Goal: Information Seeking & Learning: Check status

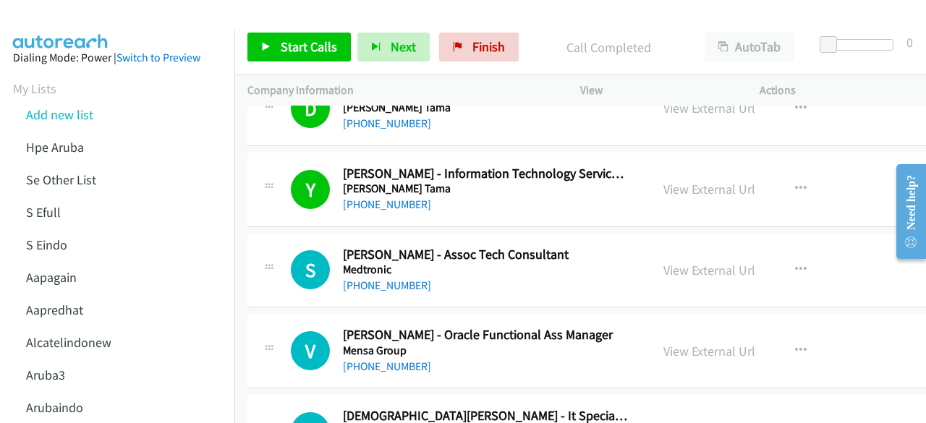
scroll to position [7780, 0]
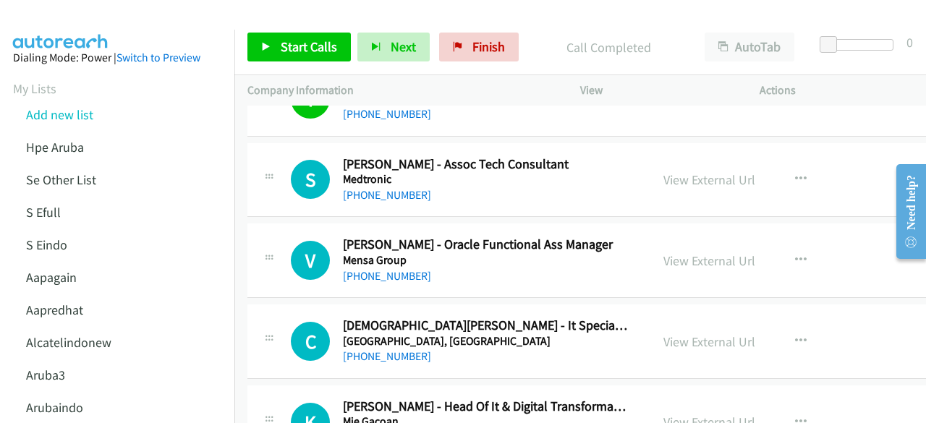
click at [680, 156] on div "View External Url View External Url Schedule/Manage Callback Start Calls Here R…" at bounding box center [758, 180] width 215 height 48
click at [682, 172] on link "View External Url" at bounding box center [710, 180] width 92 height 17
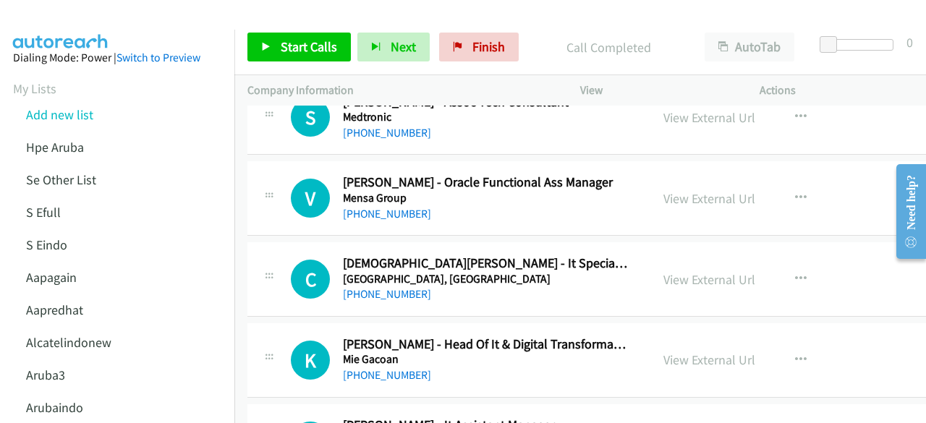
scroll to position [7846, 0]
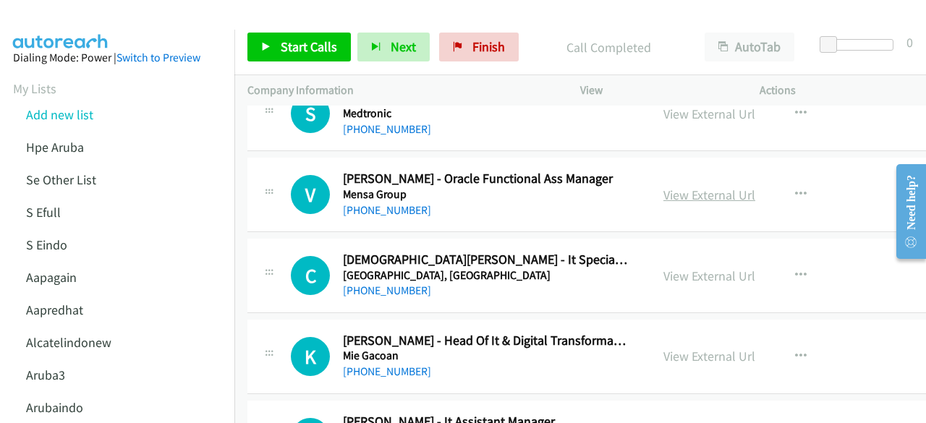
click at [672, 187] on link "View External Url" at bounding box center [710, 195] width 92 height 17
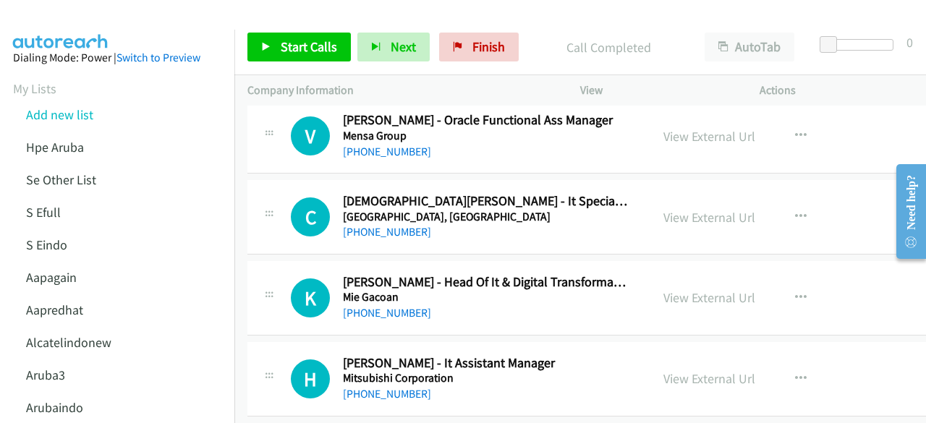
scroll to position [7913, 0]
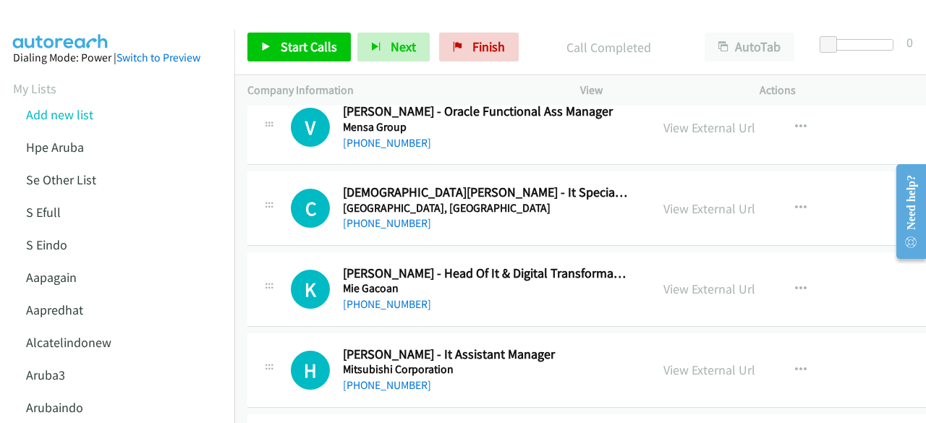
click at [682, 199] on div "View External Url" at bounding box center [710, 209] width 92 height 20
click at [684, 200] on link "View External Url" at bounding box center [710, 208] width 92 height 17
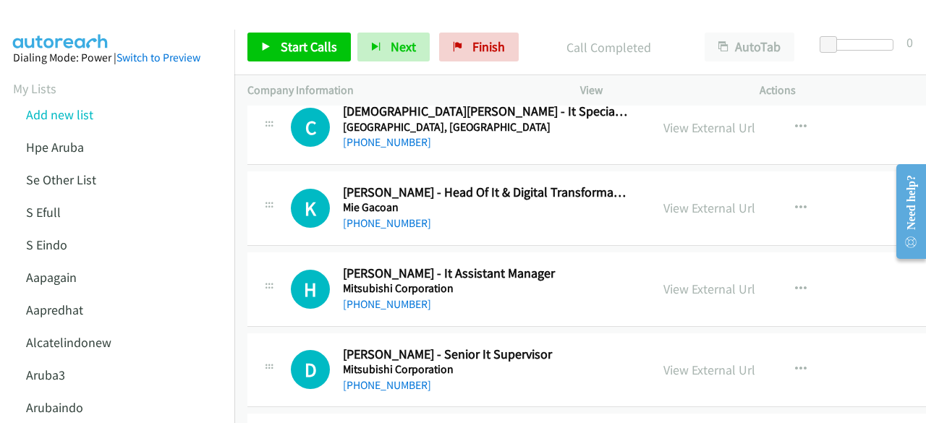
scroll to position [7997, 0]
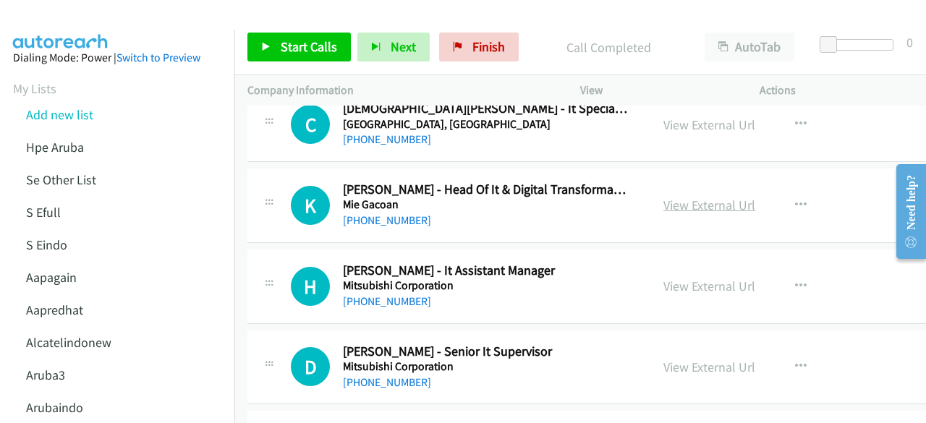
click at [710, 197] on link "View External Url" at bounding box center [710, 205] width 92 height 17
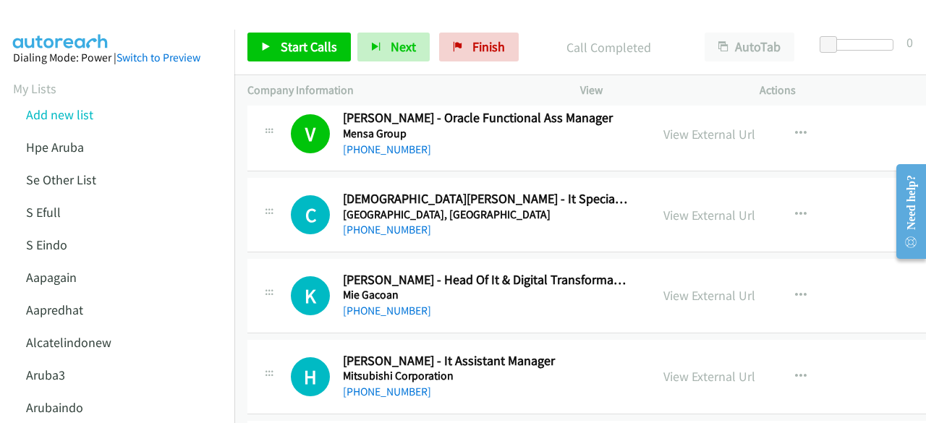
scroll to position [7912, 0]
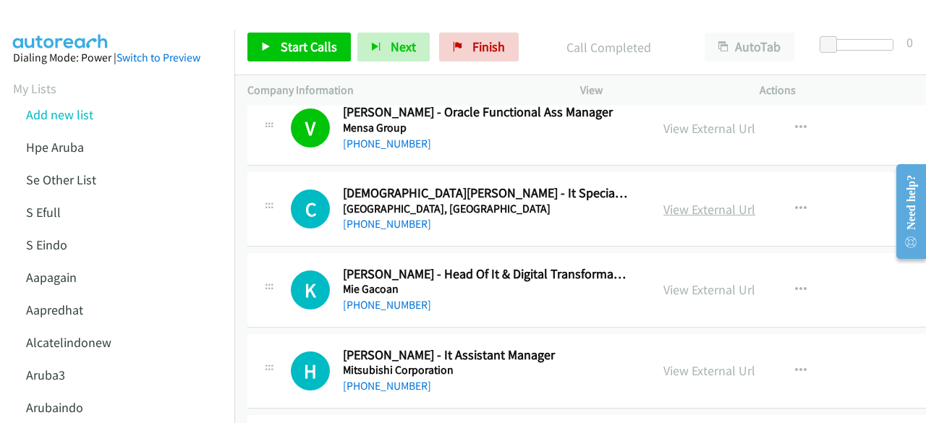
click at [682, 201] on link "View External Url" at bounding box center [710, 209] width 92 height 17
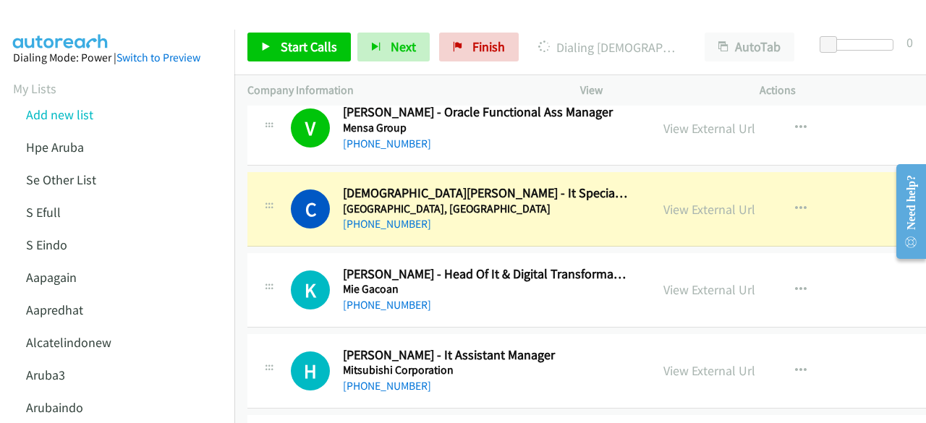
click at [255, 253] on div "K Callback Scheduled Khoirul Maarif - Head Of It & Digital Transformation Mie G…" at bounding box center [624, 290] width 754 height 75
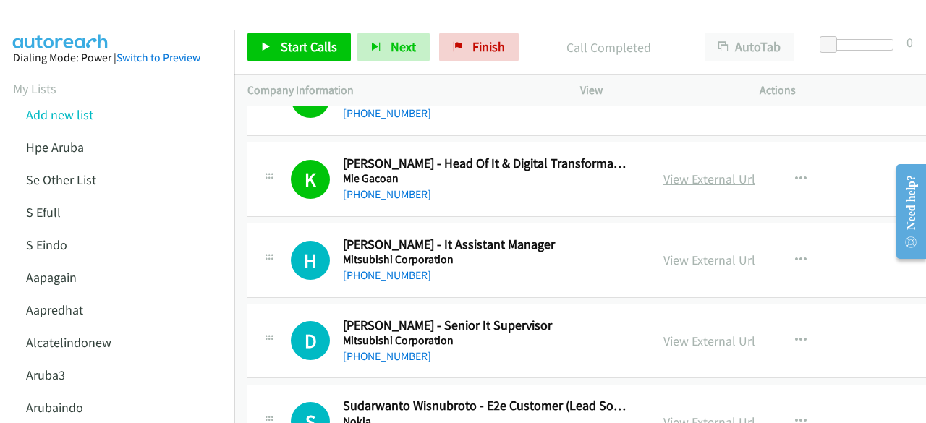
scroll to position [8024, 0]
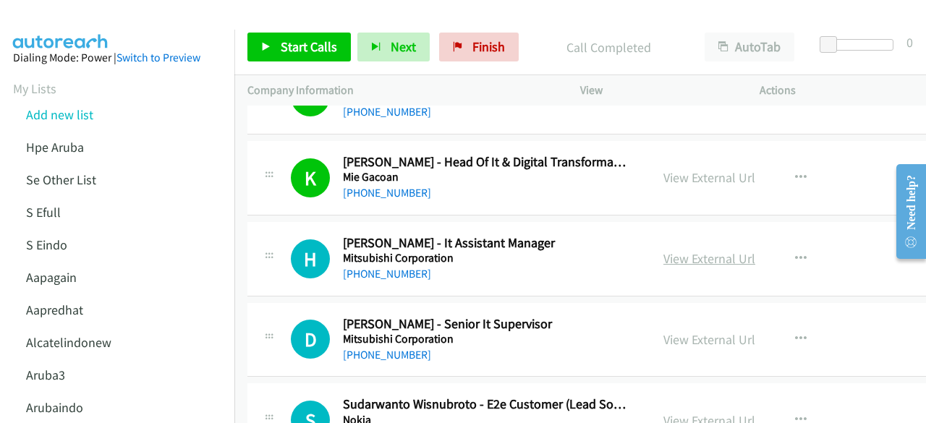
click at [739, 250] on link "View External Url" at bounding box center [710, 258] width 92 height 17
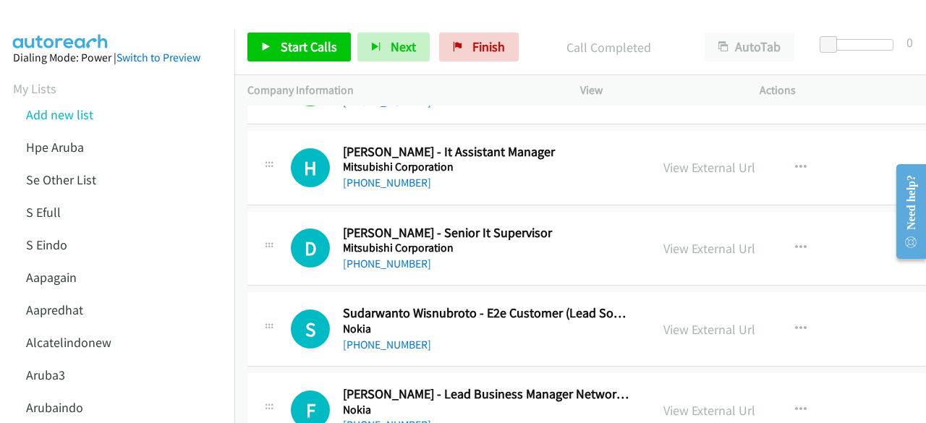
click at [682, 239] on div "View External Url" at bounding box center [710, 249] width 92 height 20
click at [678, 240] on link "View External Url" at bounding box center [710, 248] width 92 height 17
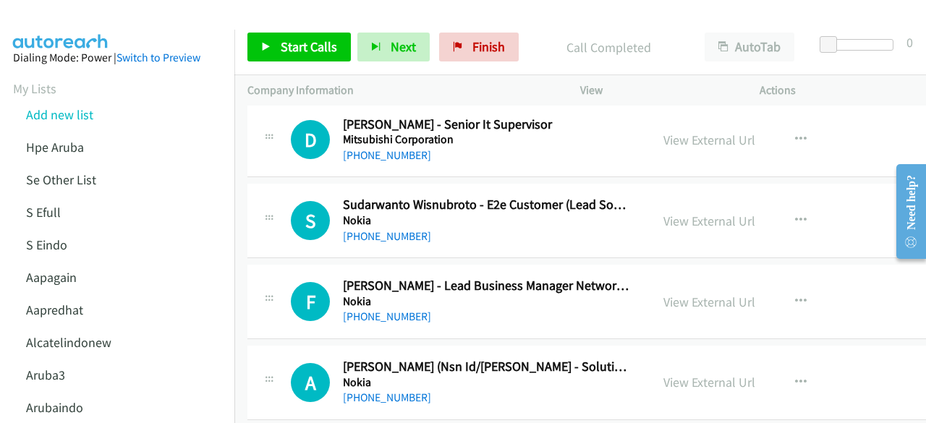
scroll to position [8226, 0]
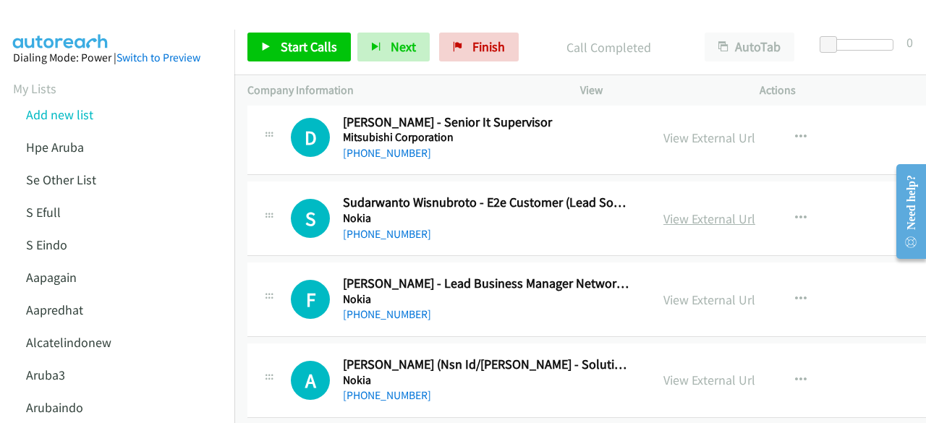
click at [681, 211] on link "View External Url" at bounding box center [710, 219] width 92 height 17
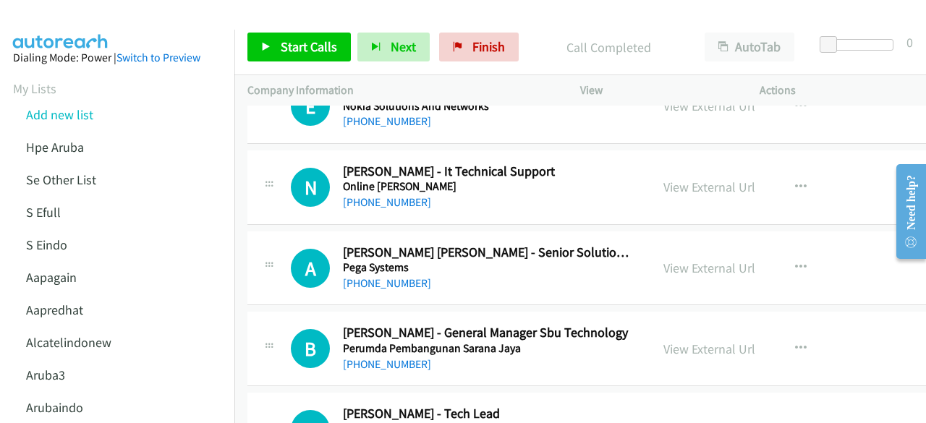
scroll to position [11098, 0]
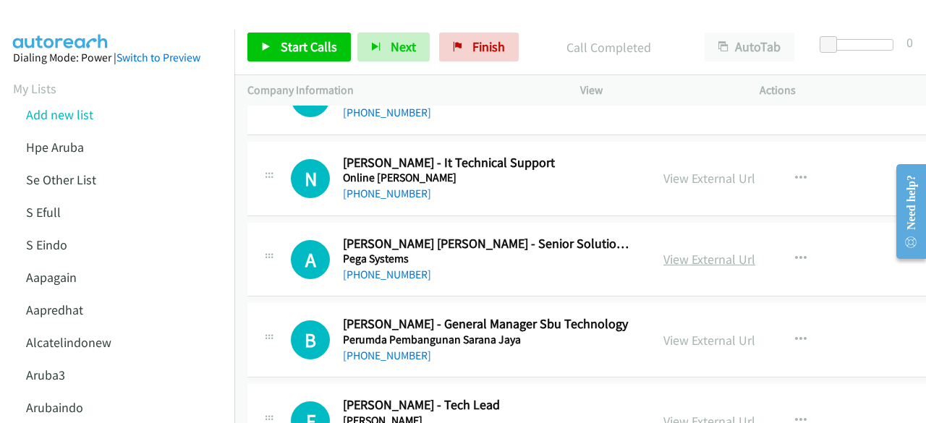
click at [683, 251] on link "View External Url" at bounding box center [710, 259] width 92 height 17
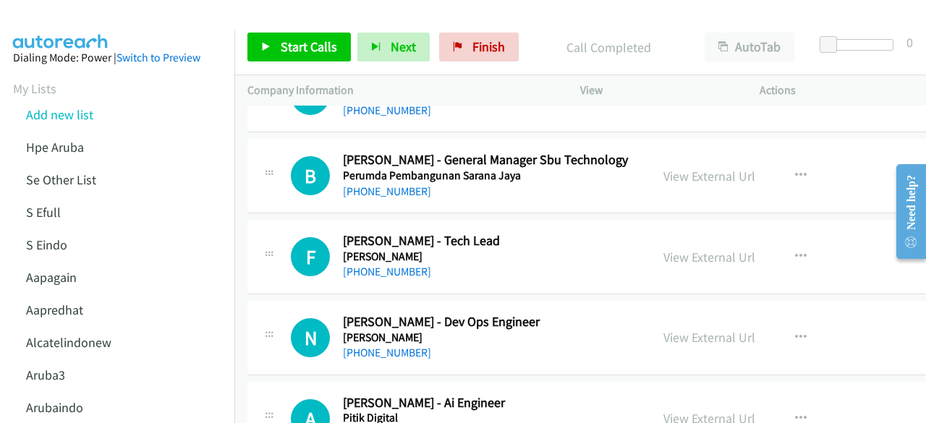
scroll to position [11263, 0]
click at [671, 248] on link "View External Url" at bounding box center [710, 256] width 92 height 17
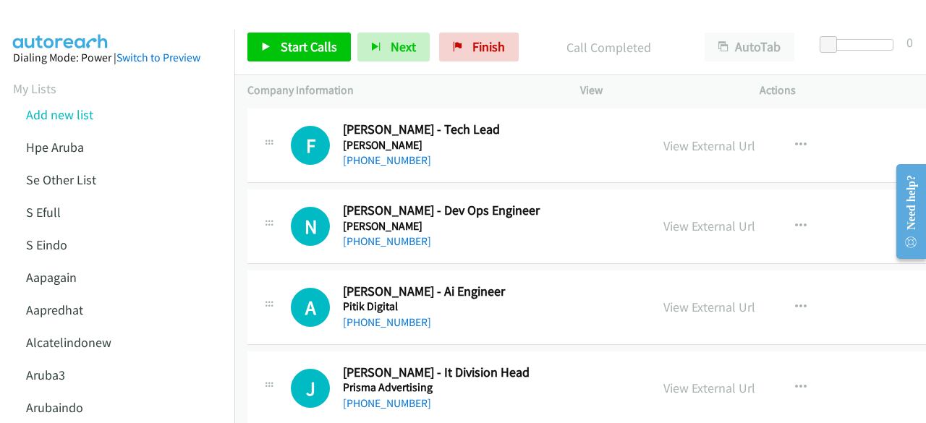
scroll to position [11383, 0]
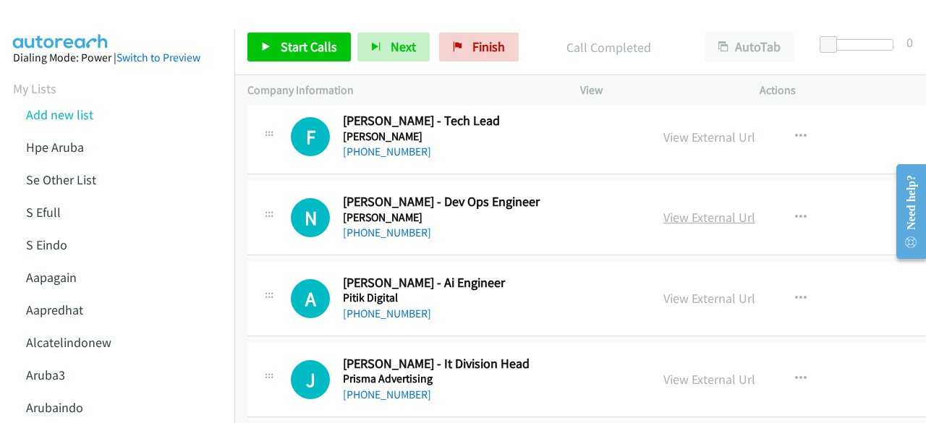
click at [694, 209] on link "View External Url" at bounding box center [710, 217] width 92 height 17
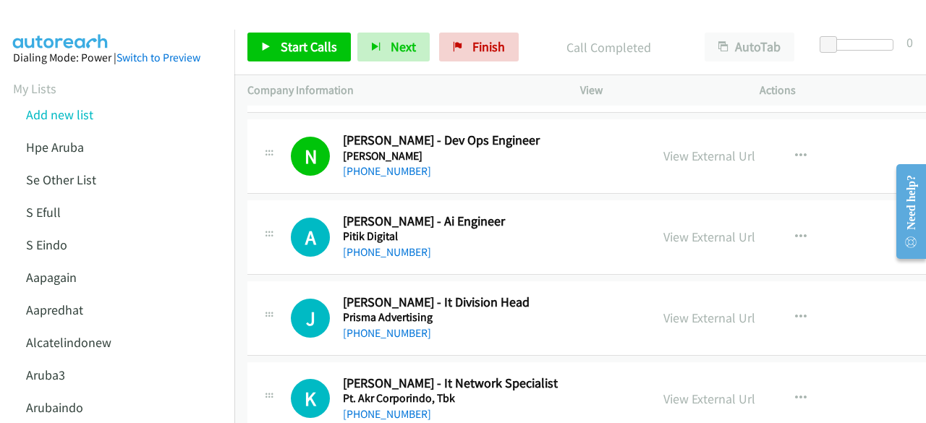
scroll to position [11447, 0]
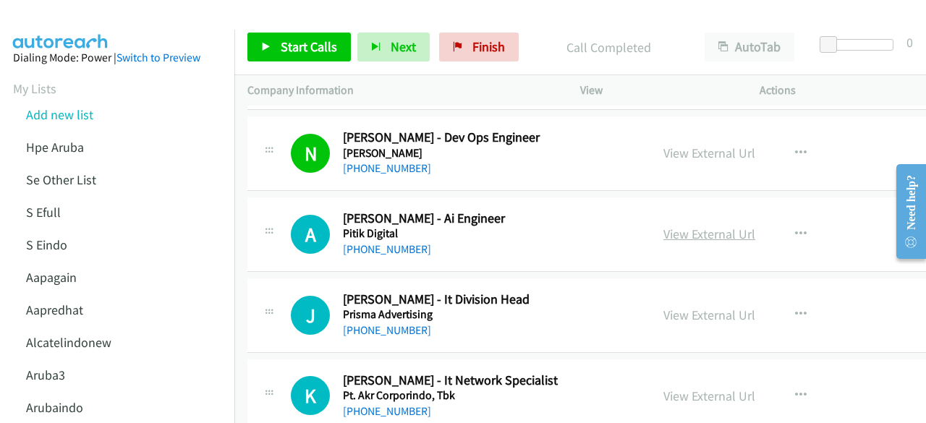
click at [692, 226] on link "View External Url" at bounding box center [710, 234] width 92 height 17
click at [680, 307] on link "View External Url" at bounding box center [710, 315] width 92 height 17
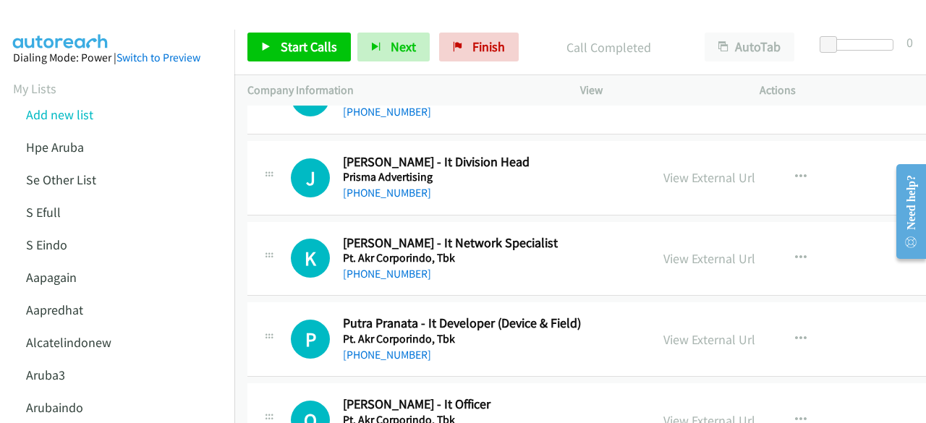
scroll to position [11586, 0]
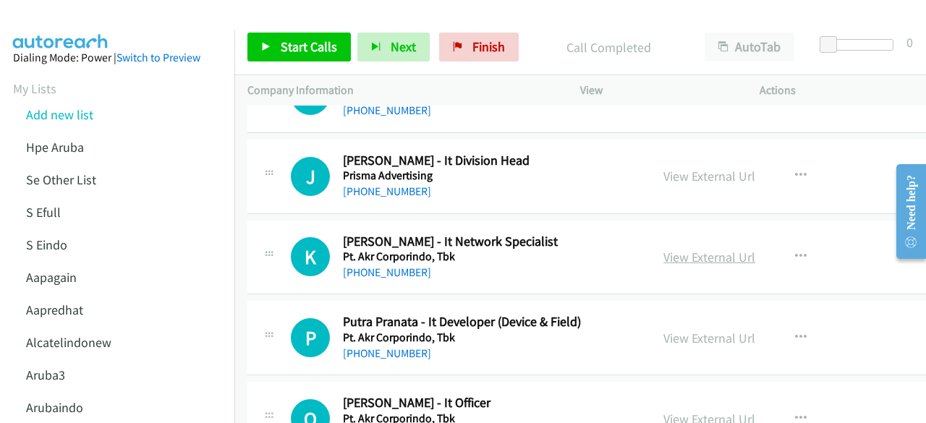
click at [685, 249] on link "View External Url" at bounding box center [710, 257] width 92 height 17
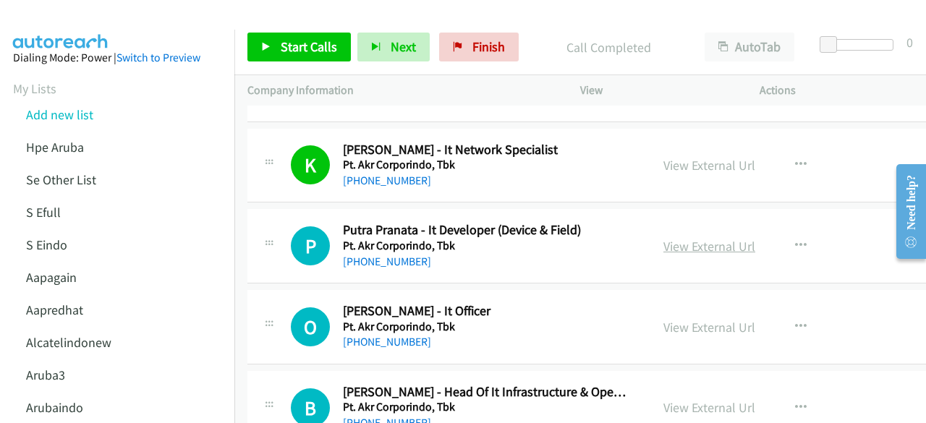
scroll to position [11679, 0]
click at [688, 237] on link "View External Url" at bounding box center [710, 245] width 92 height 17
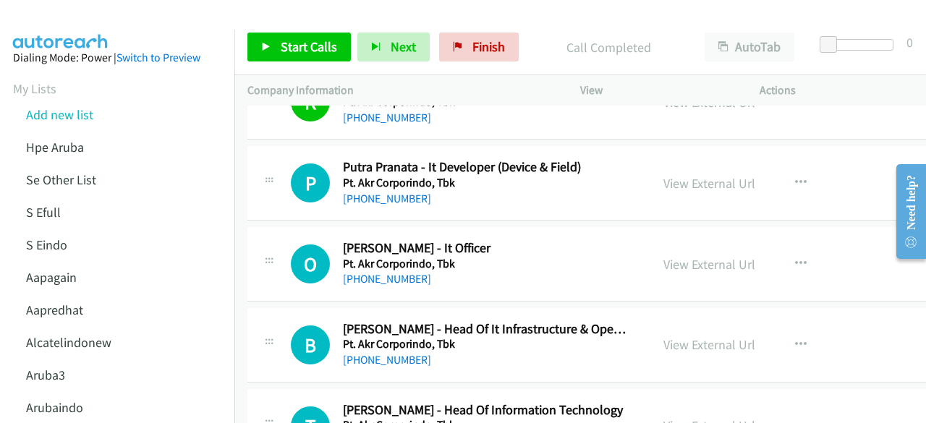
scroll to position [11742, 0]
click at [672, 255] on link "View External Url" at bounding box center [710, 263] width 92 height 17
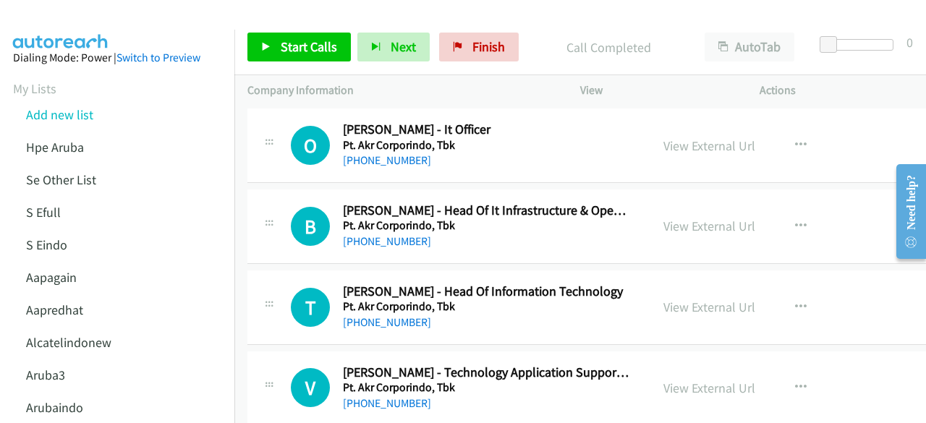
scroll to position [11862, 0]
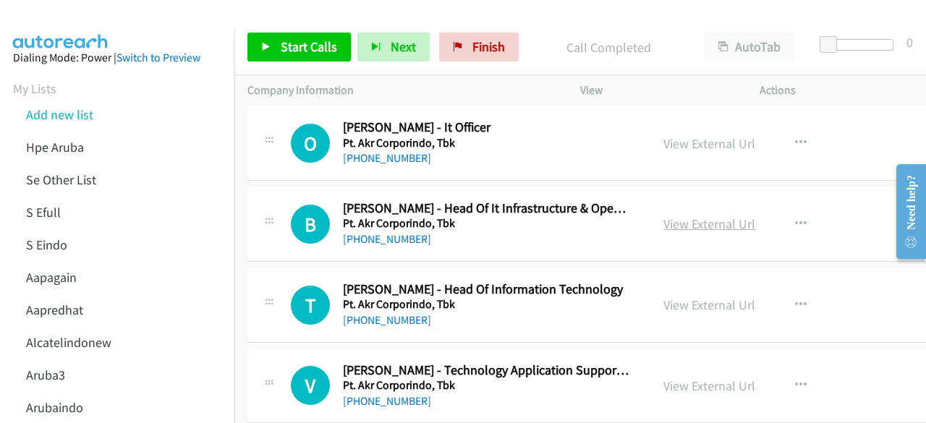
click at [676, 216] on link "View External Url" at bounding box center [710, 224] width 92 height 17
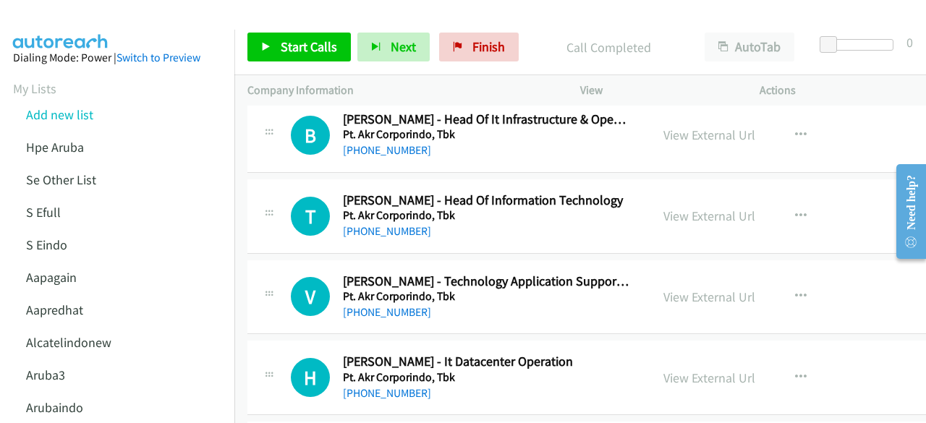
scroll to position [11952, 0]
click at [702, 206] on div "View External Url" at bounding box center [710, 216] width 92 height 20
click at [700, 207] on link "View External Url" at bounding box center [710, 215] width 92 height 17
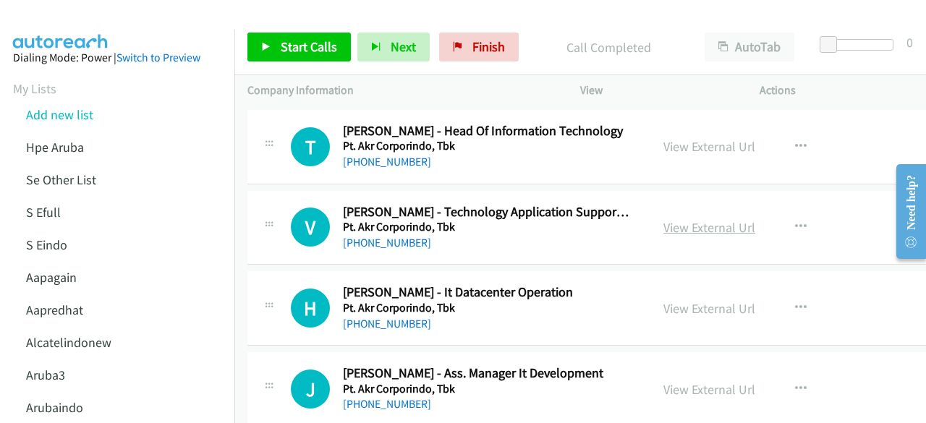
scroll to position [12021, 0]
click at [691, 219] on link "View External Url" at bounding box center [710, 227] width 92 height 17
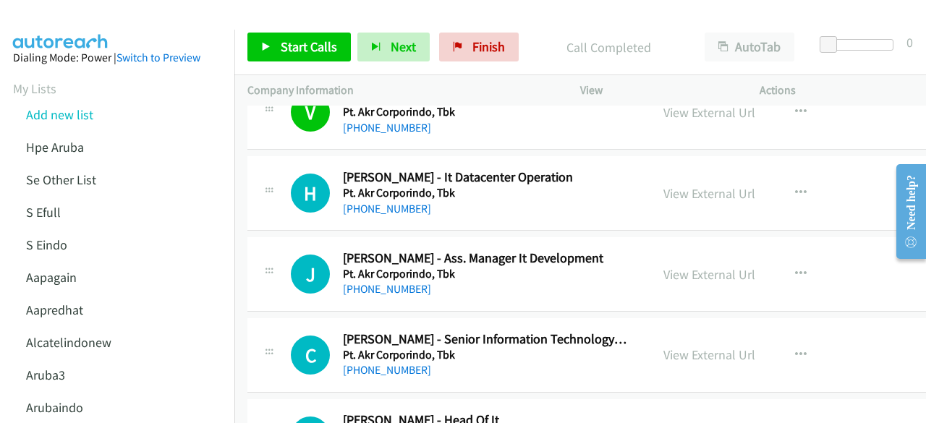
scroll to position [12136, 0]
click at [700, 185] on link "View External Url" at bounding box center [710, 193] width 92 height 17
click at [691, 266] on link "View External Url" at bounding box center [710, 274] width 92 height 17
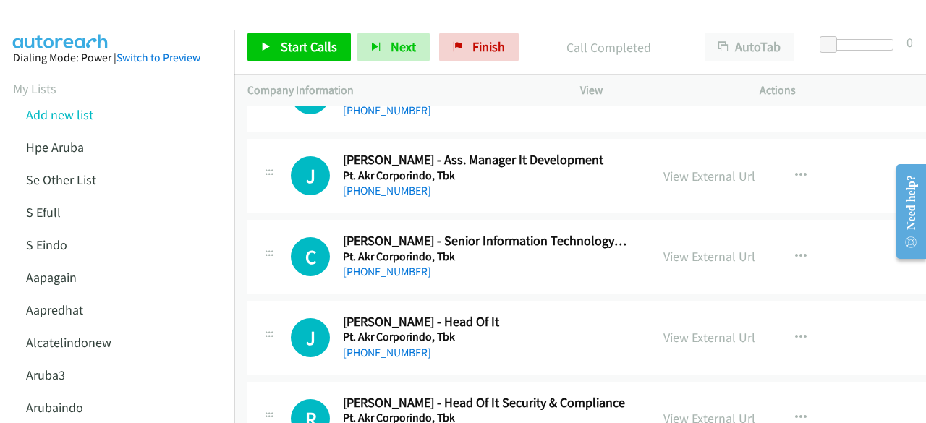
scroll to position [12240, 0]
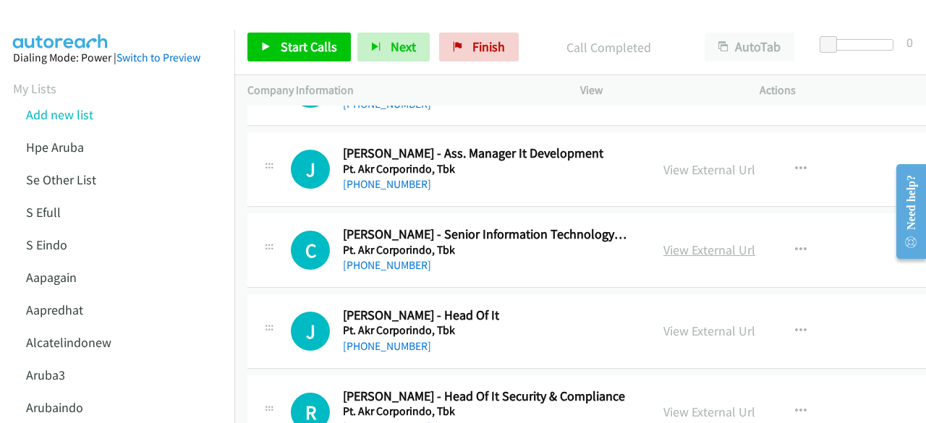
click at [678, 242] on link "View External Url" at bounding box center [710, 250] width 92 height 17
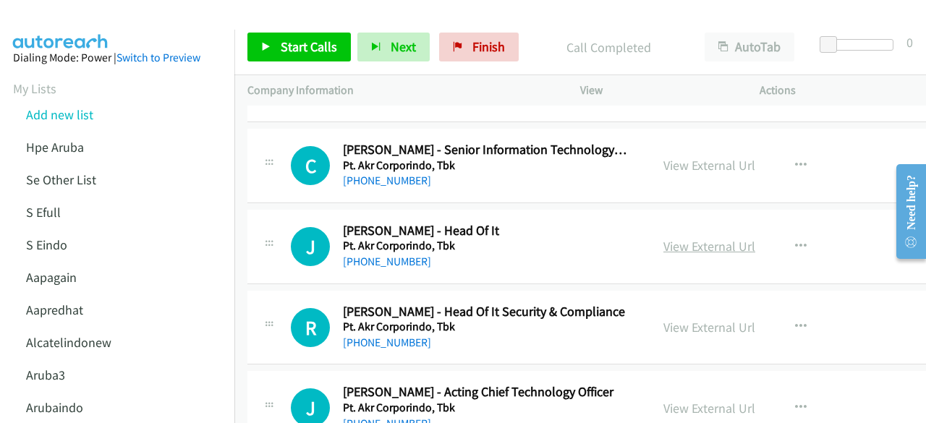
click at [674, 238] on link "View External Url" at bounding box center [710, 246] width 92 height 17
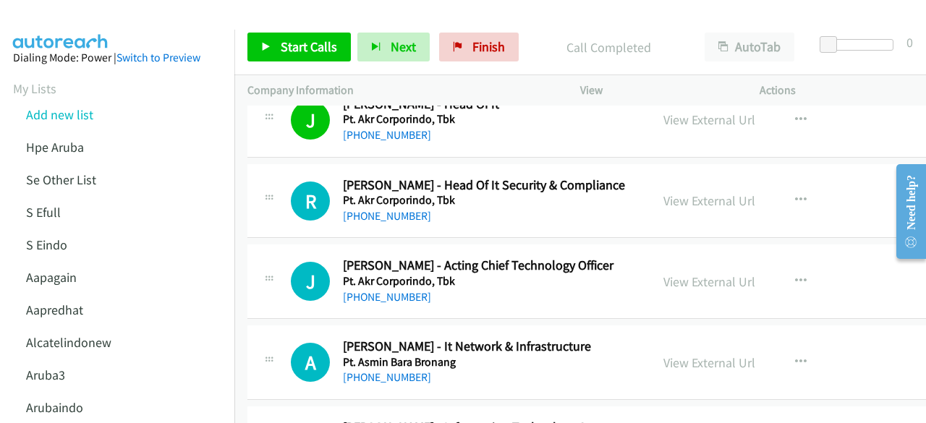
scroll to position [12454, 0]
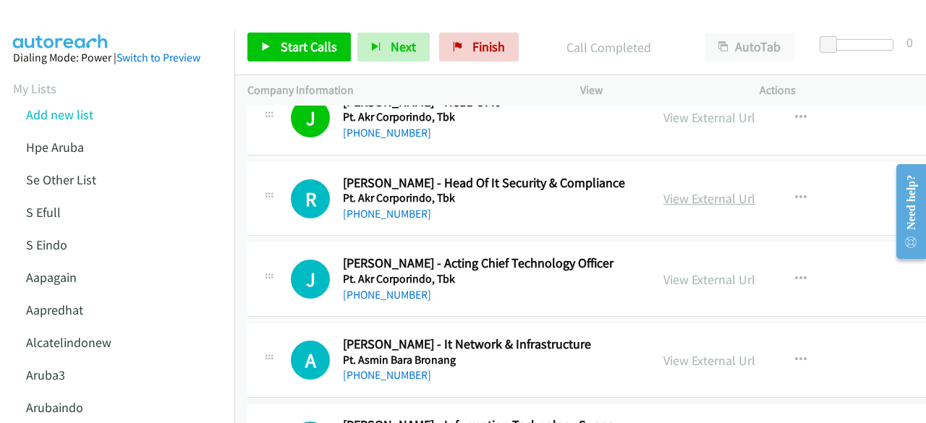
click at [704, 190] on link "View External Url" at bounding box center [710, 198] width 92 height 17
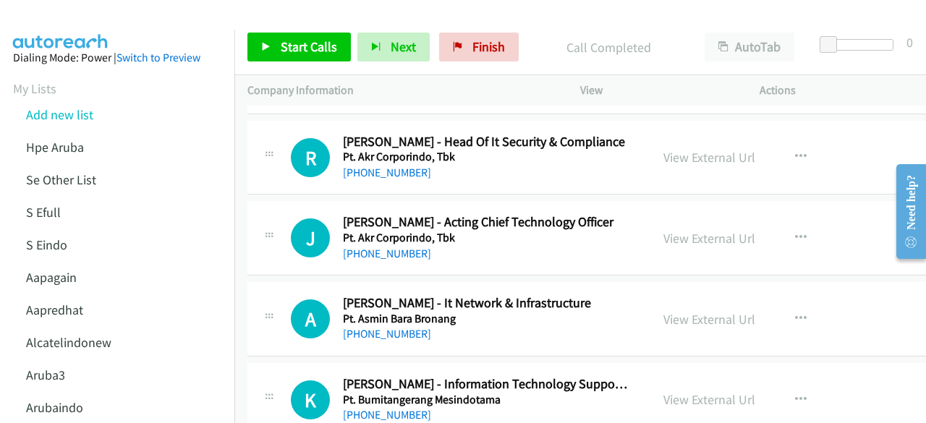
scroll to position [12502, 0]
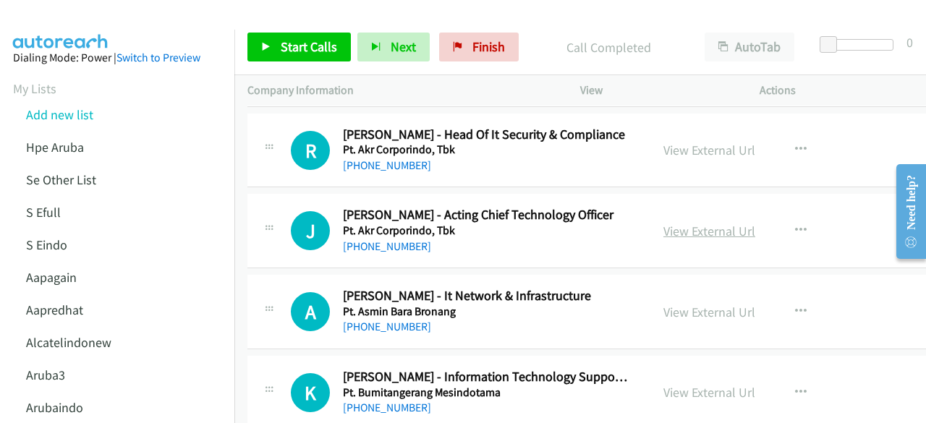
click at [676, 223] on link "View External Url" at bounding box center [710, 231] width 92 height 17
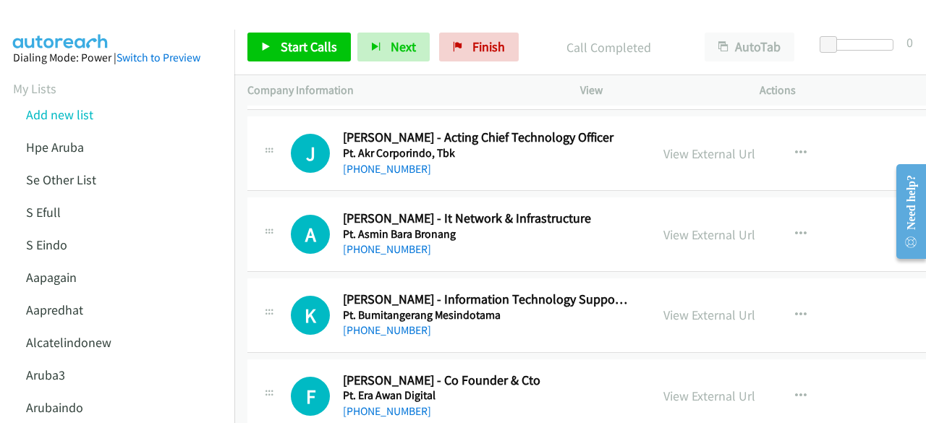
scroll to position [12580, 0]
click at [679, 226] on link "View External Url" at bounding box center [710, 234] width 92 height 17
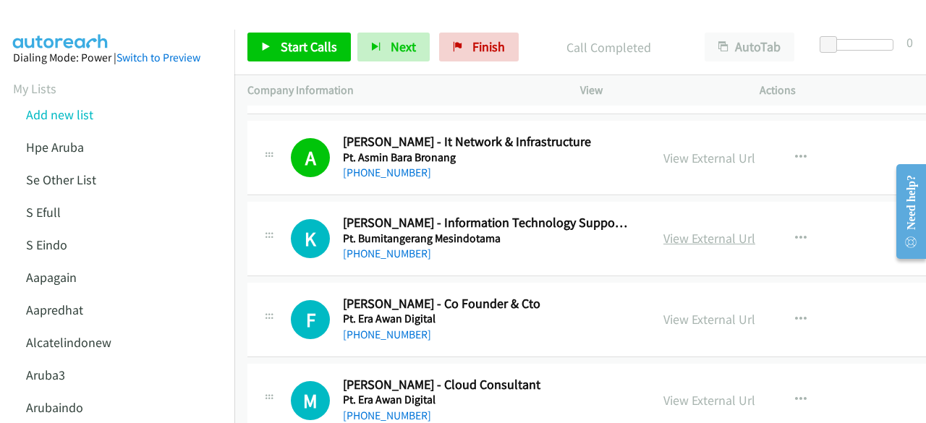
scroll to position [12665, 0]
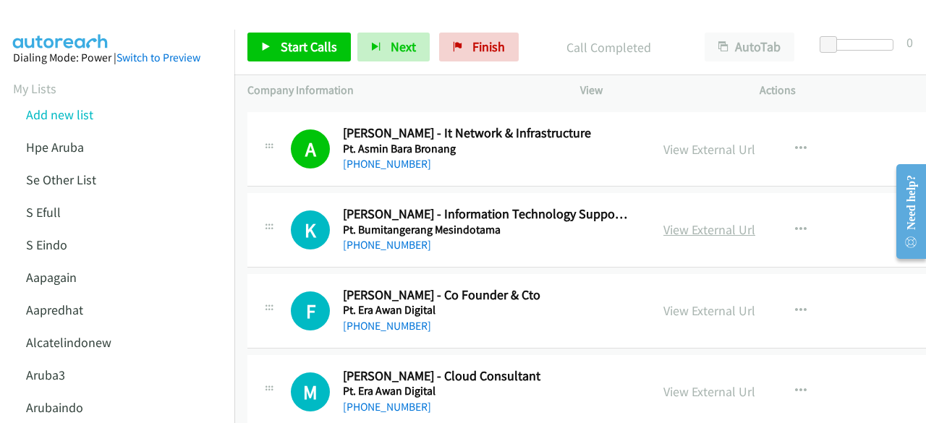
click at [700, 221] on link "View External Url" at bounding box center [710, 229] width 92 height 17
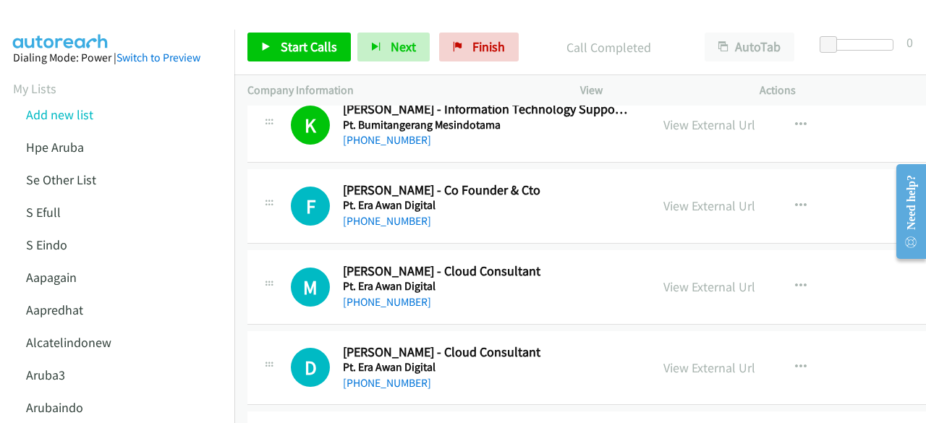
scroll to position [12771, 0]
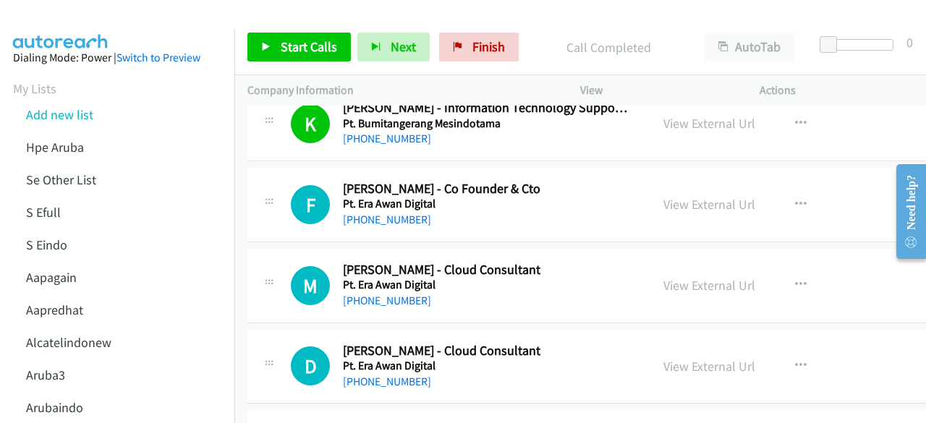
click at [690, 195] on div "View External Url" at bounding box center [710, 205] width 92 height 20
click at [692, 196] on link "View External Url" at bounding box center [710, 204] width 92 height 17
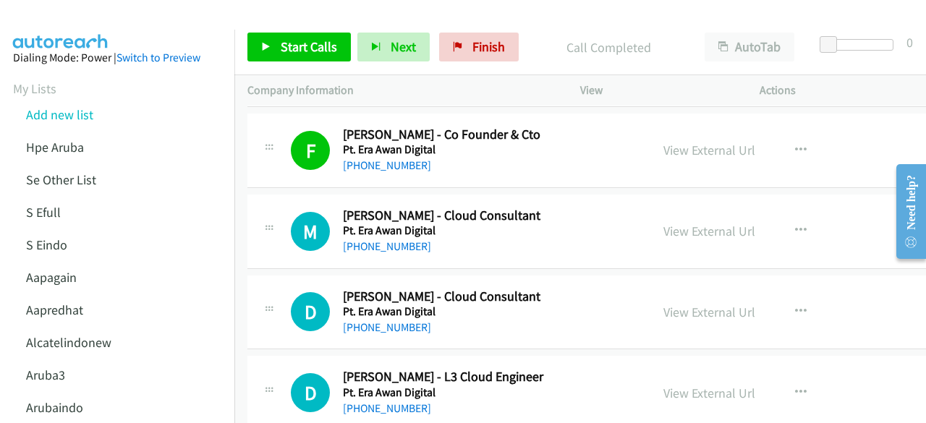
scroll to position [12826, 0]
click at [690, 222] on link "View External Url" at bounding box center [710, 230] width 92 height 17
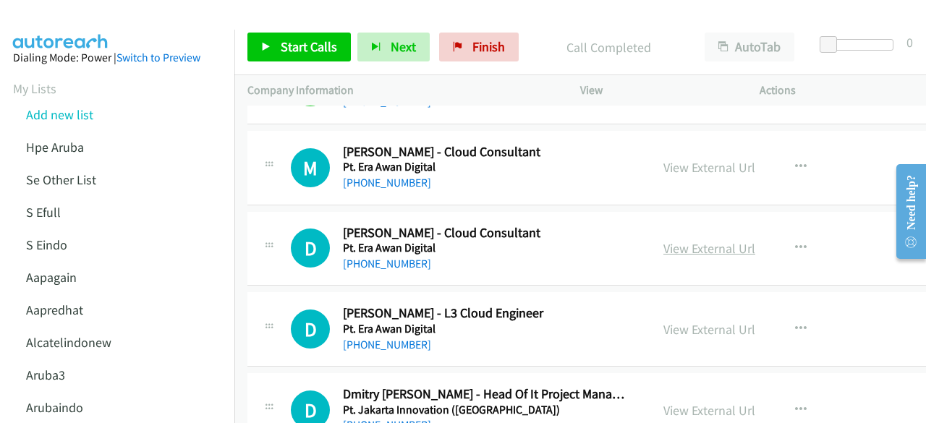
scroll to position [12890, 0]
click at [691, 240] on link "View External Url" at bounding box center [710, 248] width 92 height 17
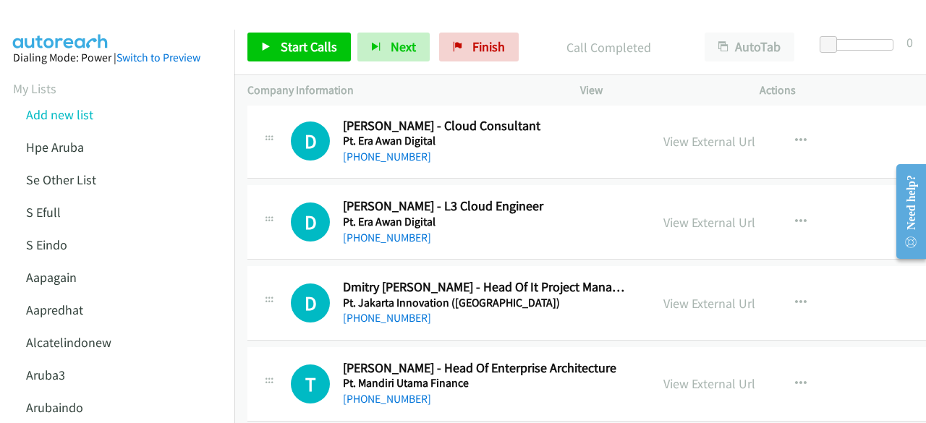
scroll to position [12999, 0]
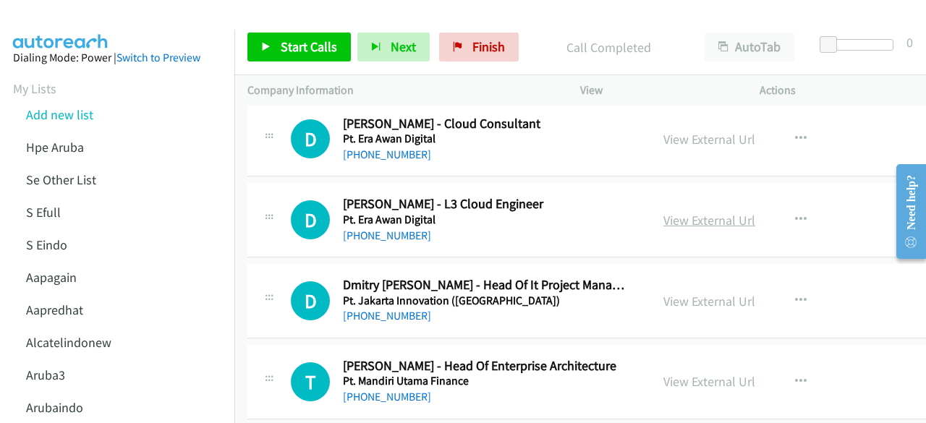
click at [687, 212] on link "View External Url" at bounding box center [710, 220] width 92 height 17
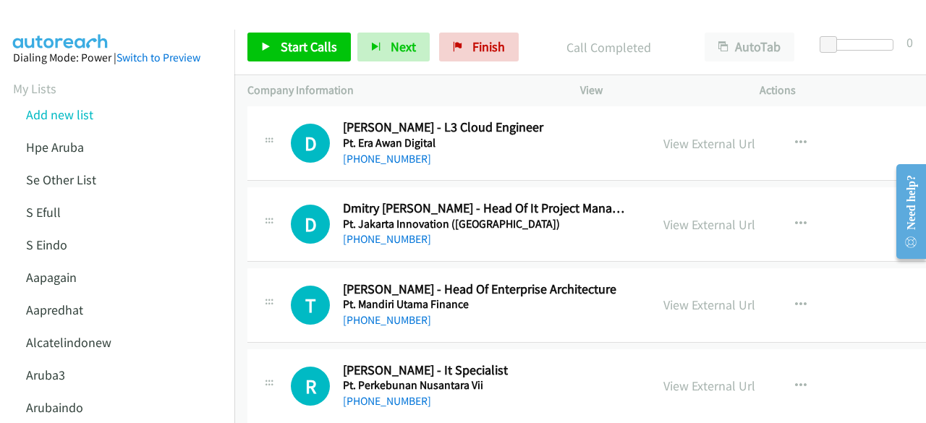
scroll to position [13076, 0]
click at [674, 216] on link "View External Url" at bounding box center [710, 224] width 92 height 17
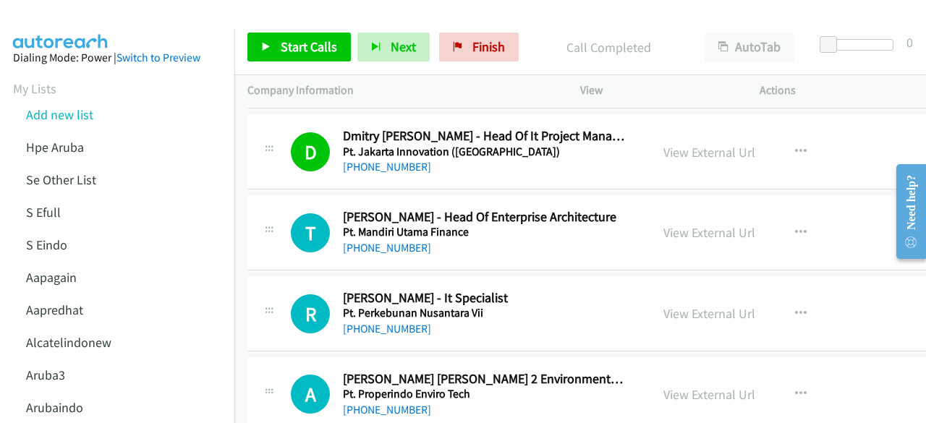
scroll to position [13148, 0]
click at [690, 208] on div "View External Url View External Url Schedule/Manage Callback Start Calls Here R…" at bounding box center [758, 232] width 215 height 48
click at [689, 224] on link "View External Url" at bounding box center [710, 232] width 92 height 17
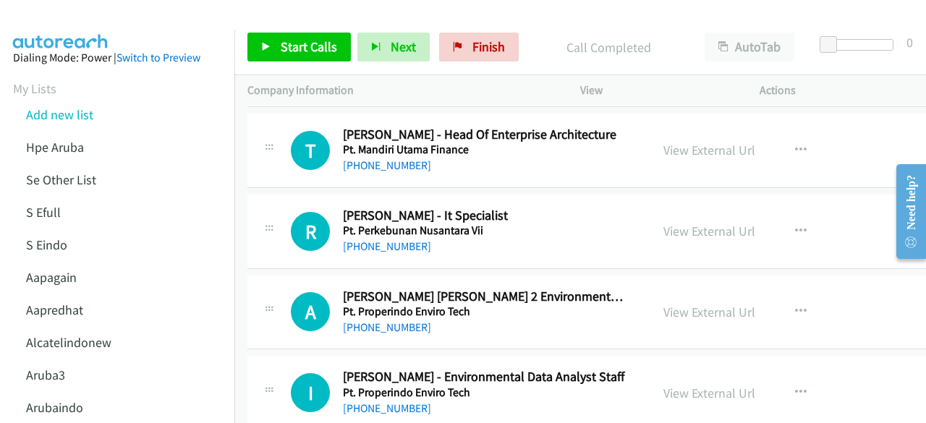
scroll to position [13237, 0]
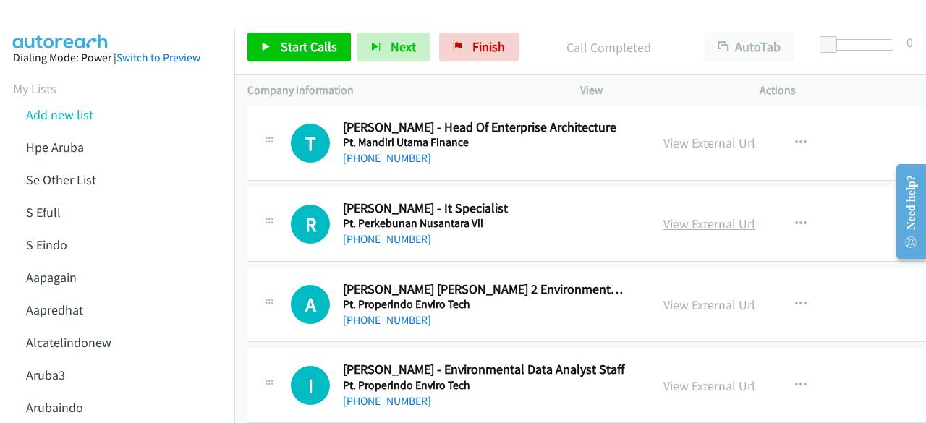
click at [670, 216] on link "View External Url" at bounding box center [710, 224] width 92 height 17
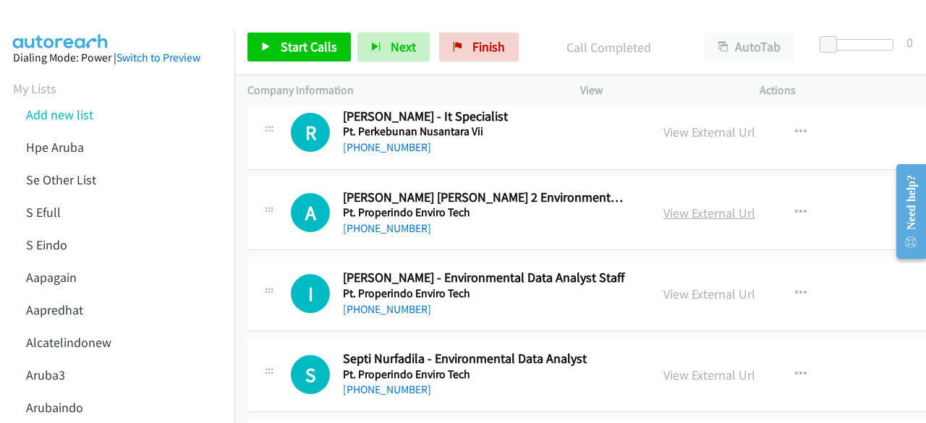
click at [677, 205] on link "View External Url" at bounding box center [710, 213] width 92 height 17
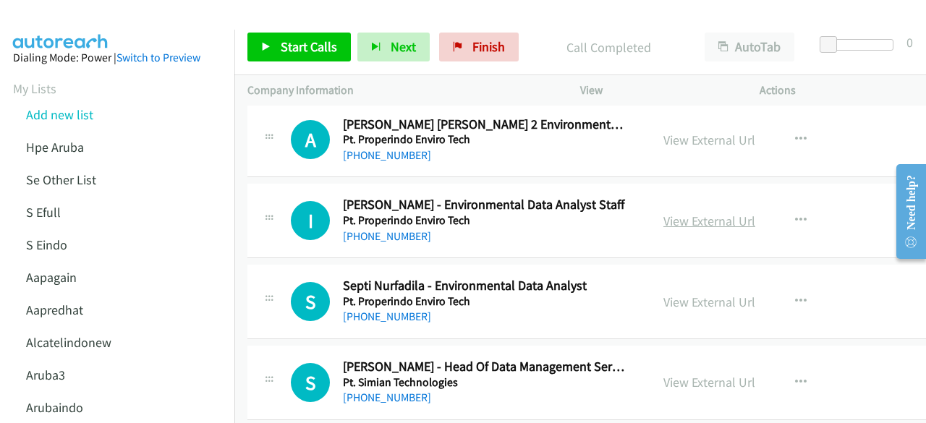
scroll to position [13403, 0]
click at [672, 212] on link "View External Url" at bounding box center [710, 220] width 92 height 17
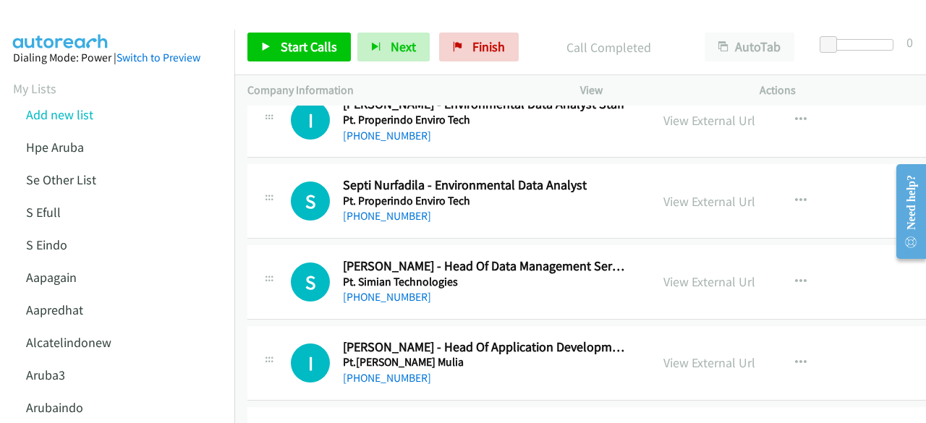
scroll to position [13504, 0]
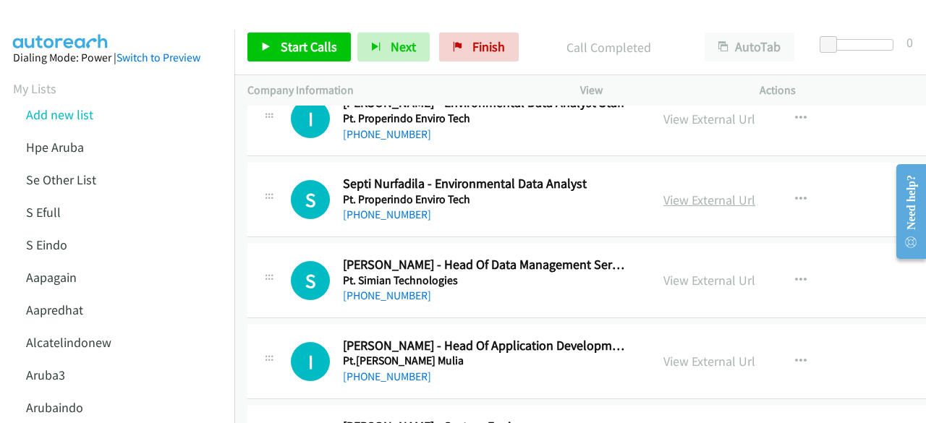
click at [679, 192] on link "View External Url" at bounding box center [710, 200] width 92 height 17
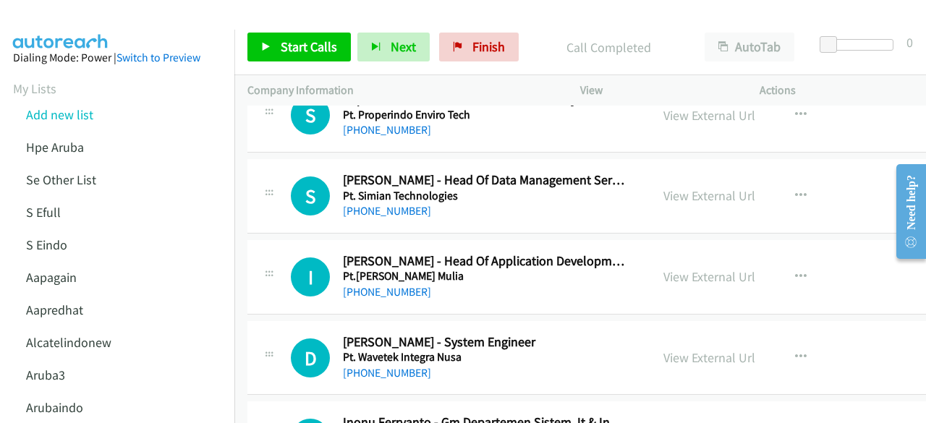
scroll to position [13590, 0]
click at [689, 187] on link "View External Url" at bounding box center [710, 195] width 92 height 17
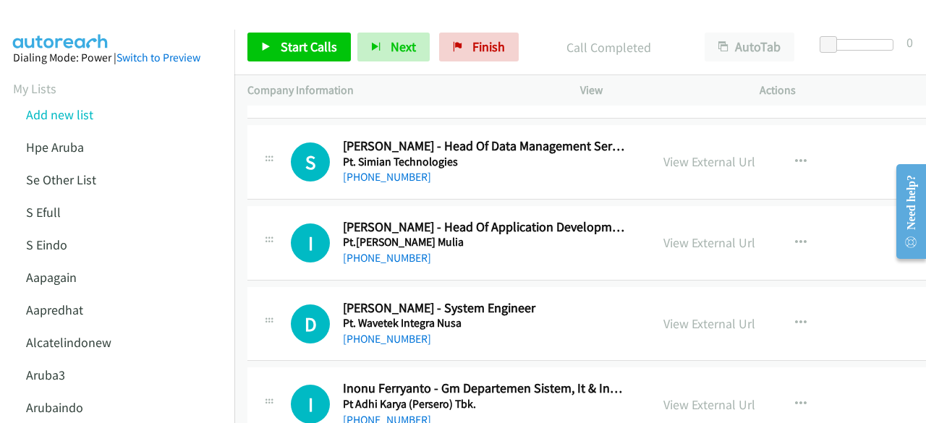
scroll to position [13625, 0]
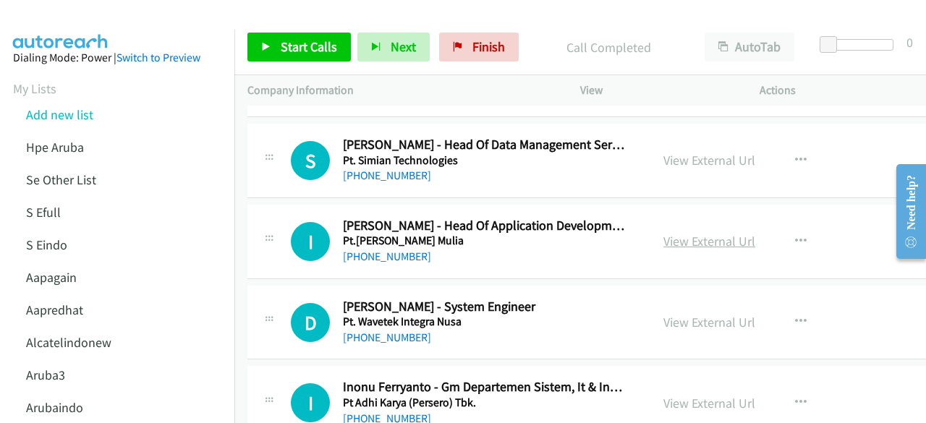
click at [695, 233] on link "View External Url" at bounding box center [710, 241] width 92 height 17
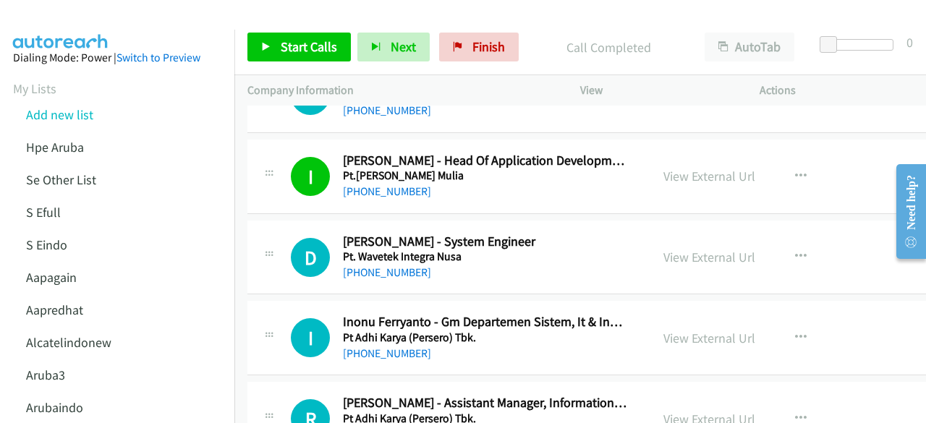
click at [687, 234] on div "View External Url View External Url Schedule/Manage Callback Start Calls Here R…" at bounding box center [758, 258] width 215 height 48
click at [687, 249] on link "View External Url" at bounding box center [710, 257] width 92 height 17
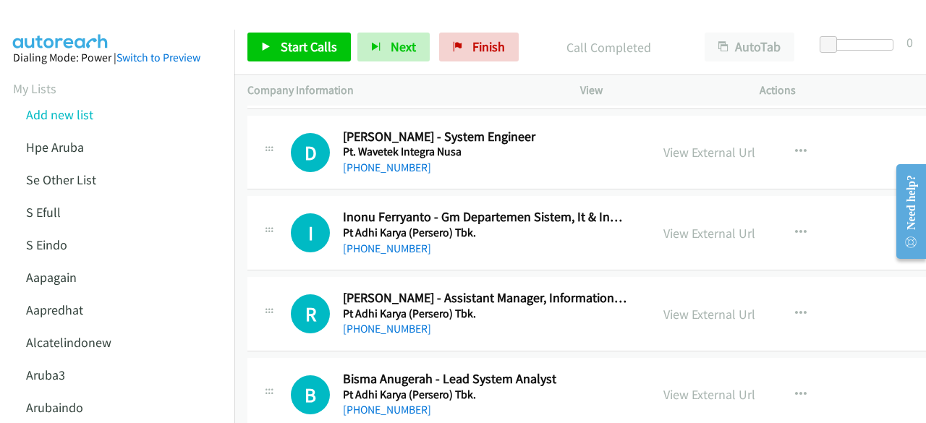
scroll to position [13795, 0]
click at [664, 224] on link "View External Url" at bounding box center [710, 232] width 92 height 17
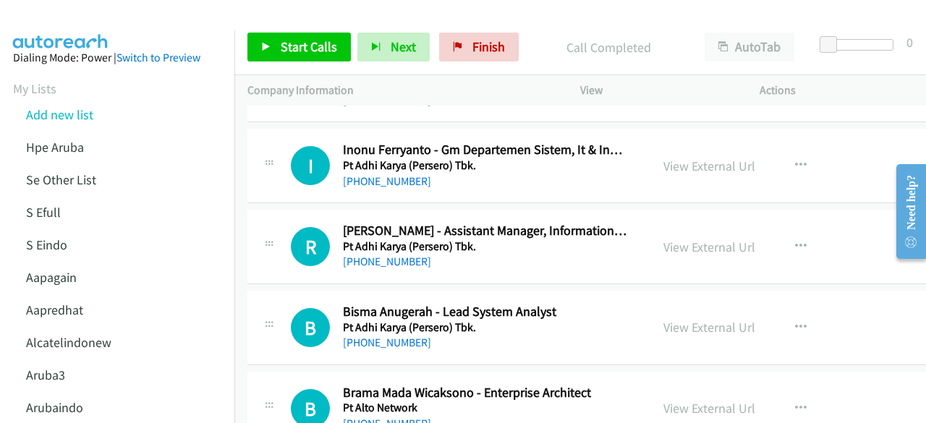
scroll to position [13863, 0]
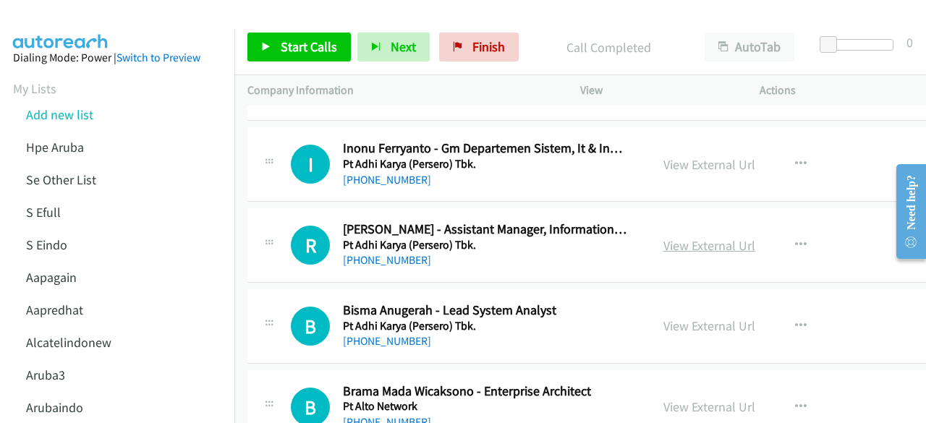
click at [703, 237] on link "View External Url" at bounding box center [710, 245] width 92 height 17
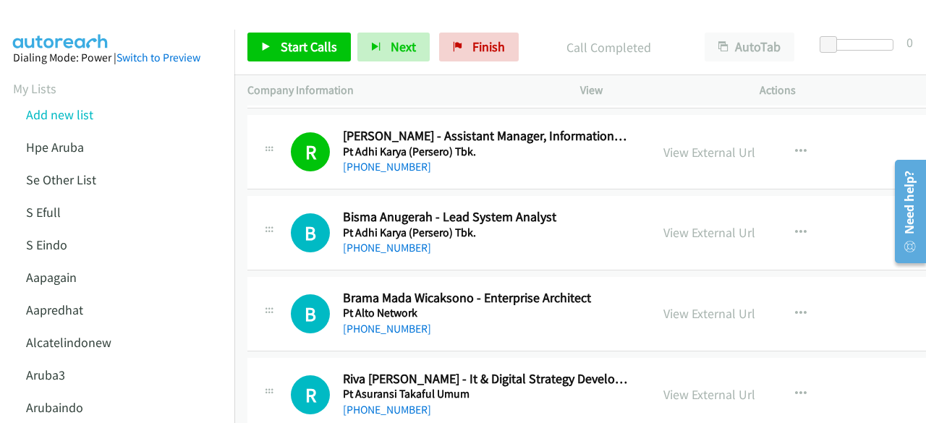
scroll to position [13955, 0]
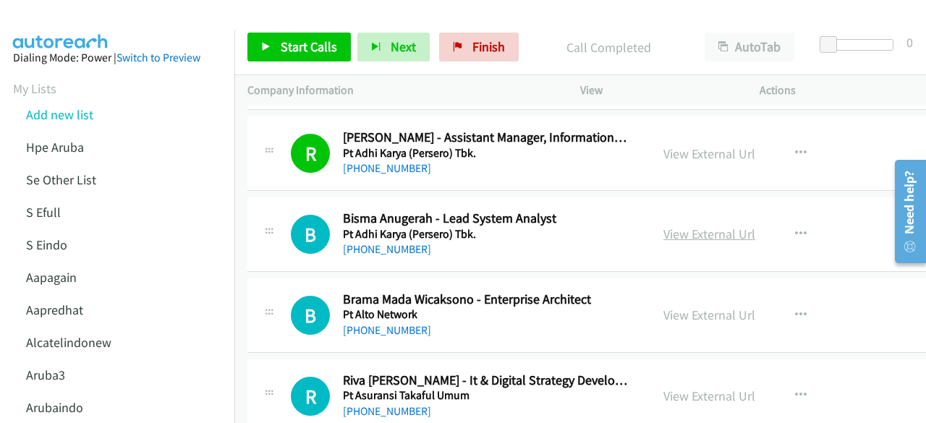
click at [747, 226] on link "View External Url" at bounding box center [710, 234] width 92 height 17
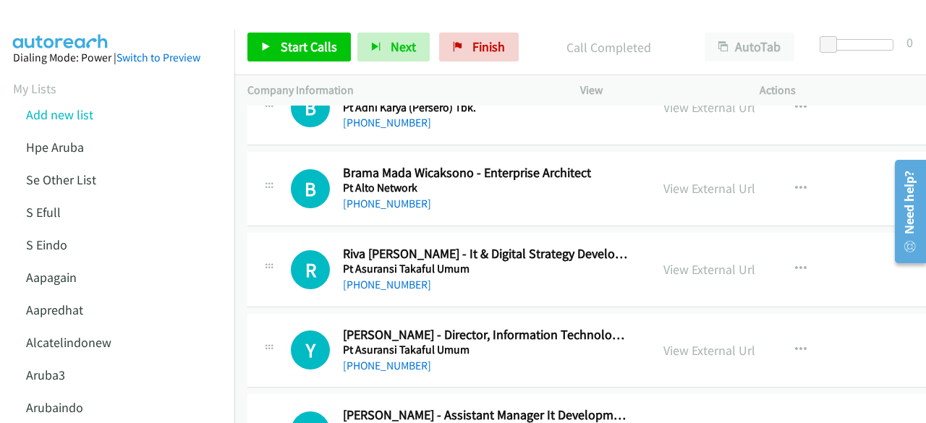
scroll to position [14083, 0]
click at [681, 261] on link "View External Url" at bounding box center [710, 269] width 92 height 17
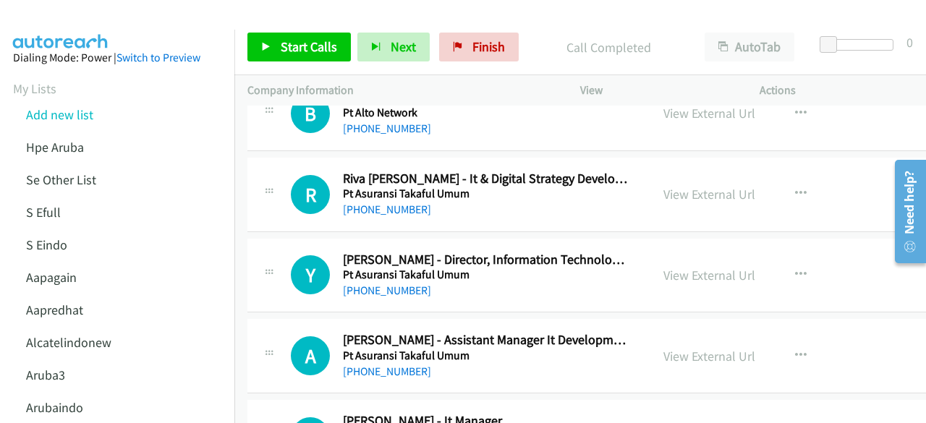
scroll to position [14159, 0]
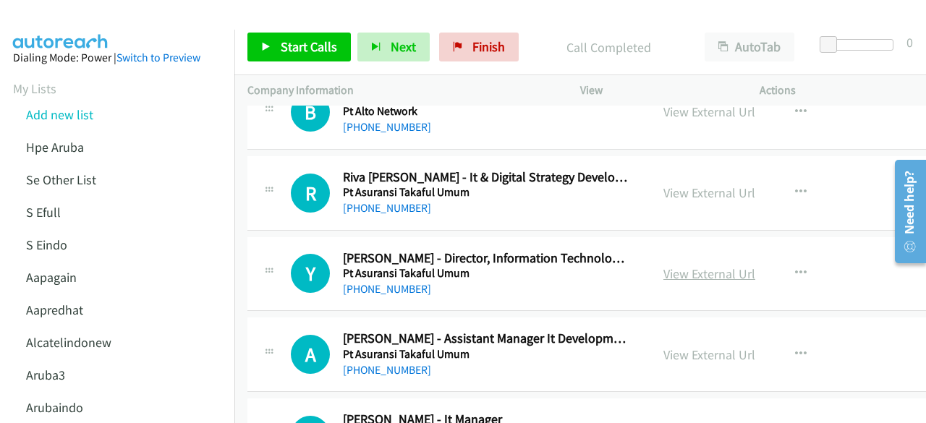
click at [674, 266] on link "View External Url" at bounding box center [710, 274] width 92 height 17
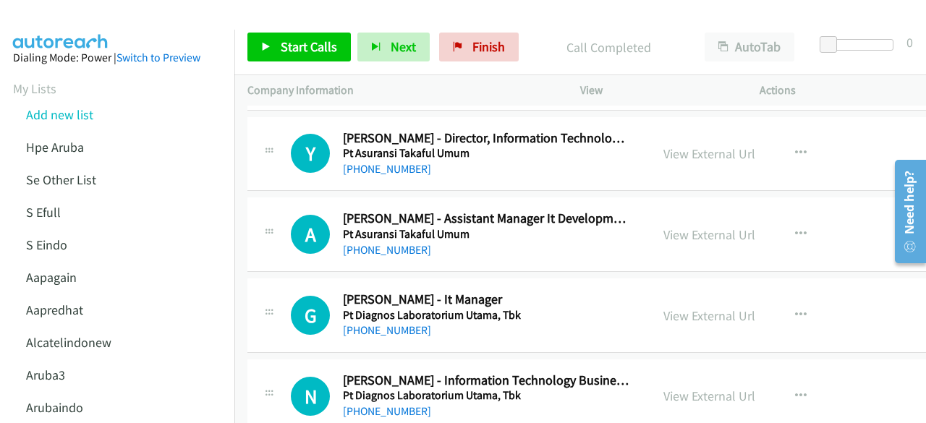
scroll to position [14280, 0]
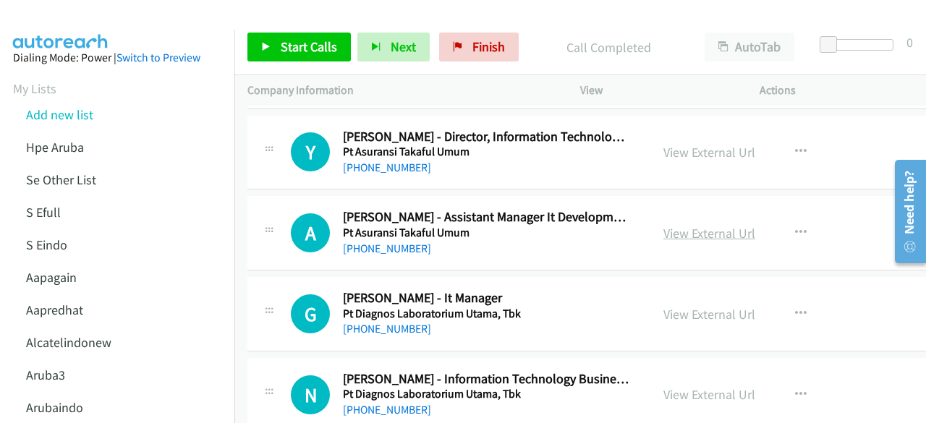
click at [677, 225] on link "View External Url" at bounding box center [710, 233] width 92 height 17
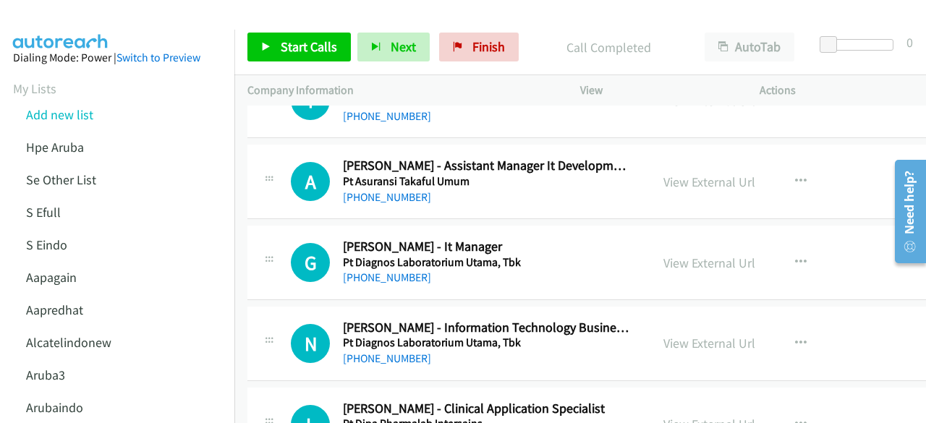
scroll to position [14332, 0]
click at [695, 254] on link "View External Url" at bounding box center [710, 262] width 92 height 17
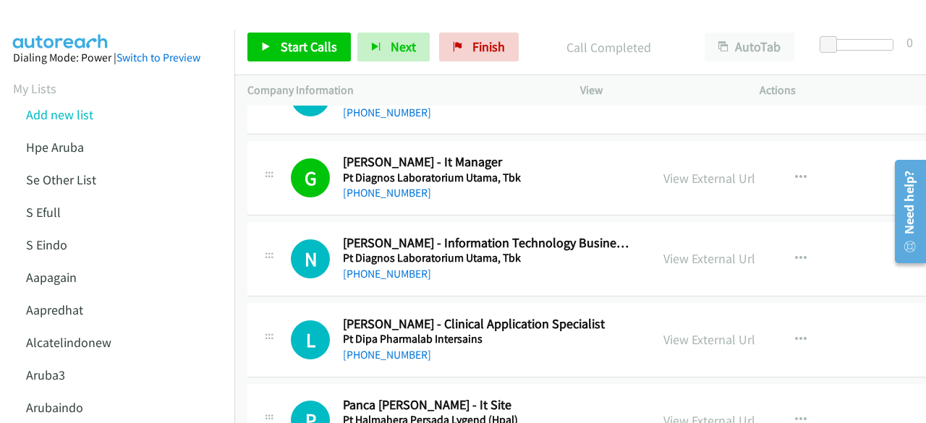
scroll to position [14426, 0]
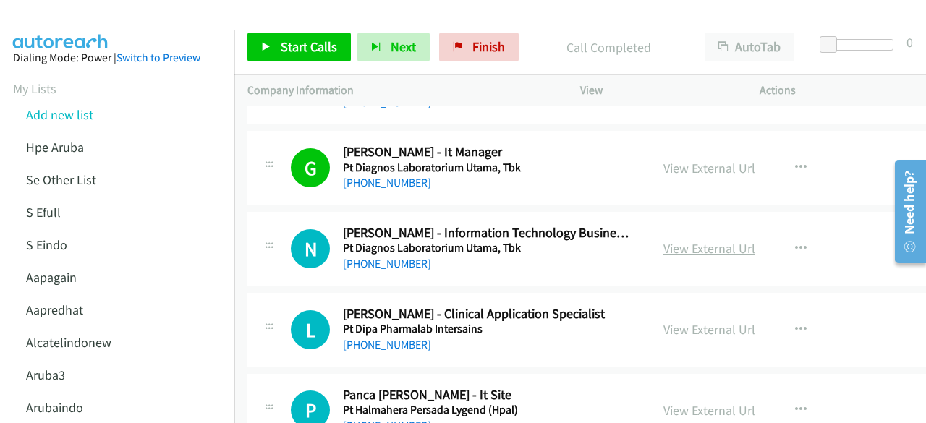
click at [705, 240] on link "View External Url" at bounding box center [710, 248] width 92 height 17
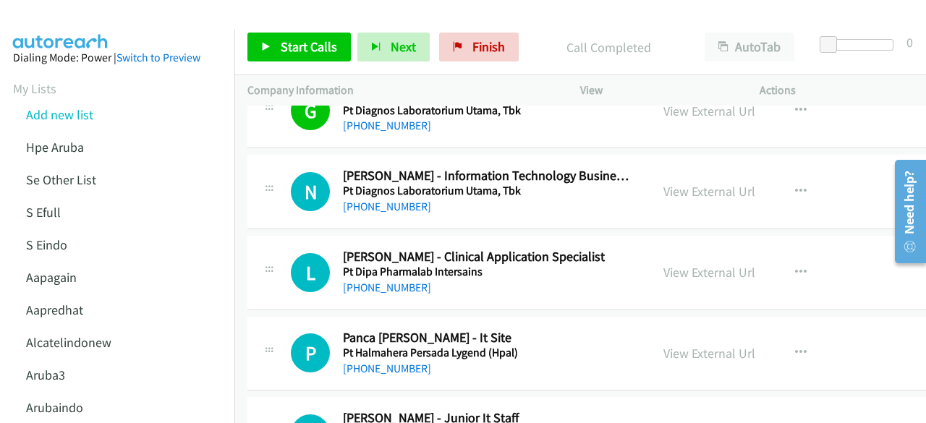
scroll to position [14484, 0]
click at [664, 263] on link "View External Url" at bounding box center [710, 271] width 92 height 17
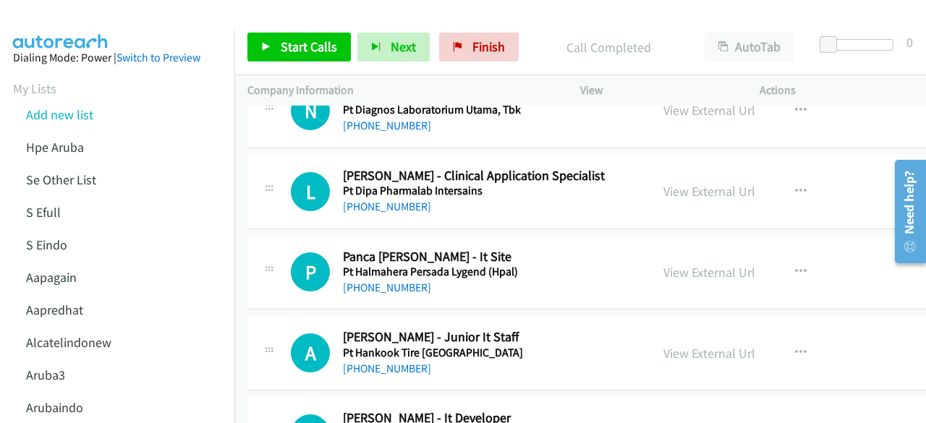
scroll to position [14565, 0]
click at [681, 263] on link "View External Url" at bounding box center [710, 271] width 92 height 17
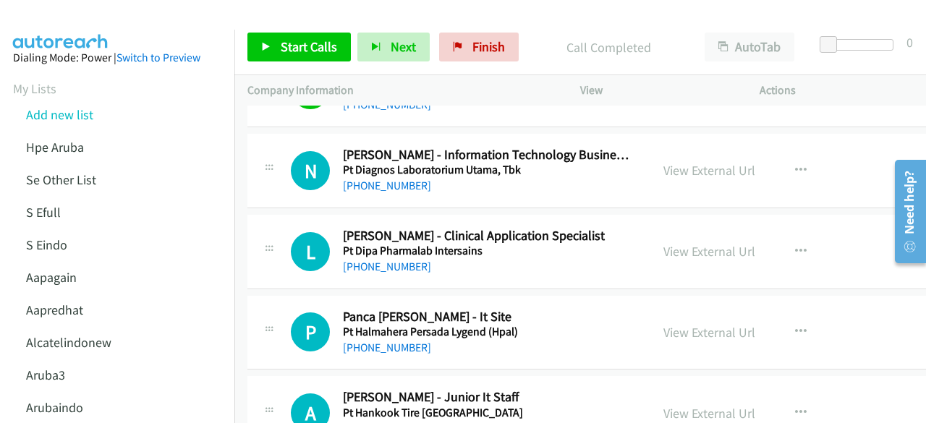
scroll to position [14622, 0]
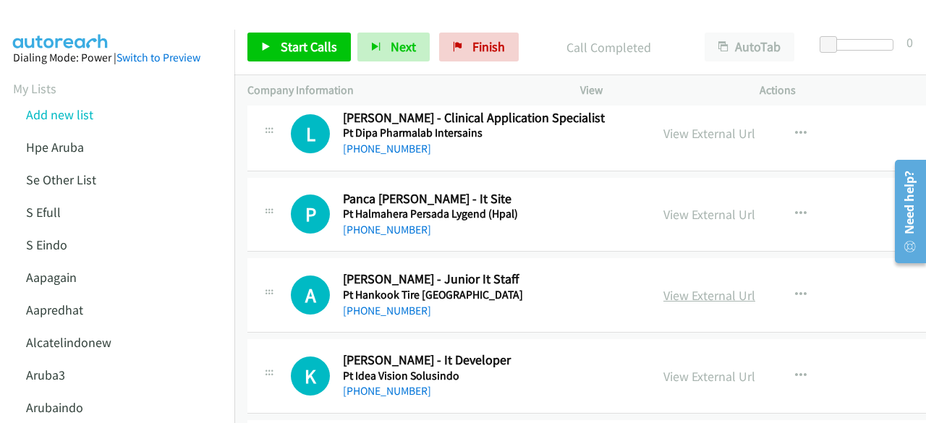
click at [682, 287] on link "View External Url" at bounding box center [710, 295] width 92 height 17
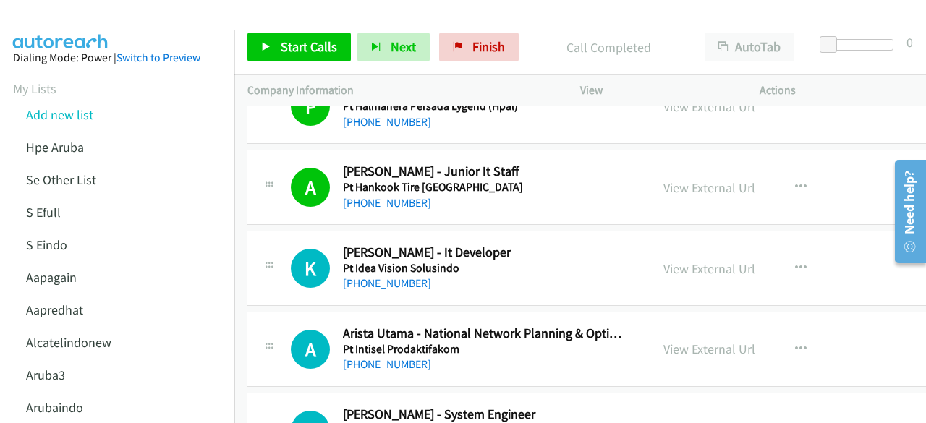
scroll to position [14734, 0]
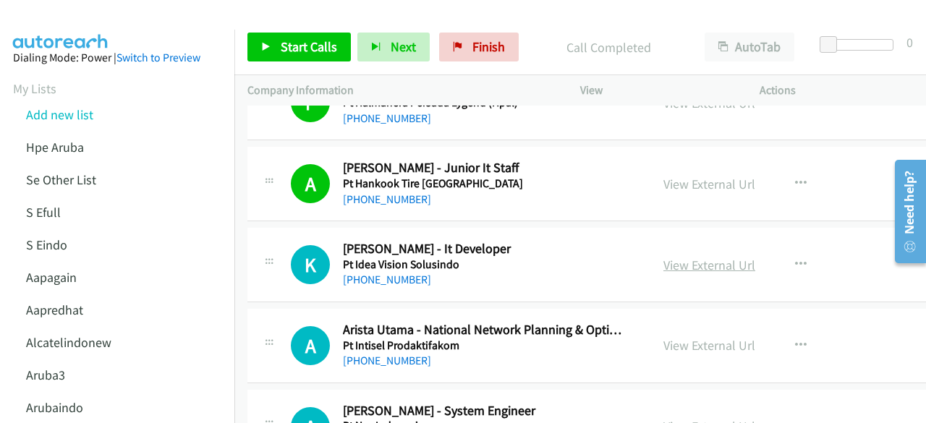
click at [679, 257] on link "View External Url" at bounding box center [710, 265] width 92 height 17
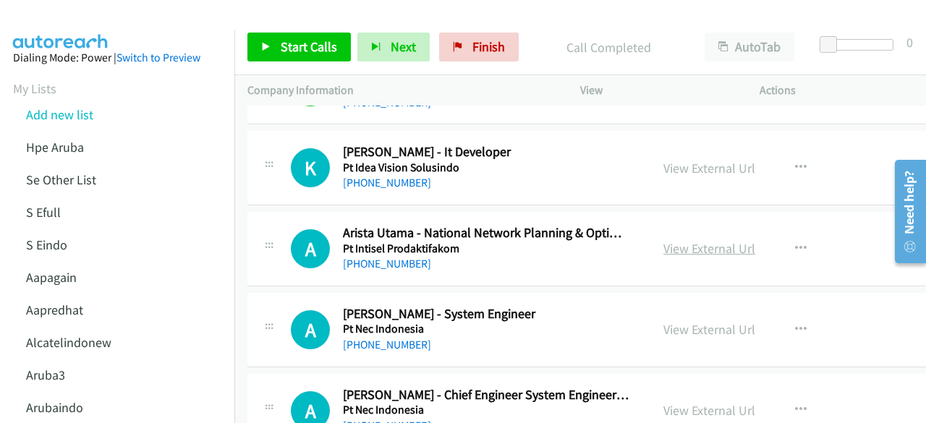
click at [667, 240] on link "View External Url" at bounding box center [710, 248] width 92 height 17
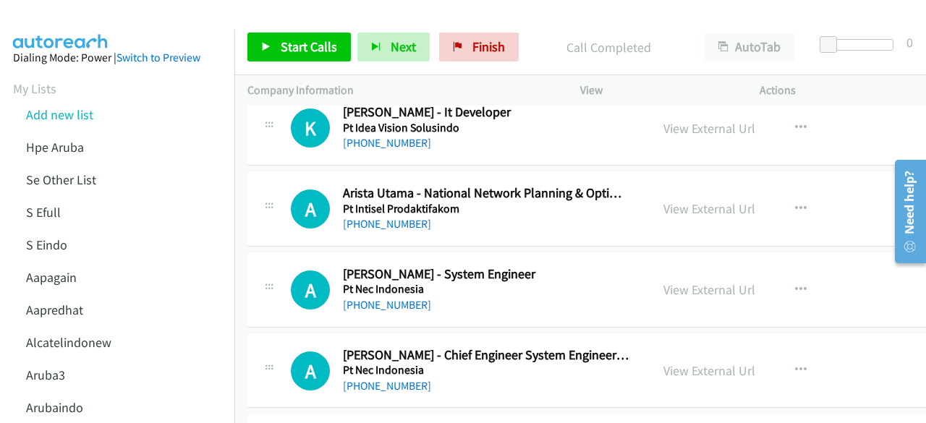
scroll to position [14872, 0]
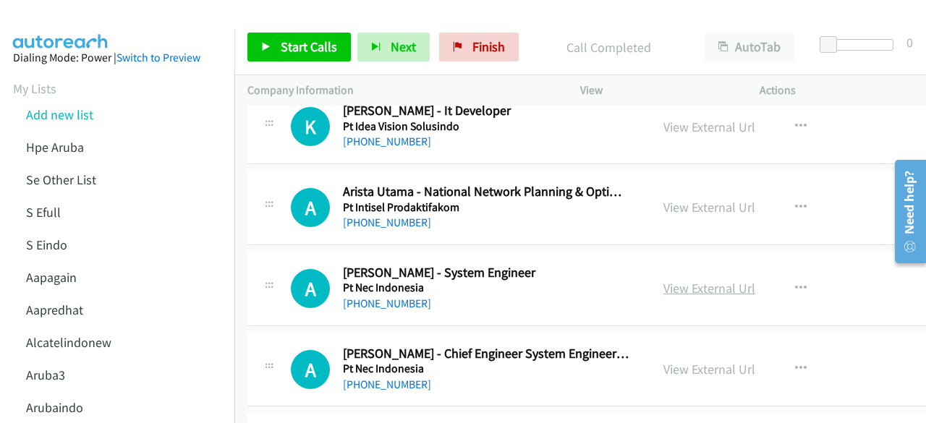
click at [699, 280] on link "View External Url" at bounding box center [710, 288] width 92 height 17
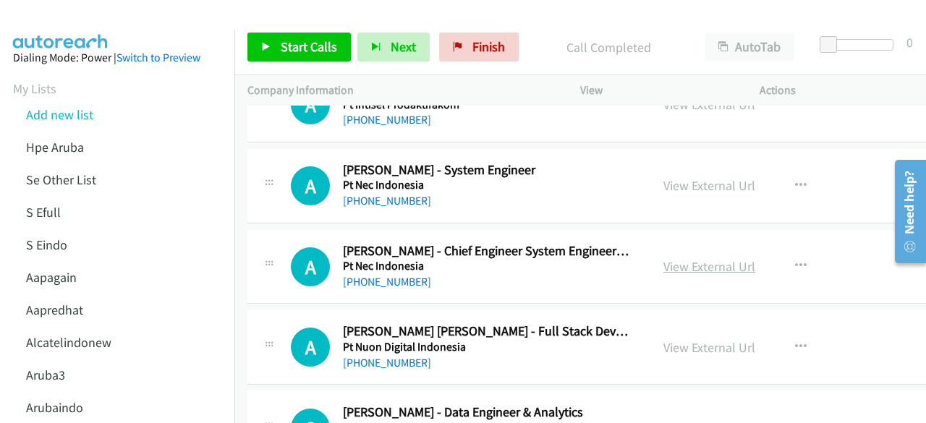
scroll to position [14976, 0]
click at [677, 258] on link "View External Url" at bounding box center [710, 266] width 92 height 17
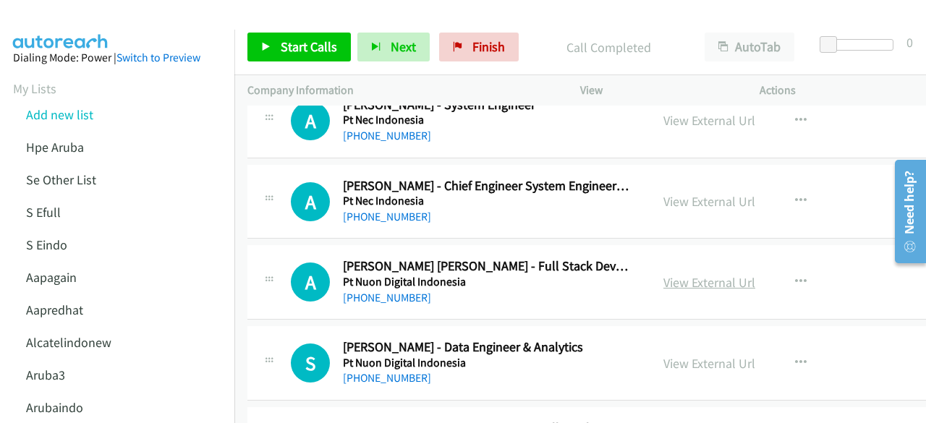
scroll to position [15041, 0]
click at [688, 274] on link "View External Url" at bounding box center [710, 282] width 92 height 17
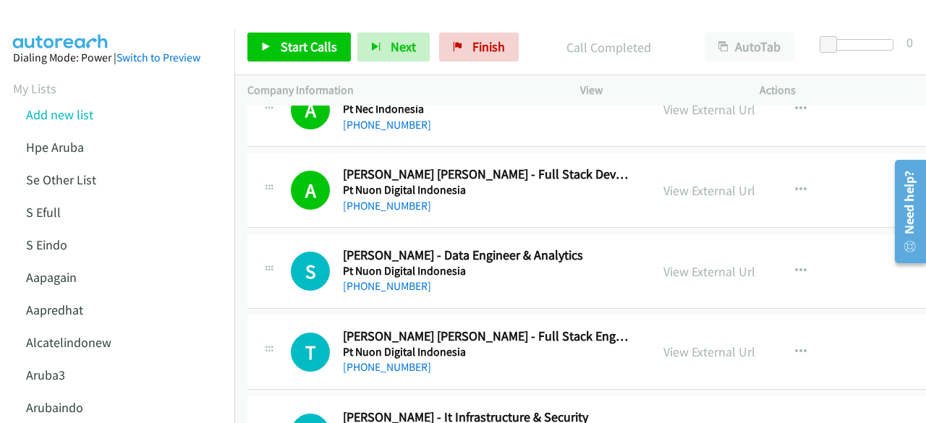
scroll to position [15143, 0]
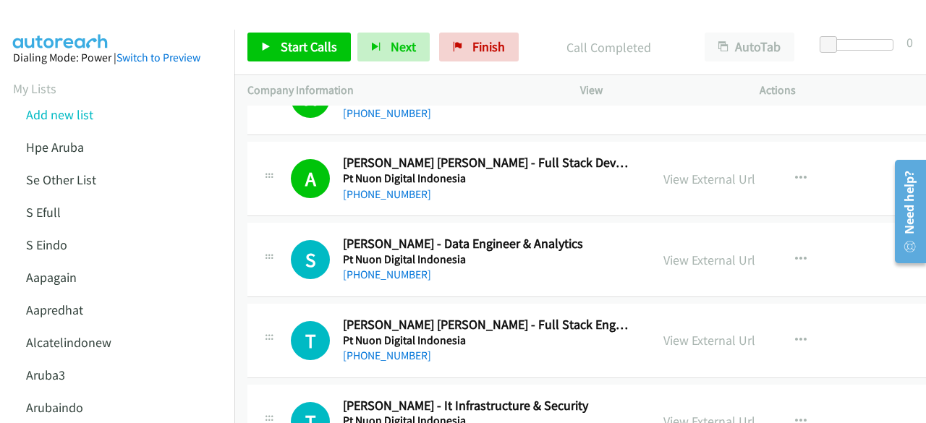
click at [702, 236] on div "View External Url View External Url Schedule/Manage Callback Start Calls Here R…" at bounding box center [758, 260] width 215 height 48
click at [700, 252] on link "View External Url" at bounding box center [710, 260] width 92 height 17
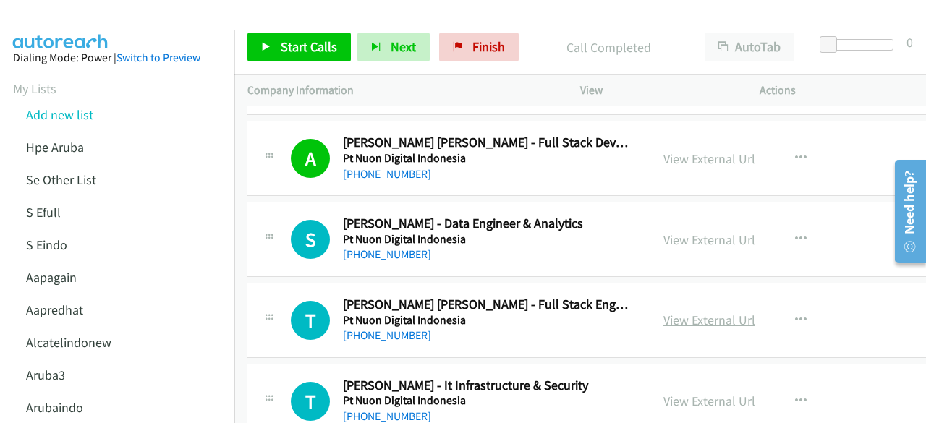
click at [707, 312] on link "View External Url" at bounding box center [710, 320] width 92 height 17
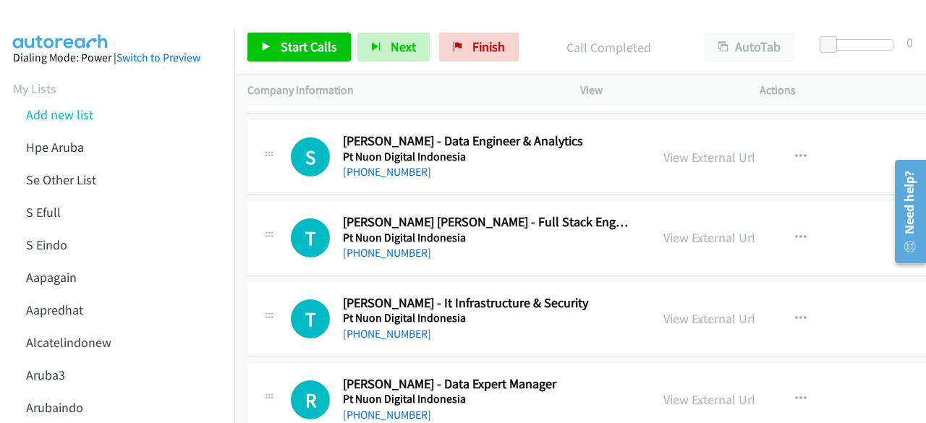
scroll to position [15248, 0]
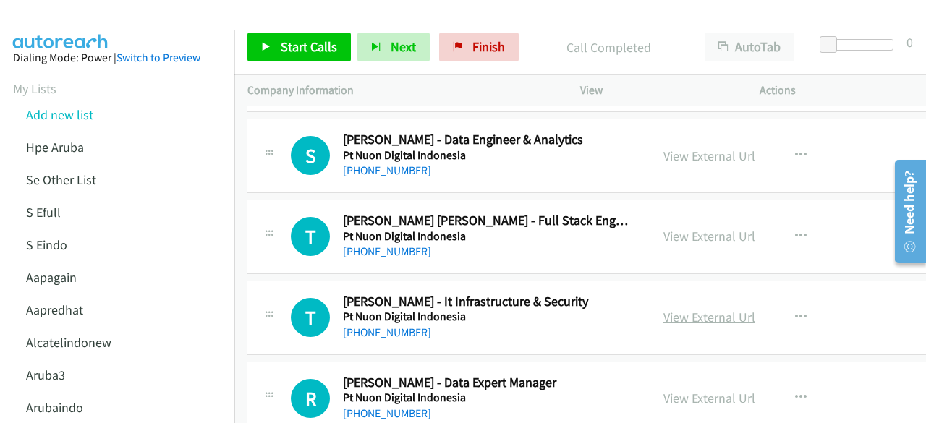
click at [695, 309] on link "View External Url" at bounding box center [710, 317] width 92 height 17
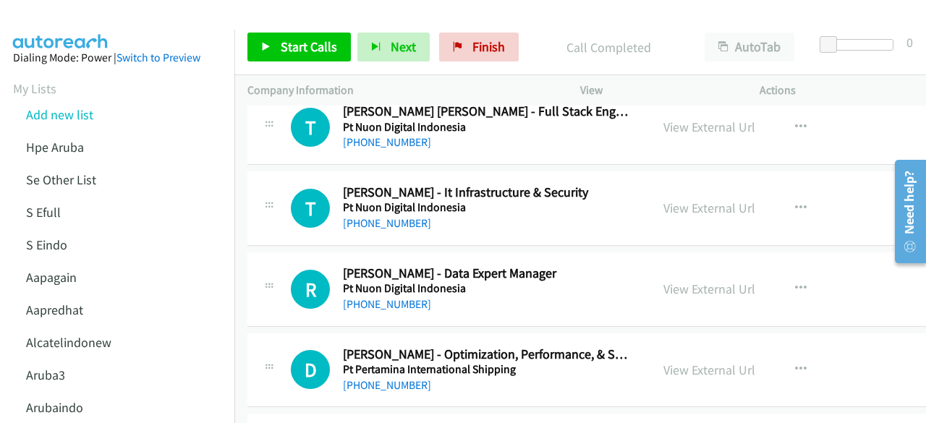
scroll to position [15358, 0]
click at [693, 280] on link "View External Url" at bounding box center [710, 288] width 92 height 17
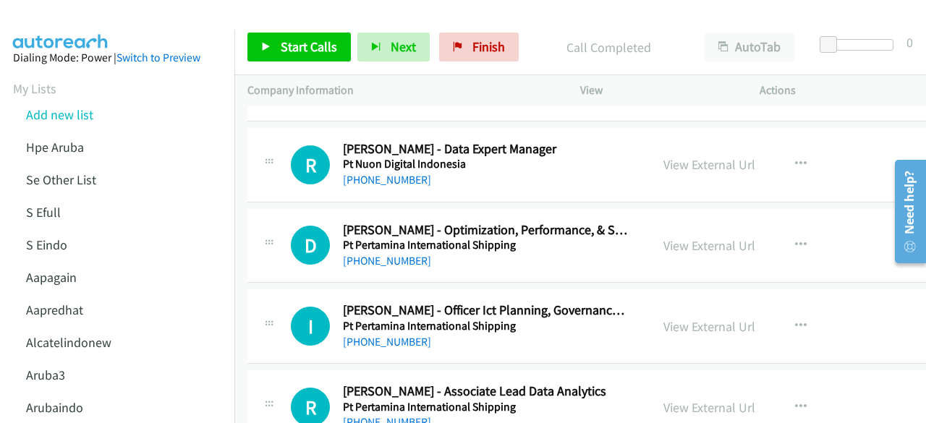
scroll to position [15484, 0]
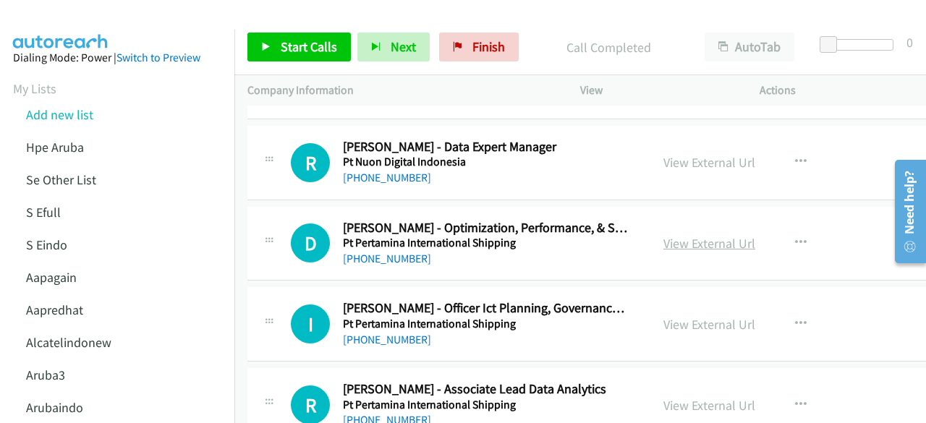
click at [680, 235] on link "View External Url" at bounding box center [710, 243] width 92 height 17
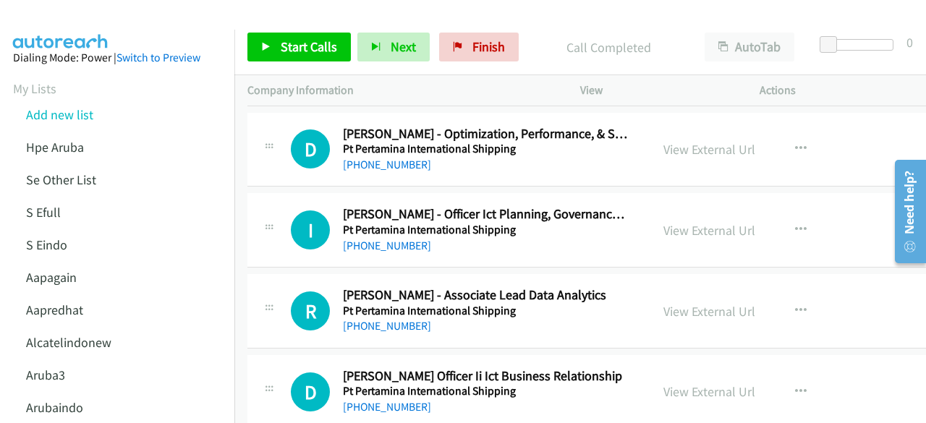
scroll to position [15587, 0]
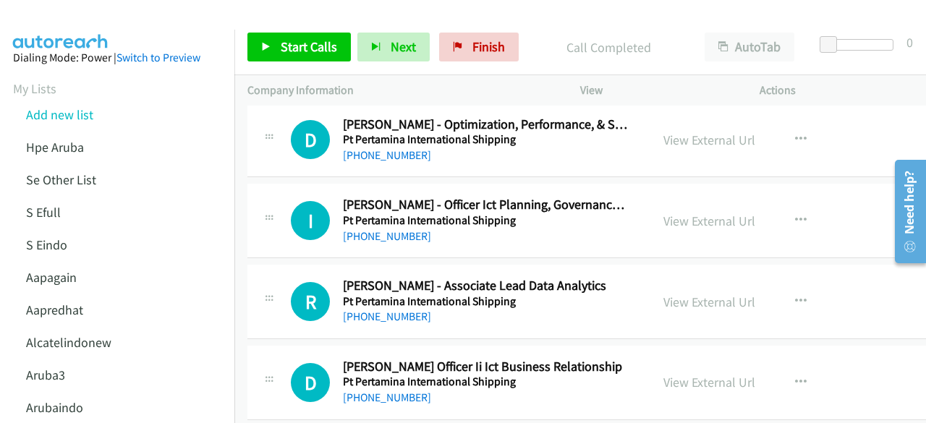
click at [719, 211] on div "View External Url" at bounding box center [710, 221] width 92 height 20
click at [720, 213] on link "View External Url" at bounding box center [710, 221] width 92 height 17
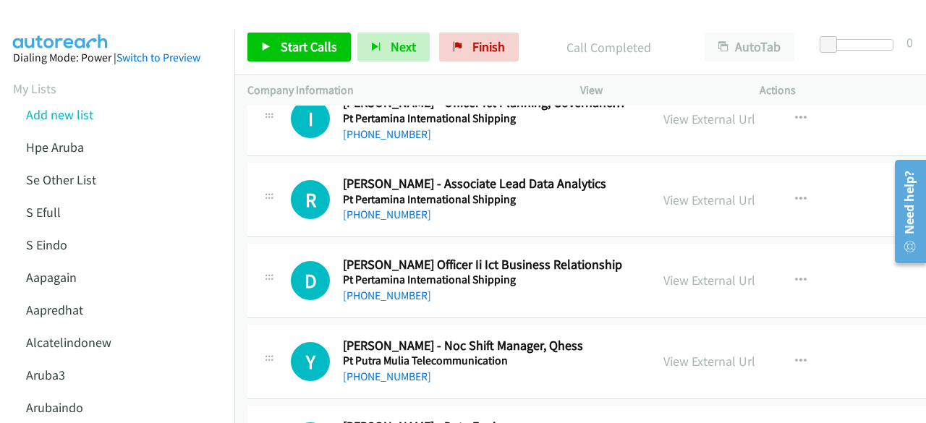
scroll to position [15690, 0]
click at [682, 191] on link "View External Url" at bounding box center [710, 199] width 92 height 17
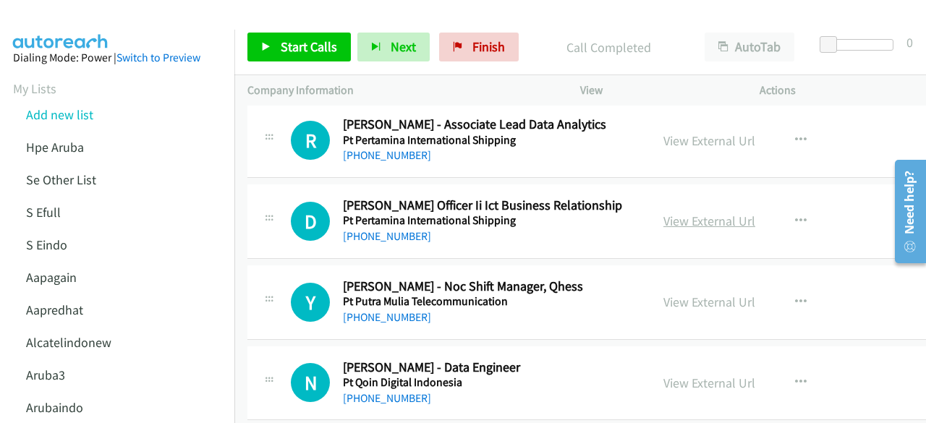
click at [687, 213] on link "View External Url" at bounding box center [710, 221] width 92 height 17
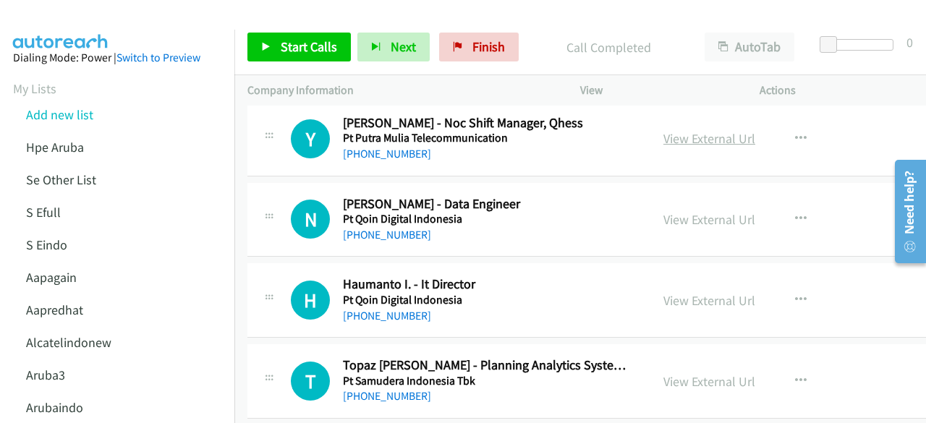
scroll to position [15913, 0]
click at [699, 211] on link "View External Url" at bounding box center [710, 219] width 92 height 17
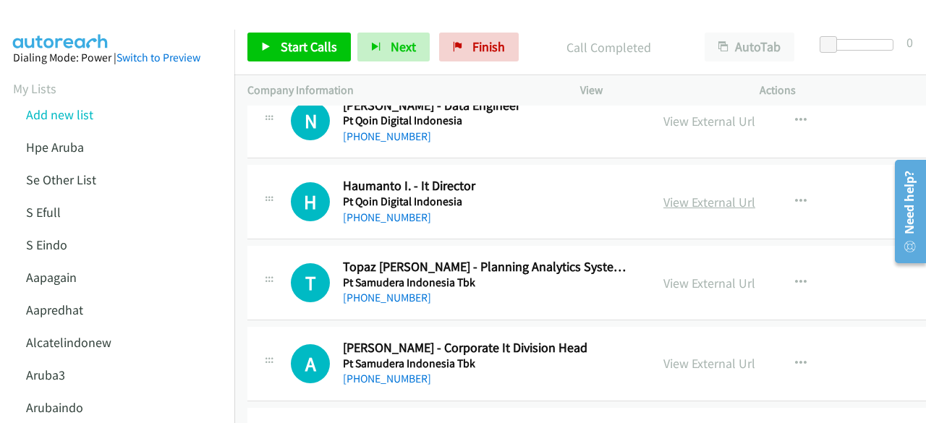
scroll to position [16011, 0]
click at [679, 193] on link "View External Url" at bounding box center [710, 201] width 92 height 17
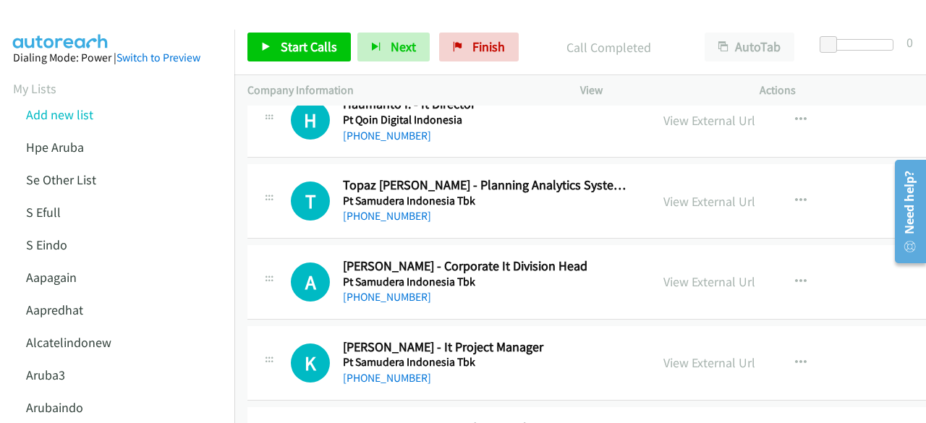
scroll to position [16093, 0]
click at [679, 192] on link "View External Url" at bounding box center [710, 200] width 92 height 17
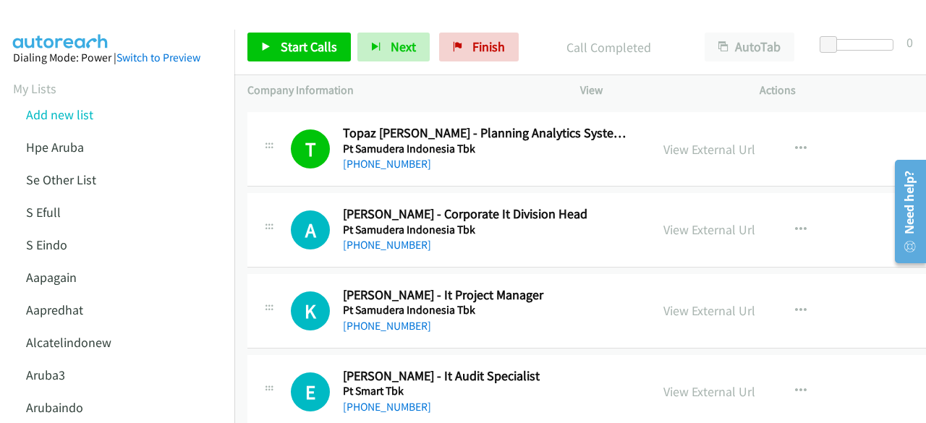
scroll to position [16146, 0]
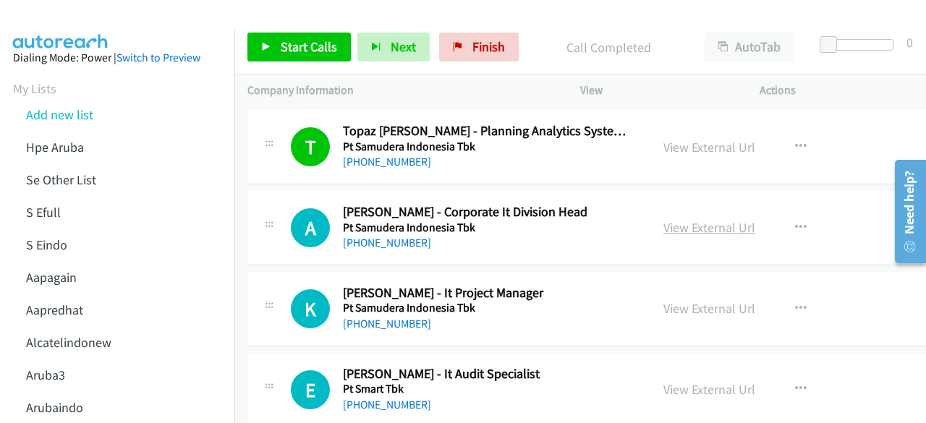
click at [666, 219] on link "View External Url" at bounding box center [710, 227] width 92 height 17
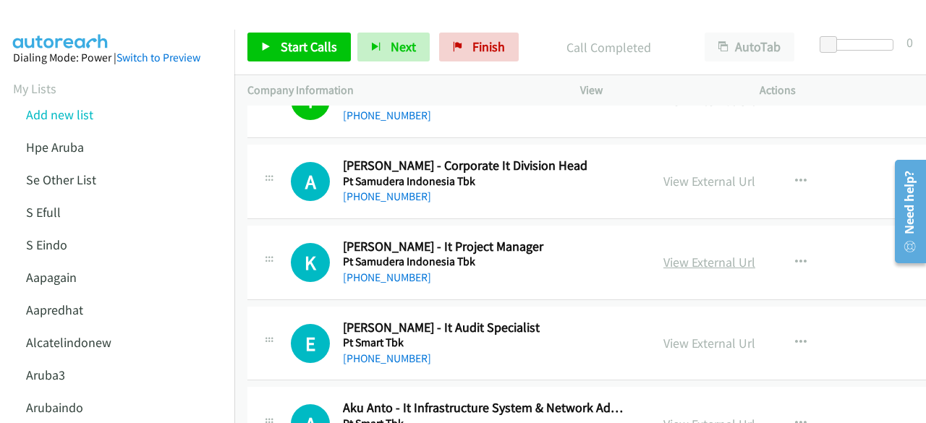
scroll to position [16193, 0]
click at [677, 253] on link "View External Url" at bounding box center [710, 261] width 92 height 17
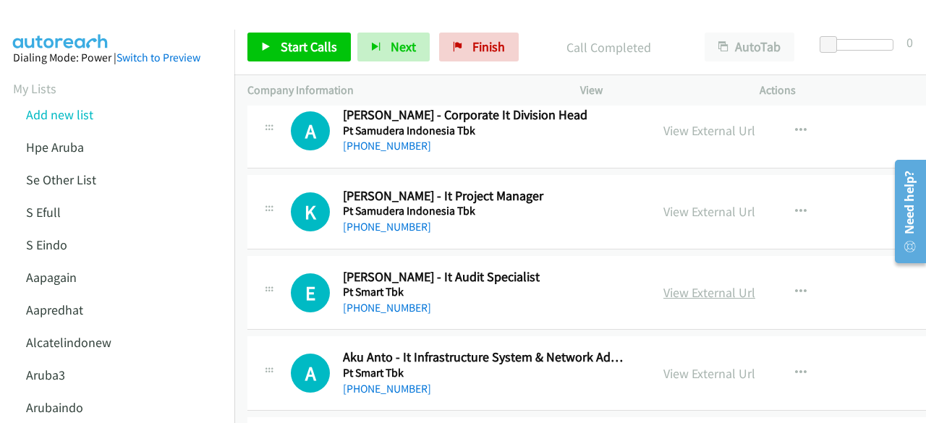
scroll to position [16244, 0]
click at [695, 284] on link "View External Url" at bounding box center [710, 292] width 92 height 17
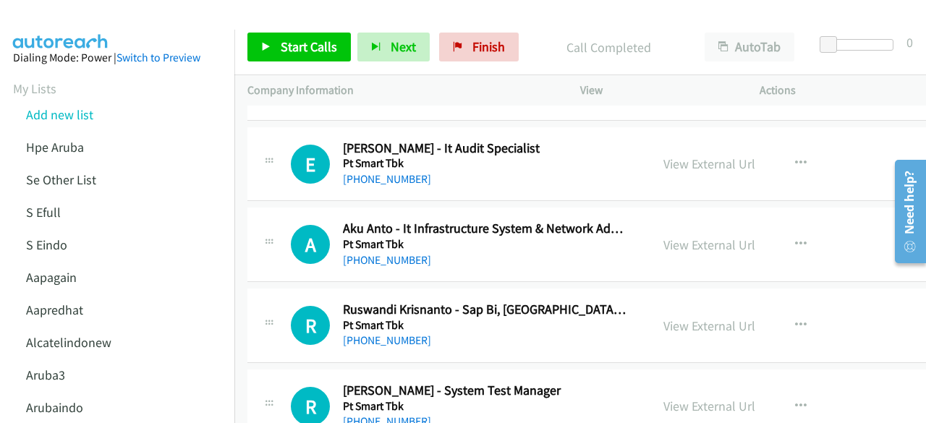
scroll to position [16376, 0]
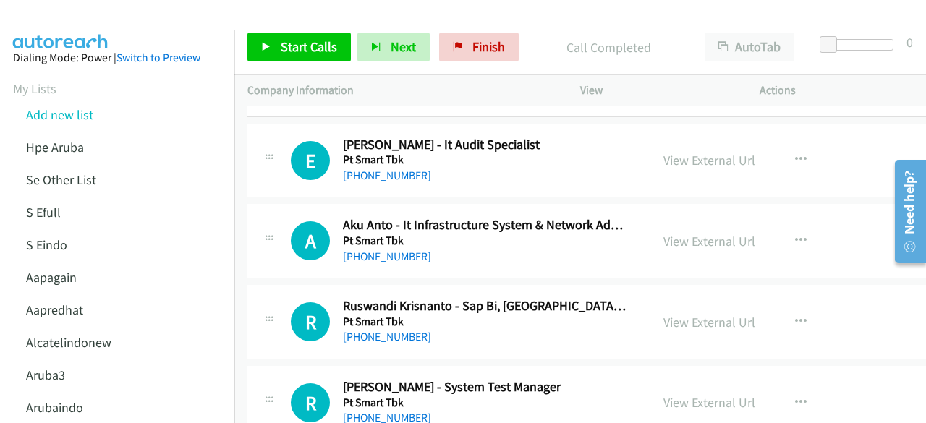
click at [693, 217] on div "View External Url View External Url Schedule/Manage Callback Start Calls Here R…" at bounding box center [758, 241] width 215 height 48
click at [693, 233] on link "View External Url" at bounding box center [710, 241] width 92 height 17
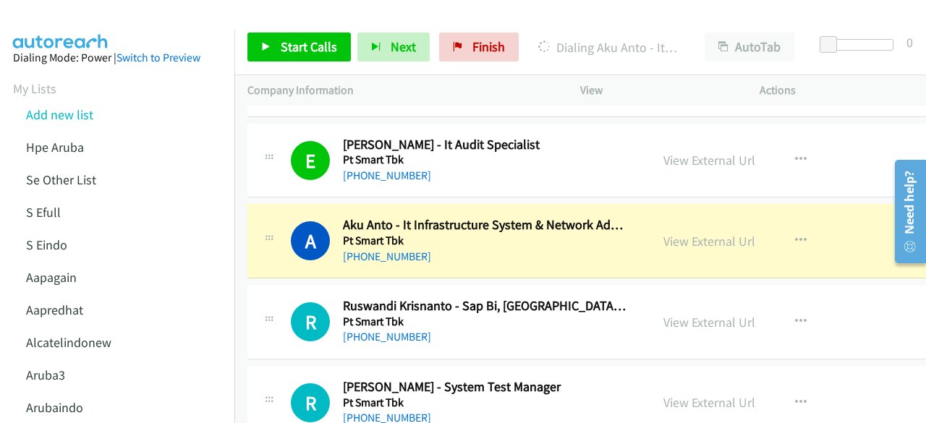
click at [245, 201] on td "A Callback Scheduled Aku Anto - It Infrastructure System & Network Administrato…" at bounding box center [624, 241] width 780 height 81
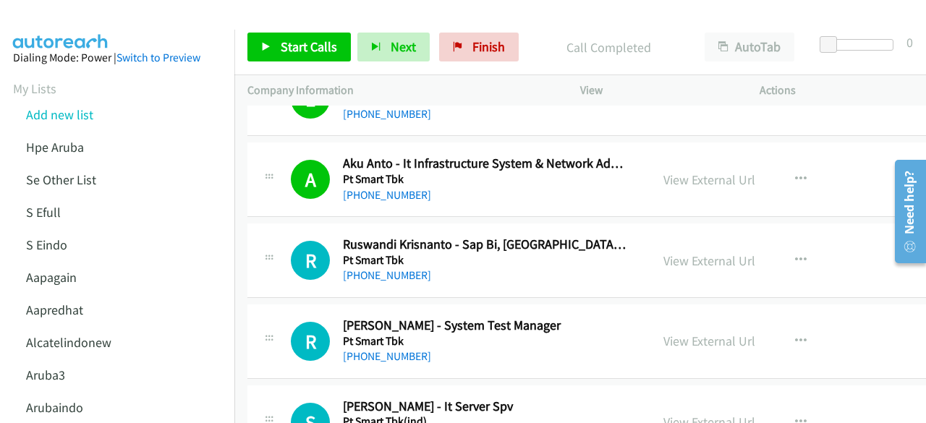
scroll to position [16523, 0]
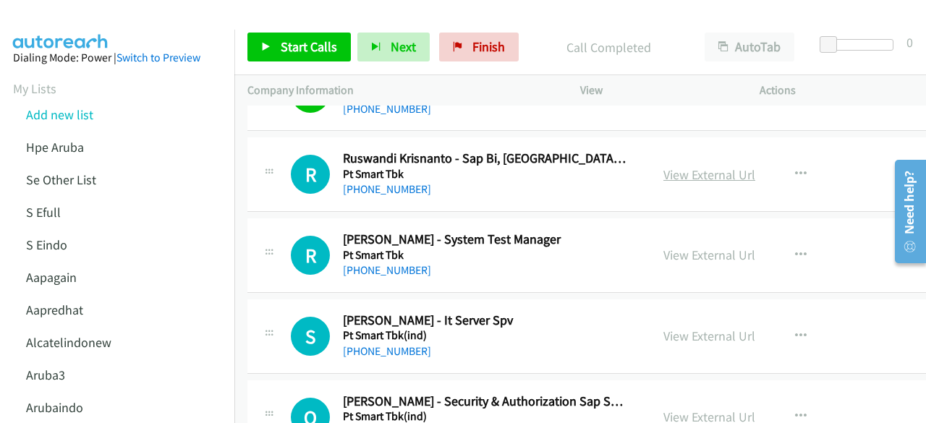
click at [679, 166] on link "View External Url" at bounding box center [710, 174] width 92 height 17
click at [710, 247] on link "View External Url" at bounding box center [710, 255] width 92 height 17
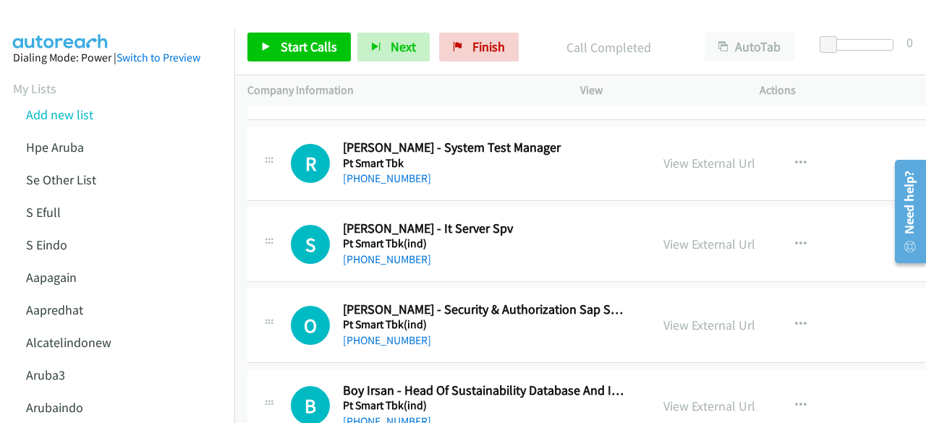
scroll to position [16622, 0]
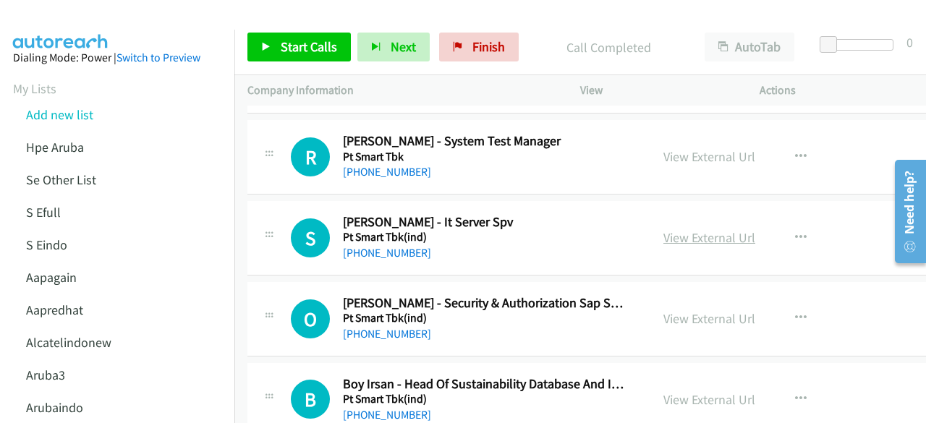
click at [698, 229] on link "View External Url" at bounding box center [710, 237] width 92 height 17
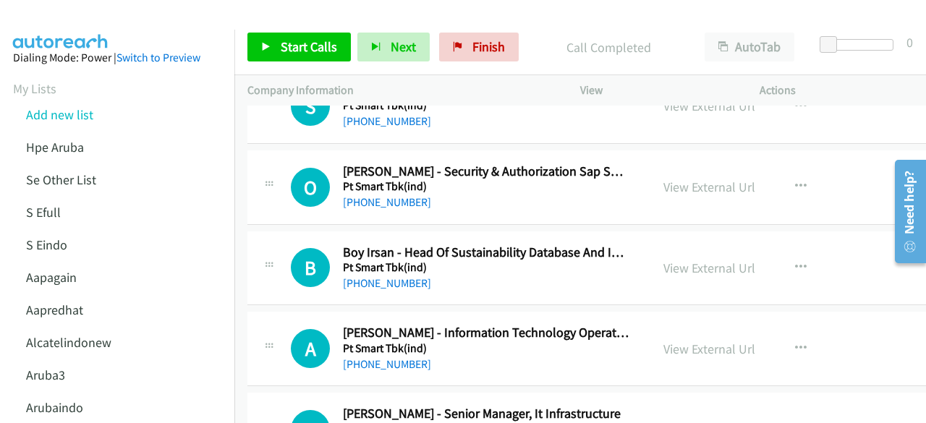
scroll to position [16756, 0]
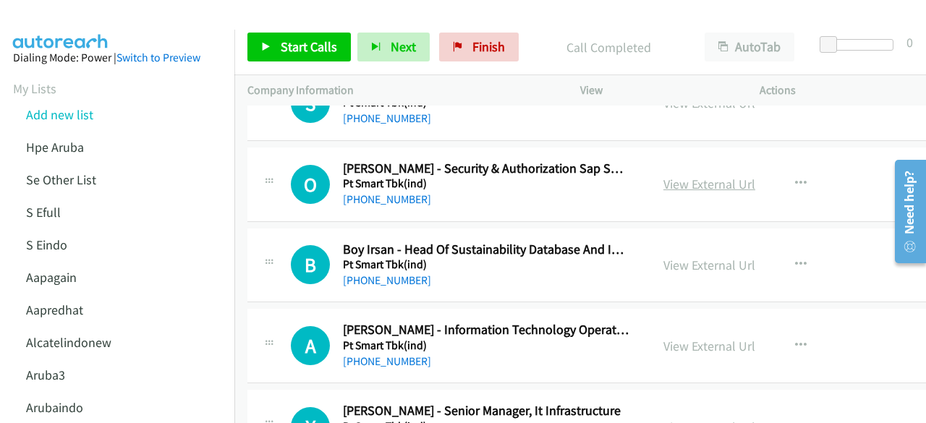
click at [696, 176] on link "View External Url" at bounding box center [710, 184] width 92 height 17
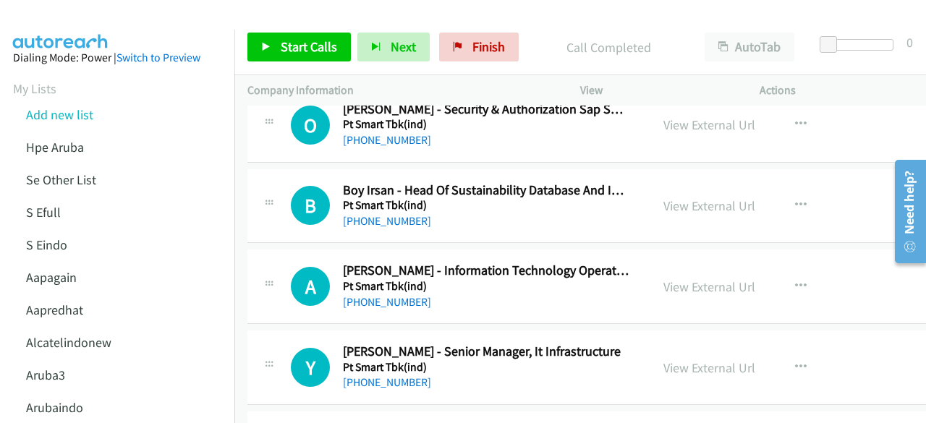
click at [666, 182] on div "View External Url View External Url Schedule/Manage Callback Start Calls Here R…" at bounding box center [758, 206] width 215 height 48
click at [675, 196] on div "View External Url" at bounding box center [710, 206] width 92 height 20
click at [675, 198] on link "View External Url" at bounding box center [710, 206] width 92 height 17
click at [693, 279] on link "View External Url" at bounding box center [710, 287] width 92 height 17
click at [715, 360] on link "View External Url" at bounding box center [710, 368] width 92 height 17
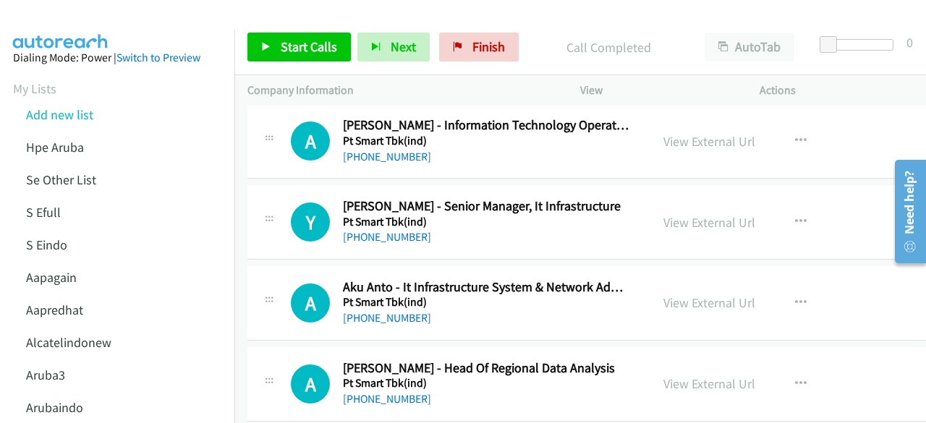
scroll to position [16963, 0]
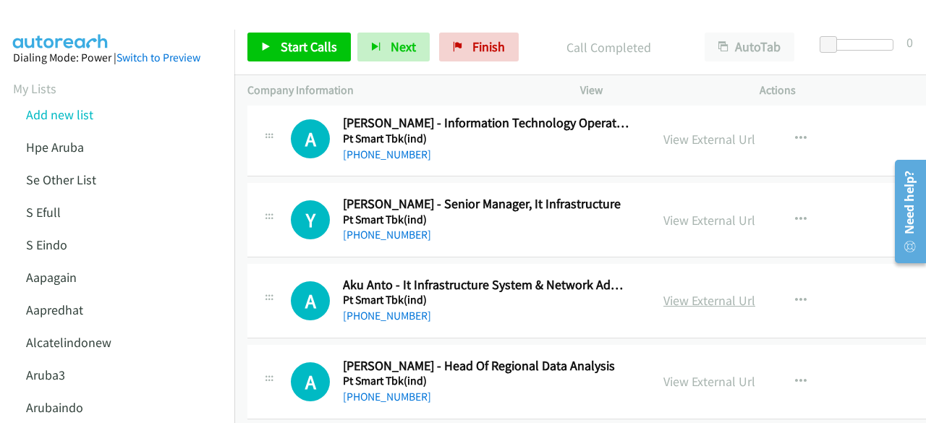
click at [681, 292] on link "View External Url" at bounding box center [710, 300] width 92 height 17
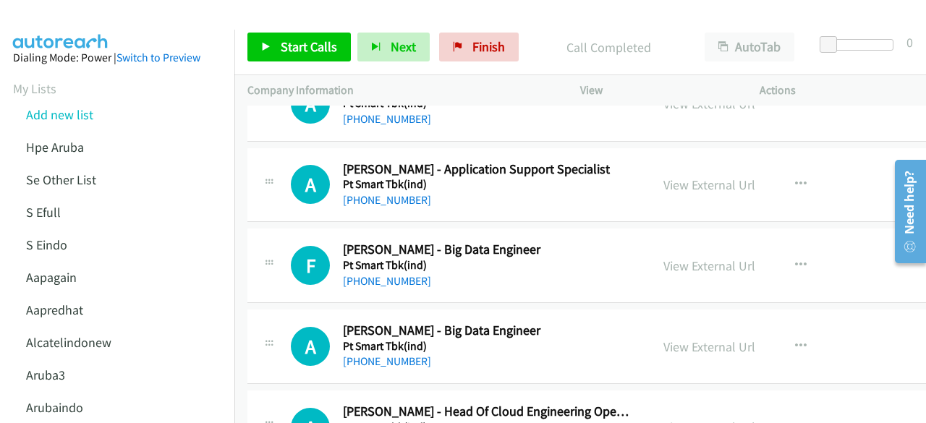
scroll to position [17261, 0]
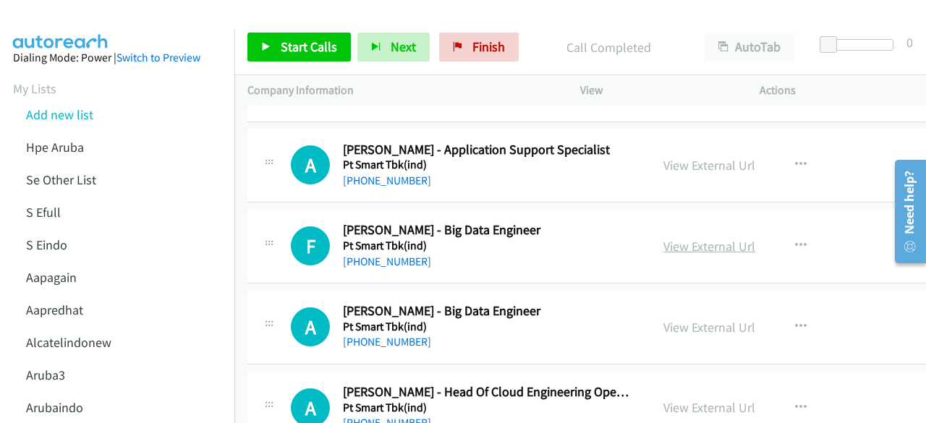
click at [687, 238] on link "View External Url" at bounding box center [710, 246] width 92 height 17
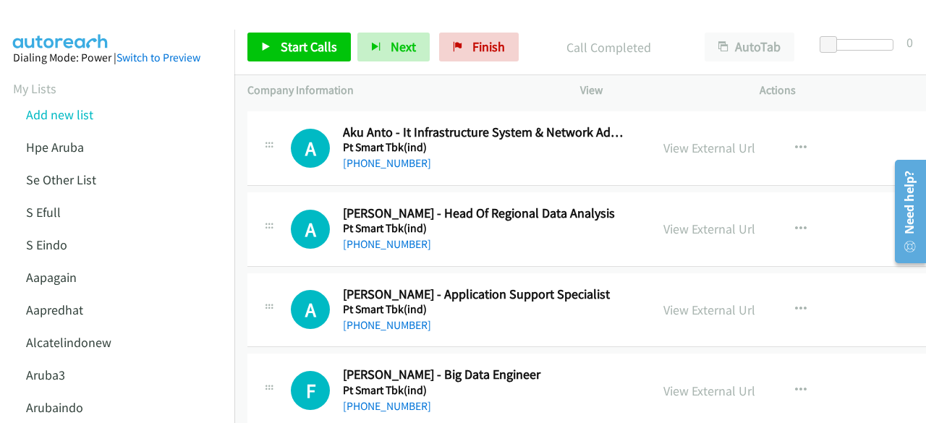
scroll to position [17117, 0]
click at [680, 220] on link "View External Url" at bounding box center [710, 228] width 92 height 17
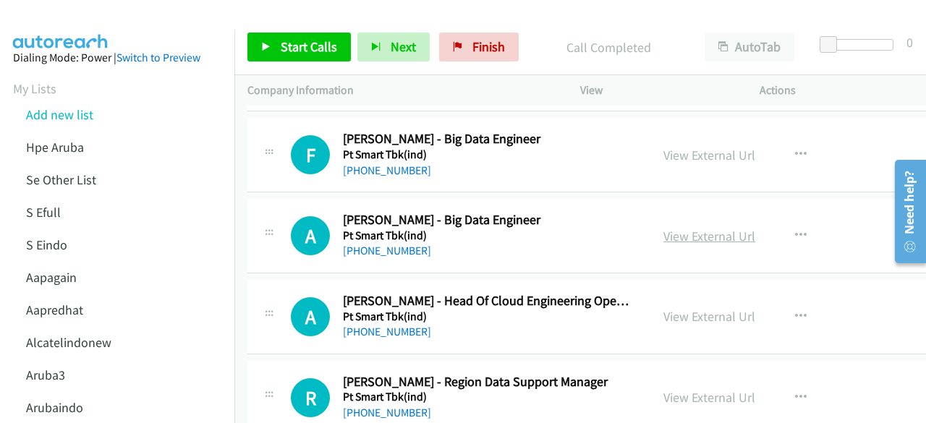
scroll to position [17353, 0]
click at [693, 227] on link "View External Url" at bounding box center [710, 235] width 92 height 17
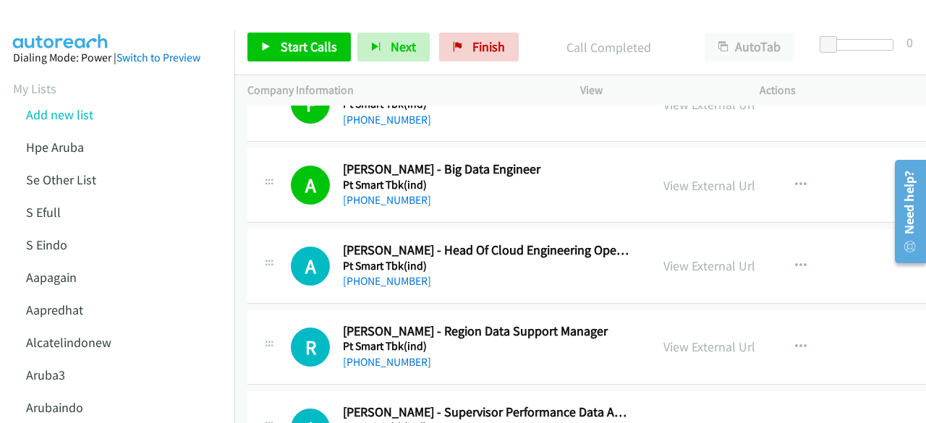
scroll to position [17406, 0]
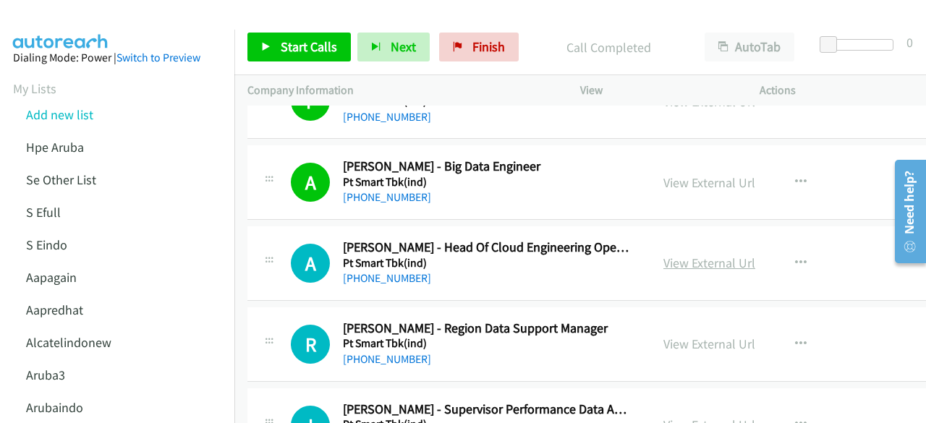
click at [696, 255] on link "View External Url" at bounding box center [710, 263] width 92 height 17
click at [350, 238] on div "A Callback Scheduled [PERSON_NAME] - Head Of Cloud Engineering Operations Pt Sm…" at bounding box center [624, 263] width 754 height 75
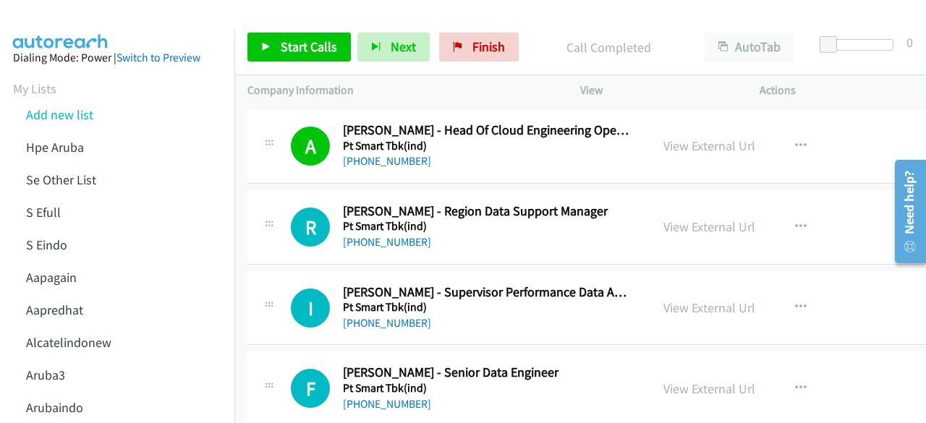
scroll to position [17524, 0]
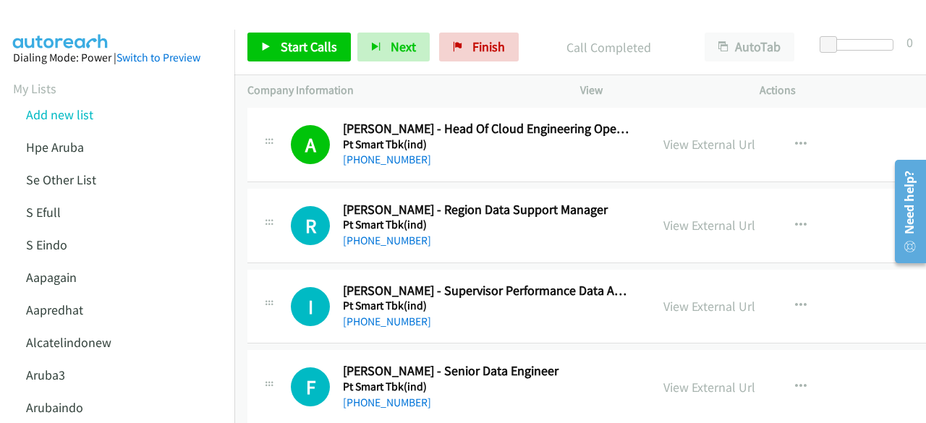
click at [667, 202] on div "View External Url View External Url Schedule/Manage Callback Start Calls Here R…" at bounding box center [758, 226] width 215 height 48
click at [668, 217] on link "View External Url" at bounding box center [710, 225] width 92 height 17
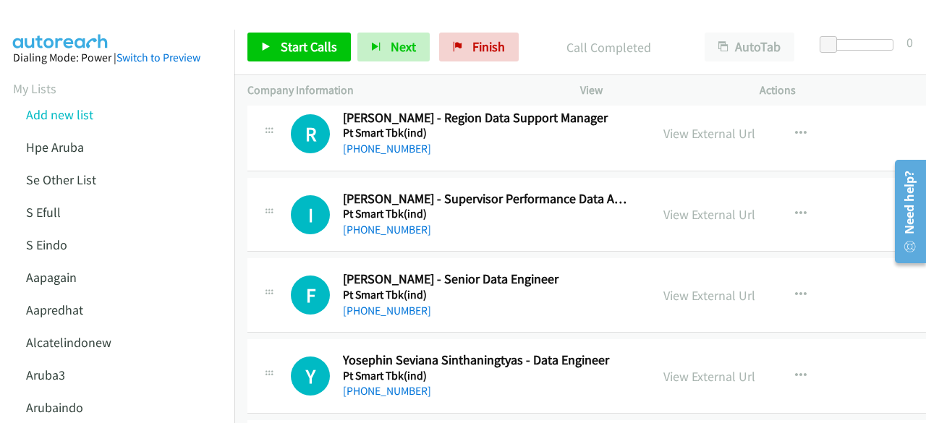
scroll to position [17631, 0]
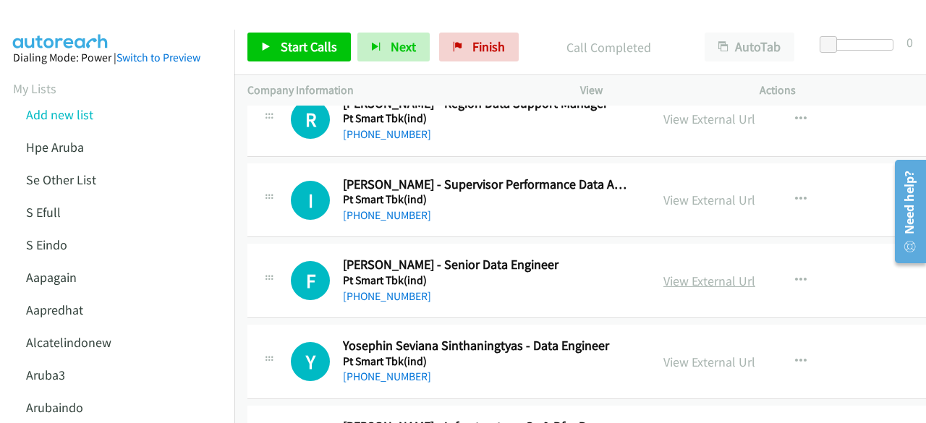
click at [707, 273] on link "View External Url" at bounding box center [710, 281] width 92 height 17
click at [669, 192] on link "View External Url" at bounding box center [710, 200] width 92 height 17
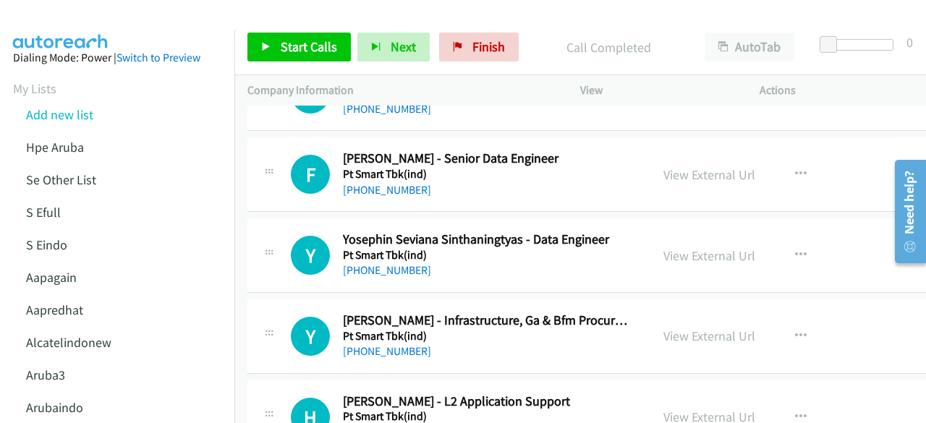
scroll to position [17738, 0]
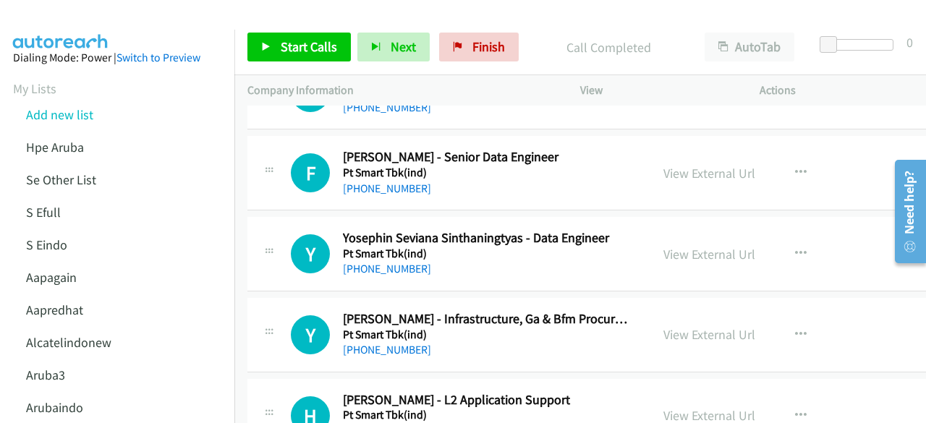
click at [676, 230] on div "View External Url View External Url Schedule/Manage Callback Start Calls Here R…" at bounding box center [758, 254] width 215 height 48
click at [679, 246] on link "View External Url" at bounding box center [710, 254] width 92 height 17
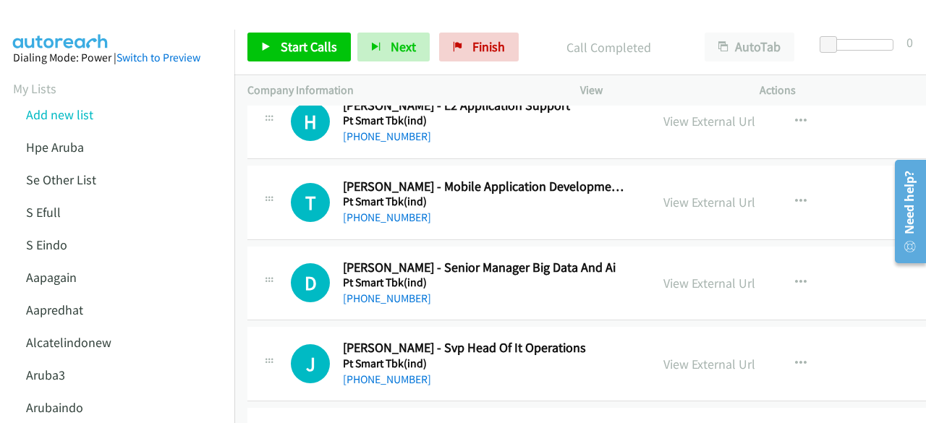
scroll to position [18034, 0]
click at [691, 274] on link "View External Url" at bounding box center [710, 282] width 92 height 17
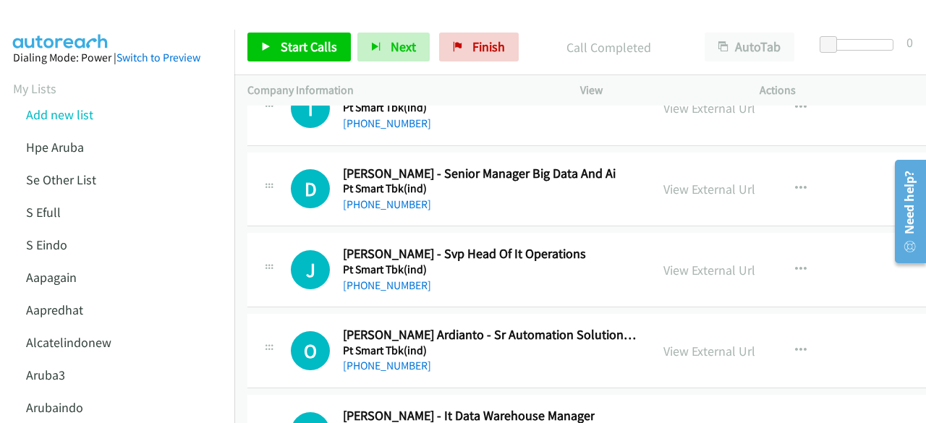
scroll to position [18136, 0]
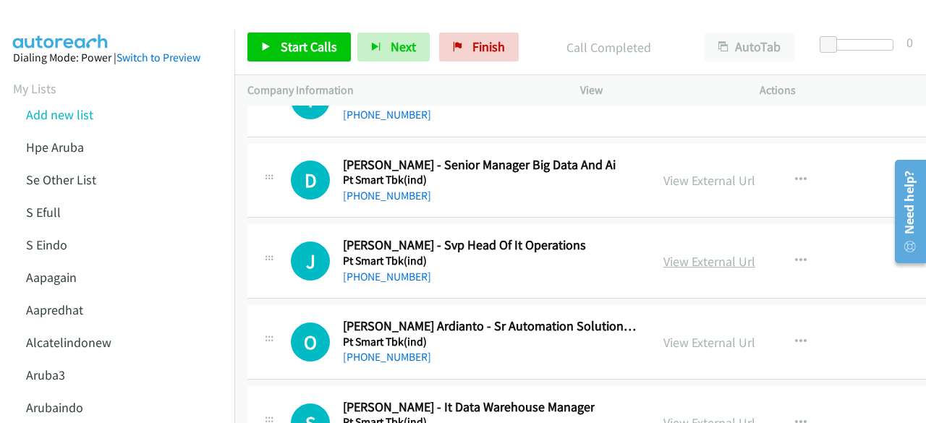
click at [677, 253] on link "View External Url" at bounding box center [710, 261] width 92 height 17
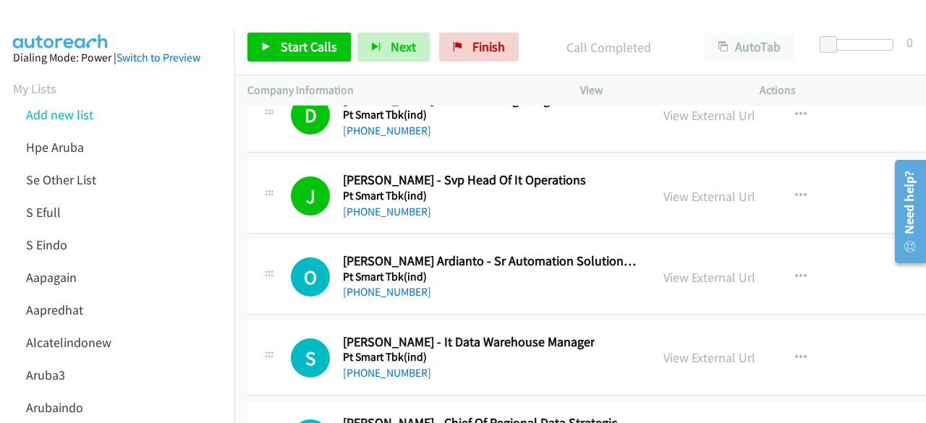
scroll to position [18204, 0]
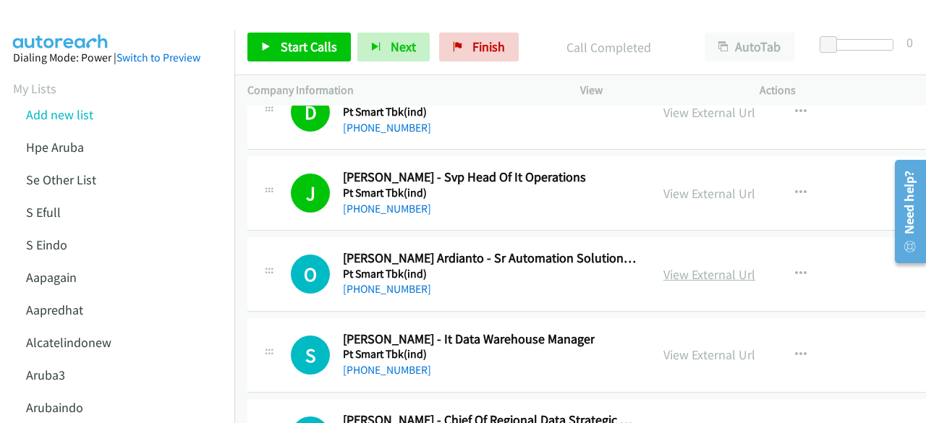
click at [693, 266] on link "View External Url" at bounding box center [710, 274] width 92 height 17
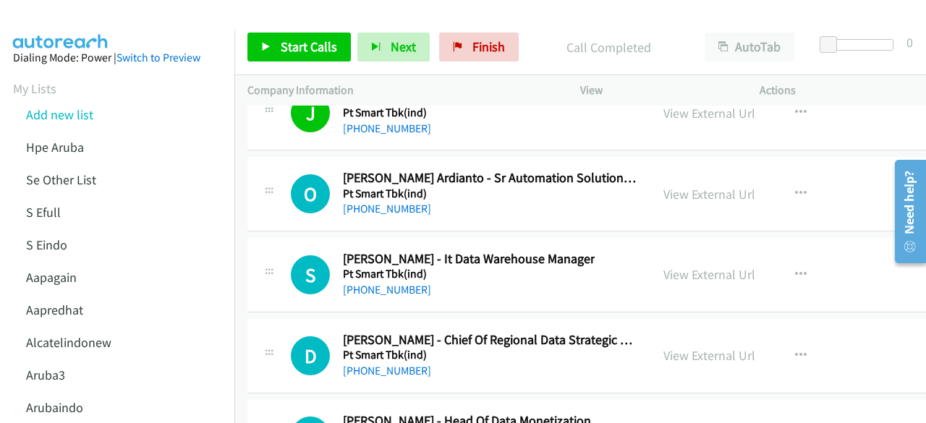
scroll to position [18285, 0]
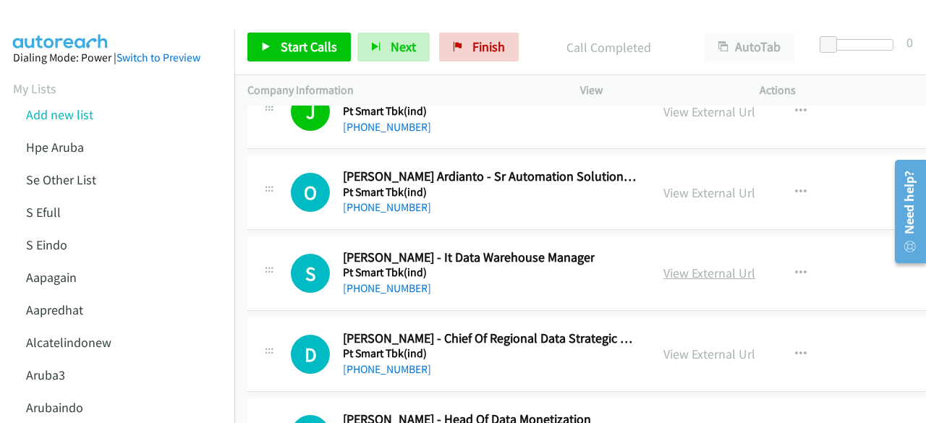
click at [689, 265] on link "View External Url" at bounding box center [710, 273] width 92 height 17
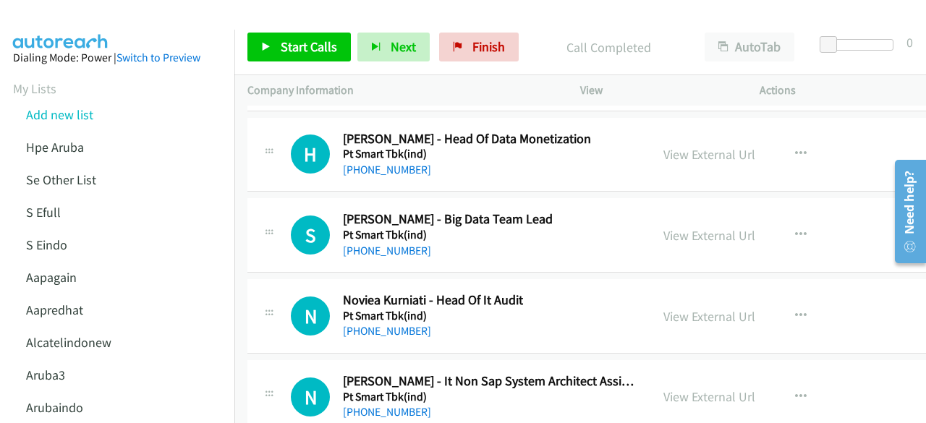
scroll to position [18574, 0]
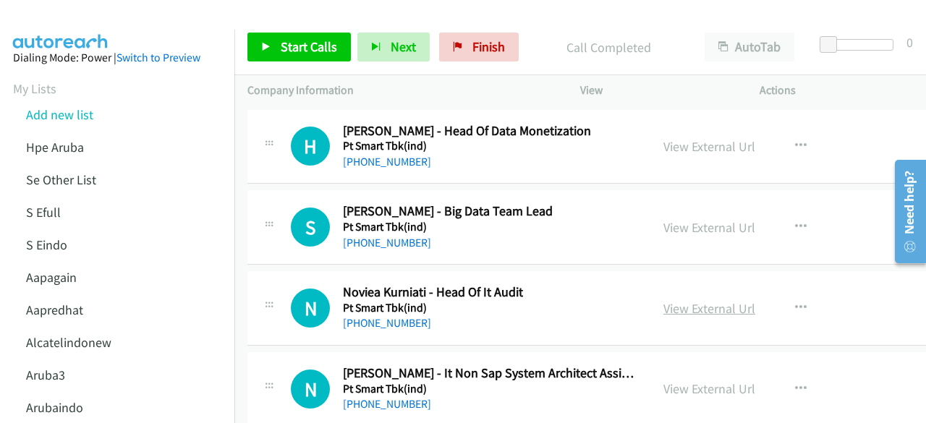
click at [667, 300] on link "View External Url" at bounding box center [710, 308] width 92 height 17
click at [700, 381] on link "View External Url" at bounding box center [710, 389] width 92 height 17
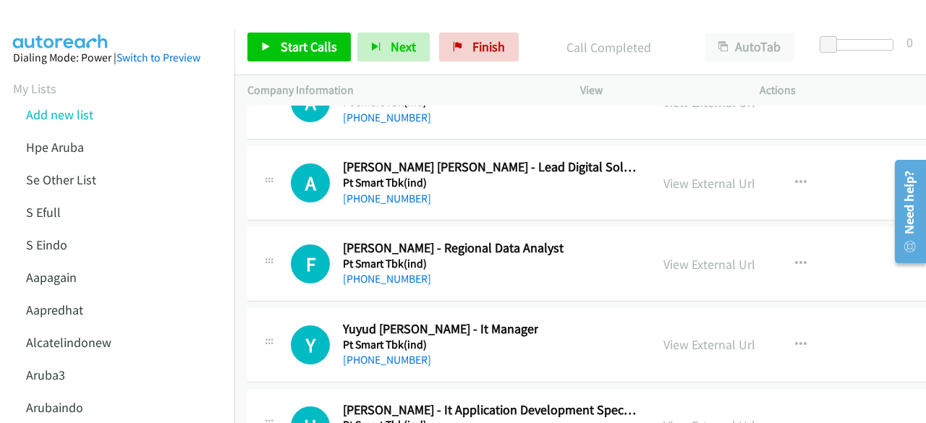
scroll to position [19024, 0]
click at [698, 336] on link "View External Url" at bounding box center [710, 344] width 92 height 17
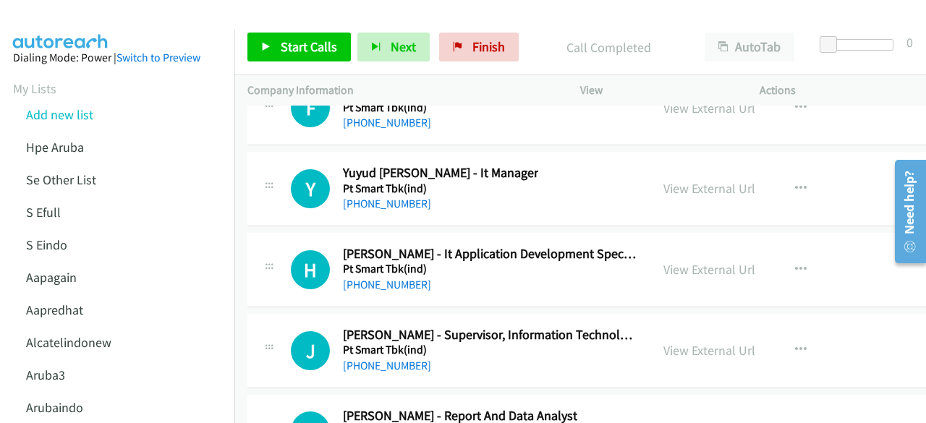
scroll to position [19181, 0]
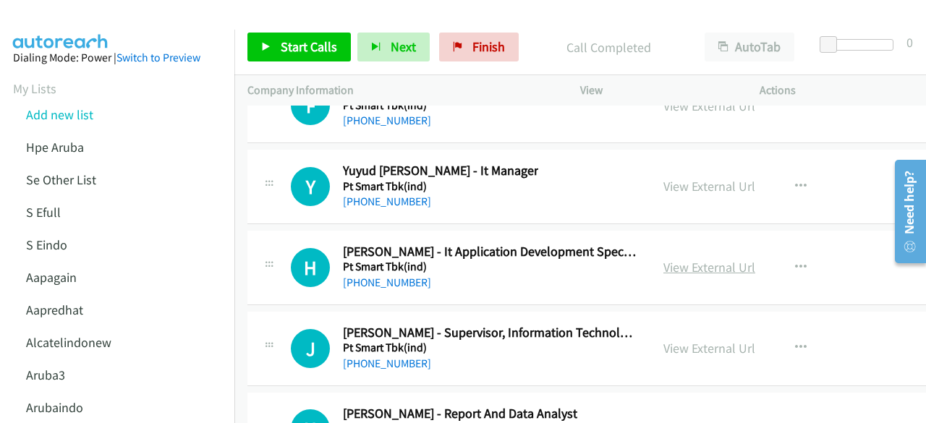
click at [695, 259] on link "View External Url" at bounding box center [710, 267] width 92 height 17
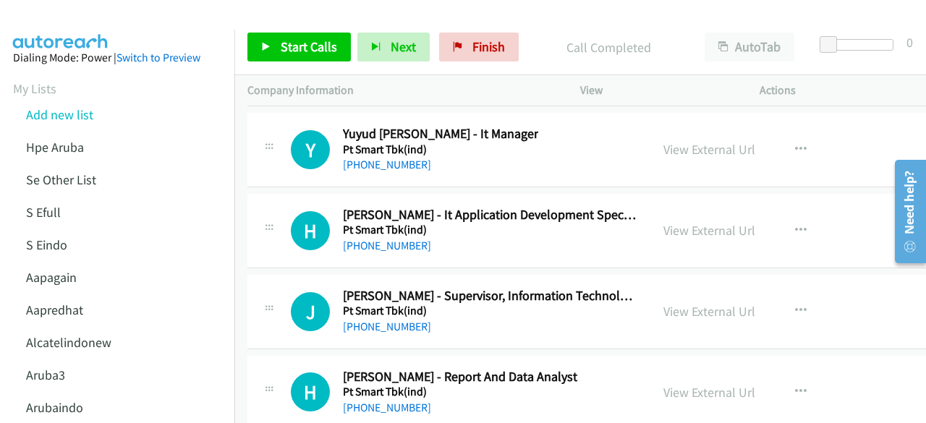
scroll to position [19219, 0]
click at [677, 302] on link "View External Url" at bounding box center [710, 310] width 92 height 17
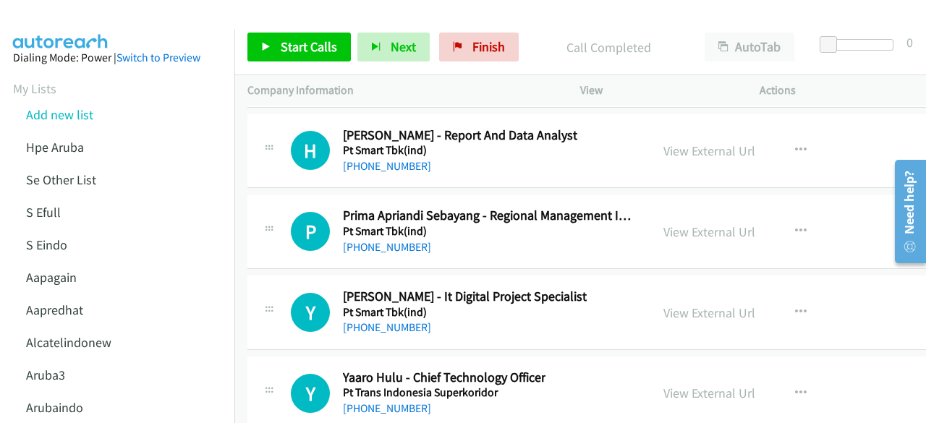
scroll to position [19463, 0]
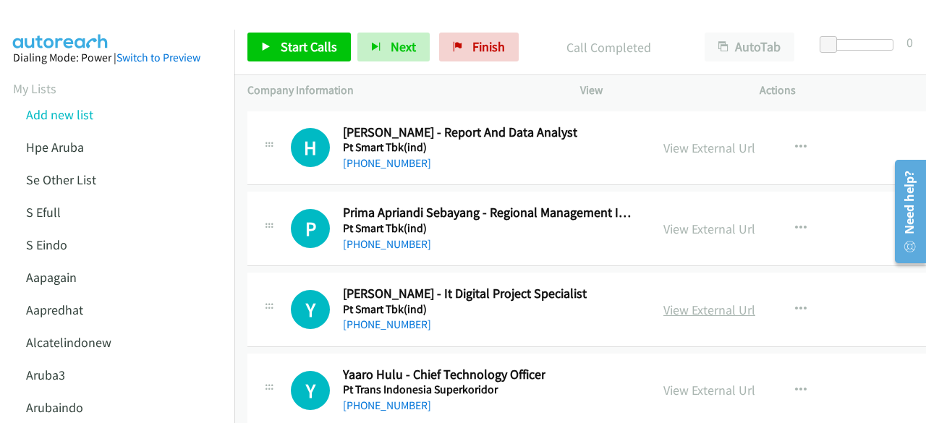
click at [705, 302] on link "View External Url" at bounding box center [710, 310] width 92 height 17
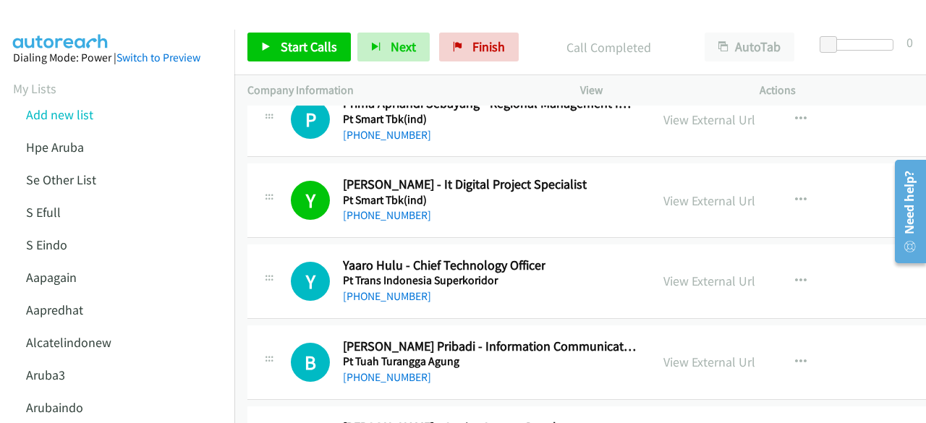
scroll to position [19574, 0]
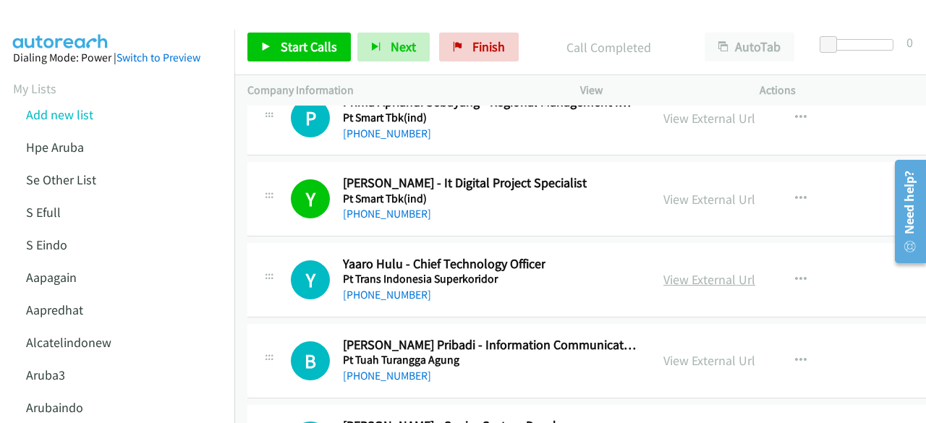
click at [699, 271] on link "View External Url" at bounding box center [710, 279] width 92 height 17
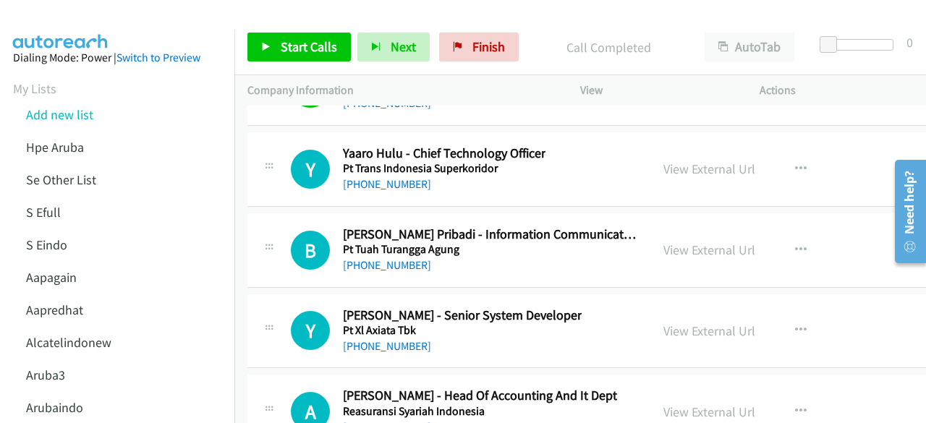
scroll to position [19686, 0]
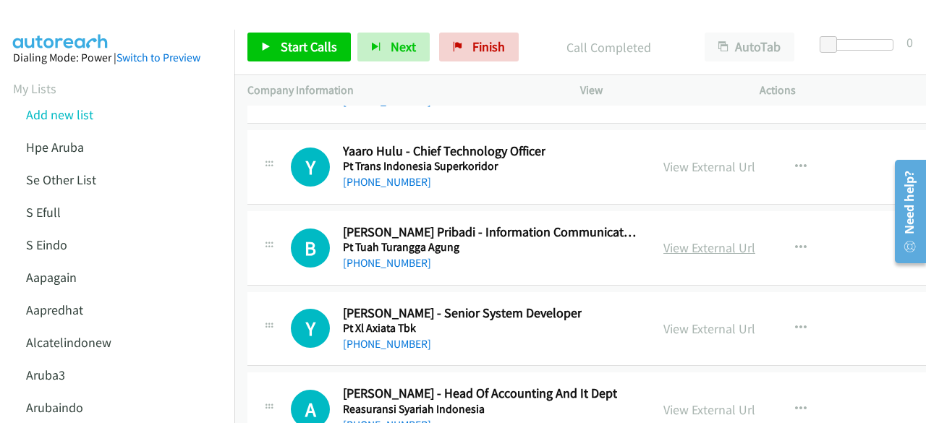
click at [685, 240] on link "View External Url" at bounding box center [710, 248] width 92 height 17
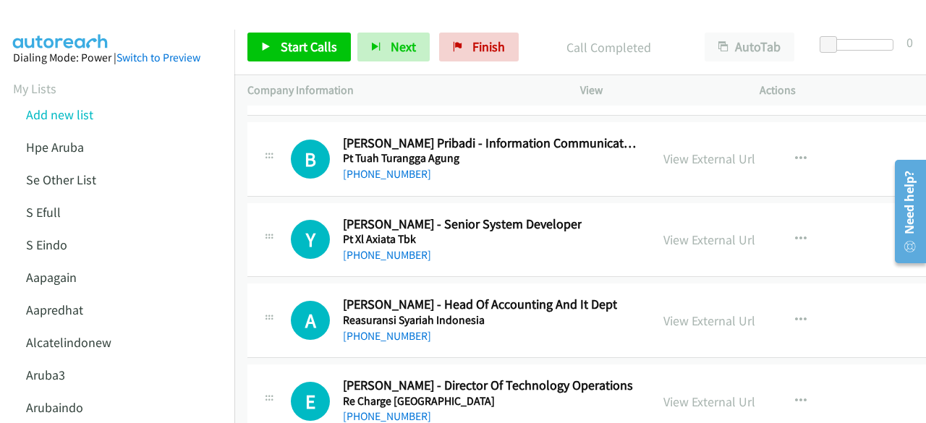
scroll to position [19776, 0]
click at [658, 216] on div "View External Url View External Url Schedule/Manage Callback Start Calls Here R…" at bounding box center [758, 240] width 215 height 48
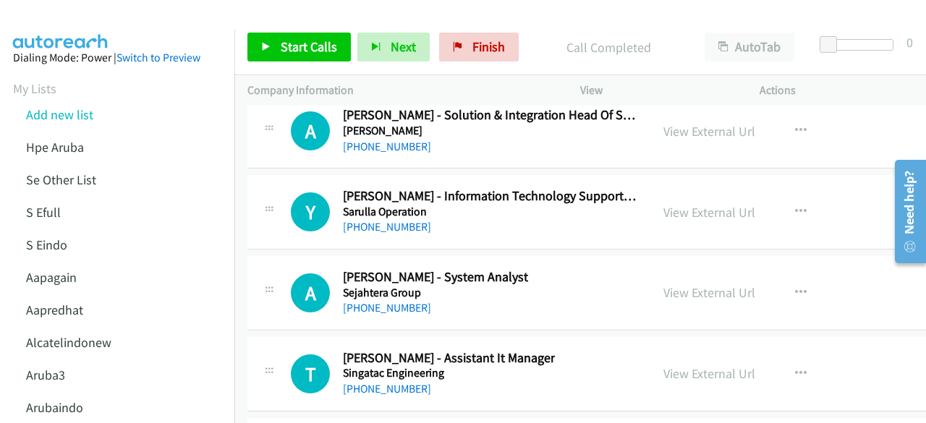
scroll to position [20370, 0]
click at [693, 203] on link "View External Url" at bounding box center [710, 211] width 92 height 17
click at [666, 284] on link "View External Url" at bounding box center [710, 292] width 92 height 17
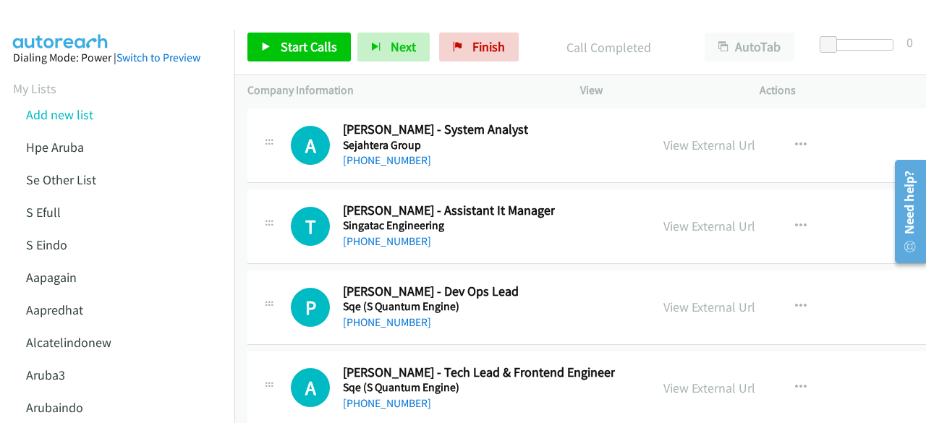
scroll to position [20518, 0]
click at [722, 217] on link "View External Url" at bounding box center [710, 225] width 92 height 17
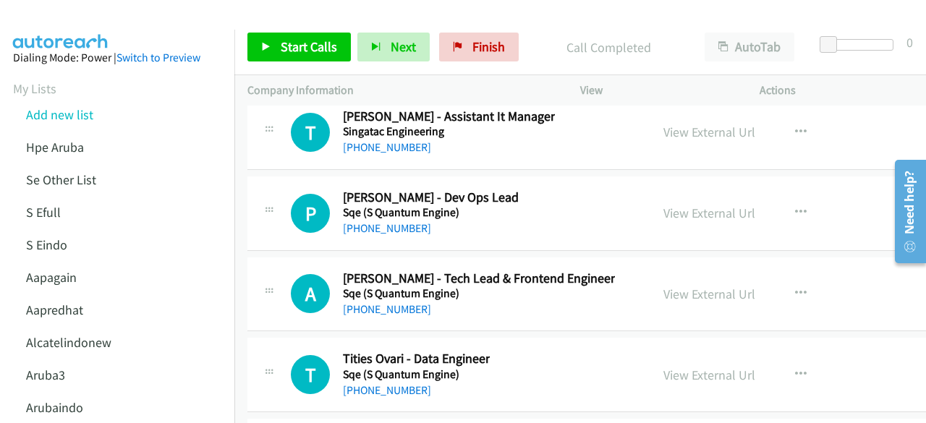
scroll to position [20614, 0]
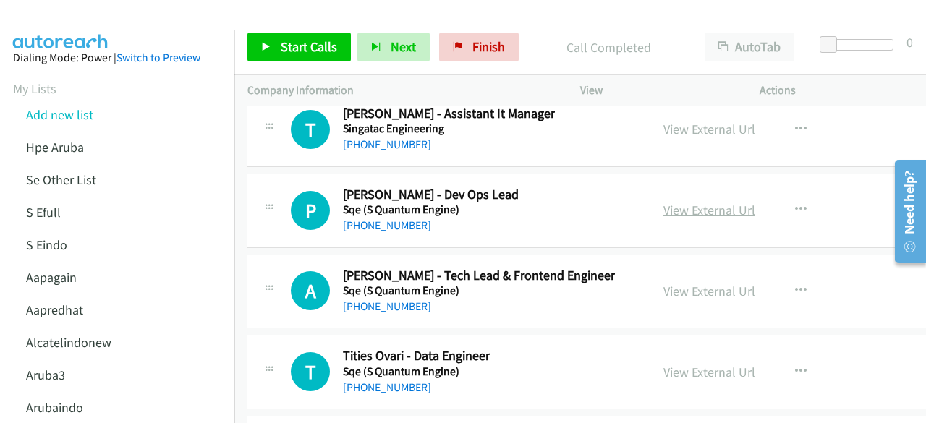
click at [719, 202] on link "View External Url" at bounding box center [710, 210] width 92 height 17
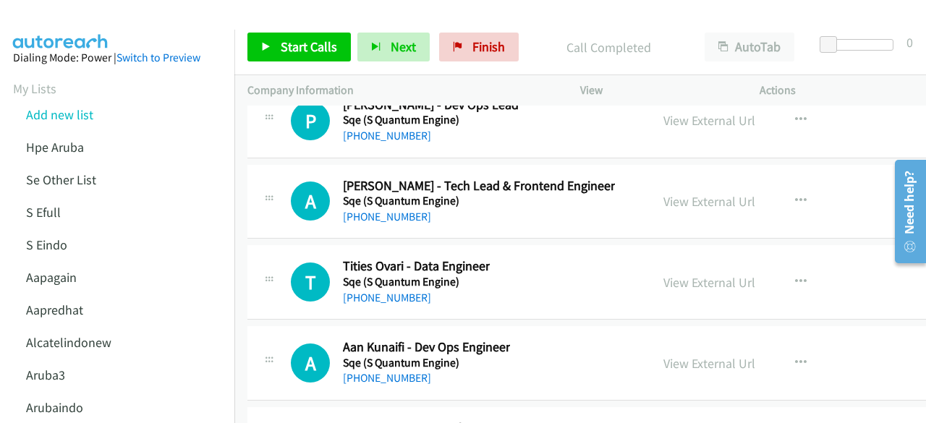
scroll to position [20705, 0]
click at [676, 192] on link "View External Url" at bounding box center [710, 200] width 92 height 17
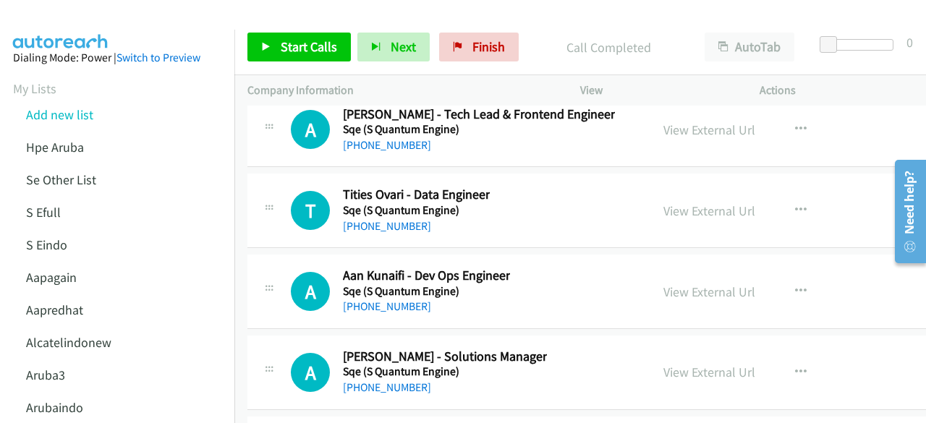
scroll to position [20775, 0]
click at [690, 203] on link "View External Url" at bounding box center [710, 211] width 92 height 17
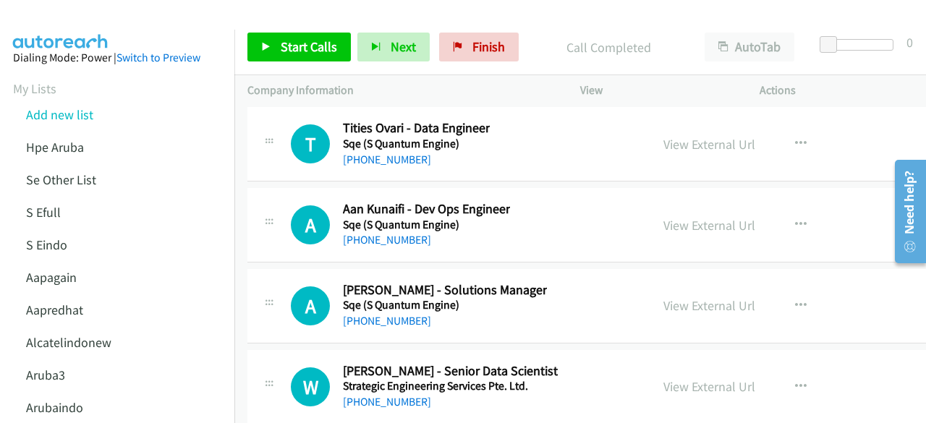
scroll to position [20850, 0]
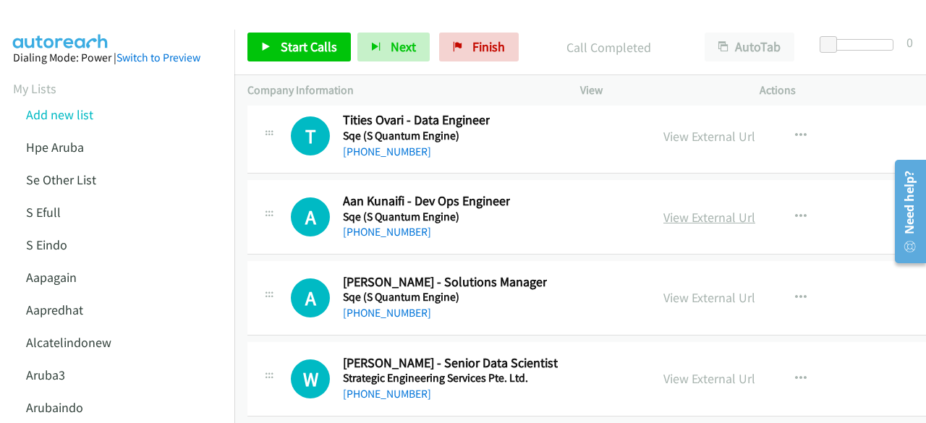
click at [705, 209] on link "View External Url" at bounding box center [710, 217] width 92 height 17
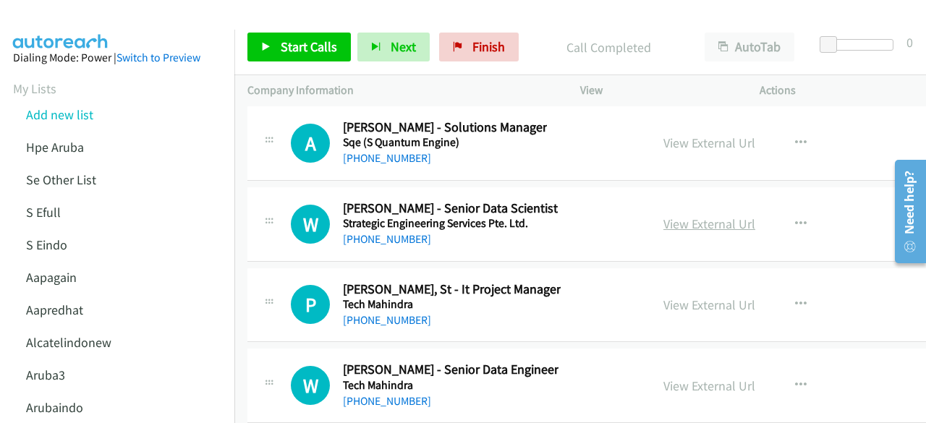
scroll to position [21007, 0]
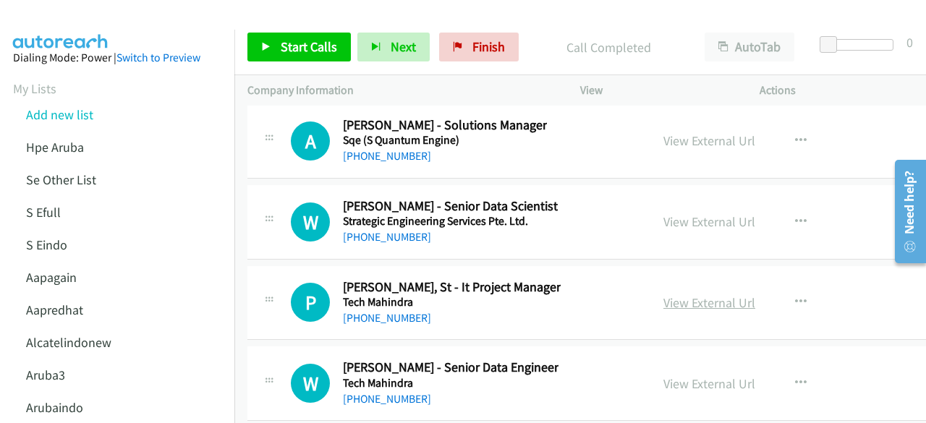
click at [676, 295] on link "View External Url" at bounding box center [710, 303] width 92 height 17
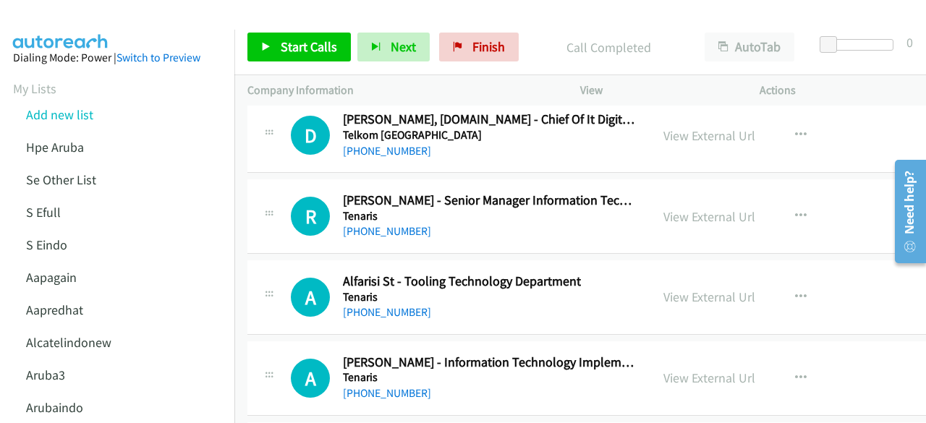
scroll to position [22928, 0]
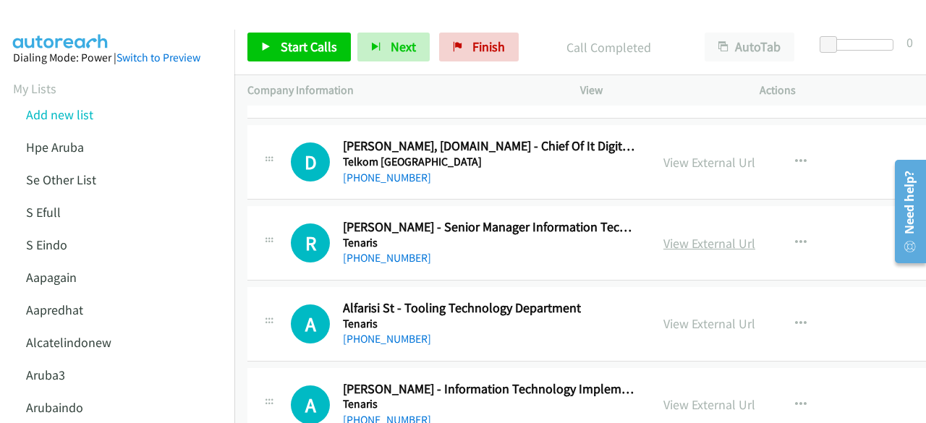
click at [685, 235] on link "View External Url" at bounding box center [710, 243] width 92 height 17
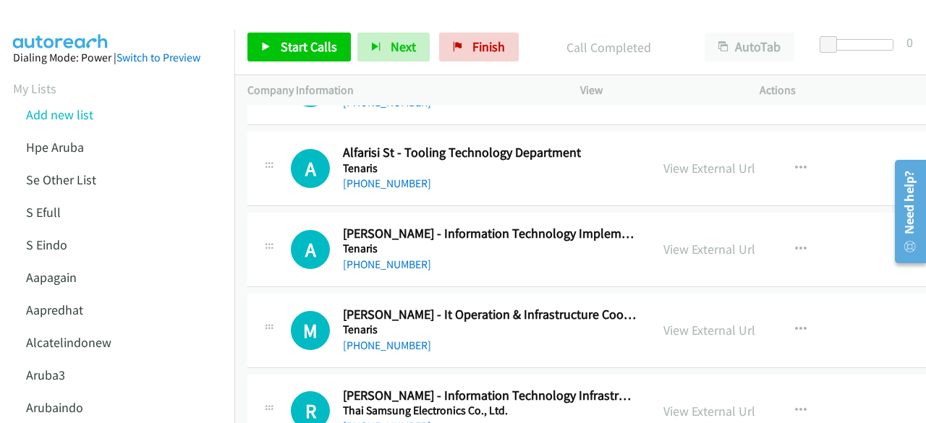
scroll to position [23092, 0]
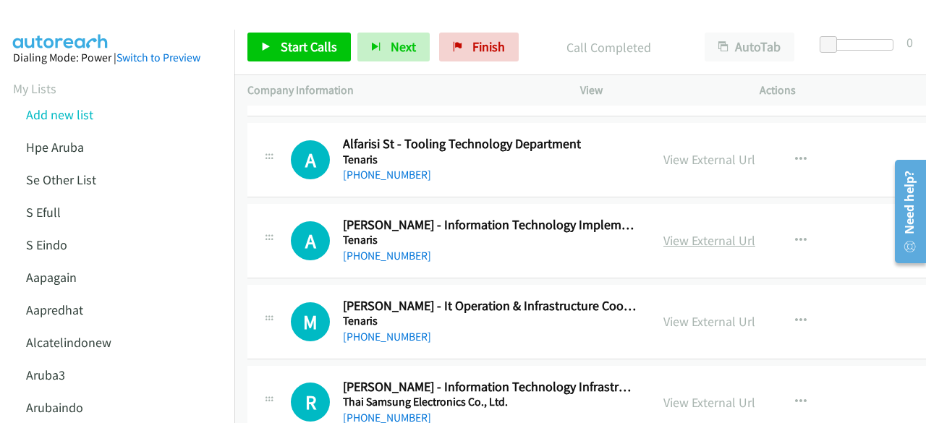
click at [679, 232] on link "View External Url" at bounding box center [710, 240] width 92 height 17
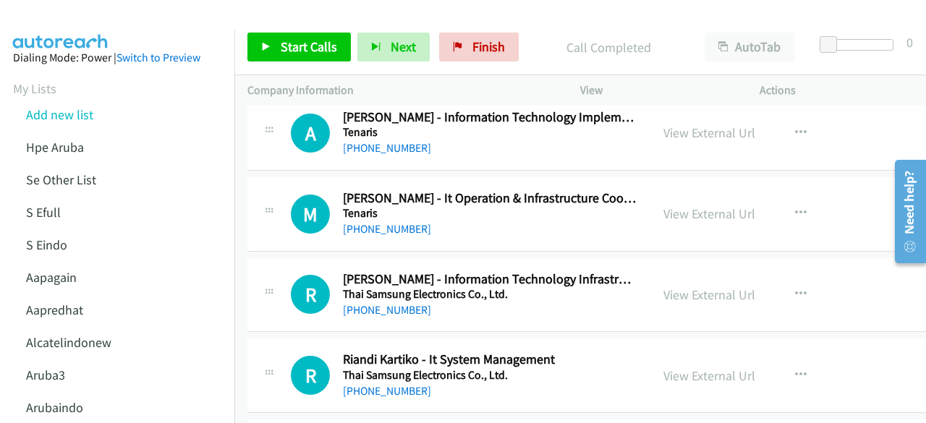
scroll to position [23200, 0]
click at [705, 205] on link "View External Url" at bounding box center [710, 213] width 92 height 17
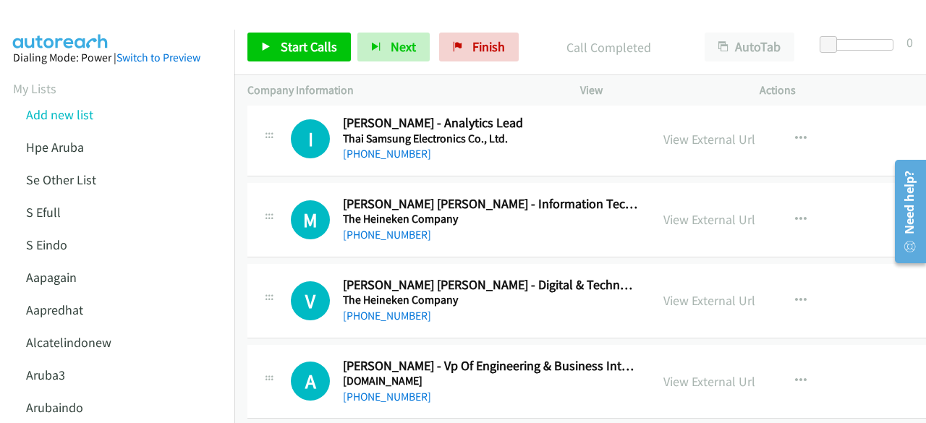
scroll to position [23522, 0]
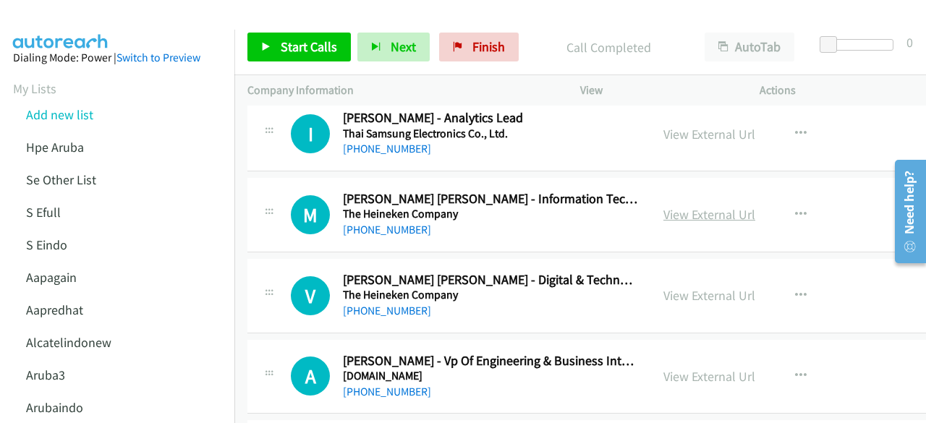
click at [679, 206] on link "View External Url" at bounding box center [710, 214] width 92 height 17
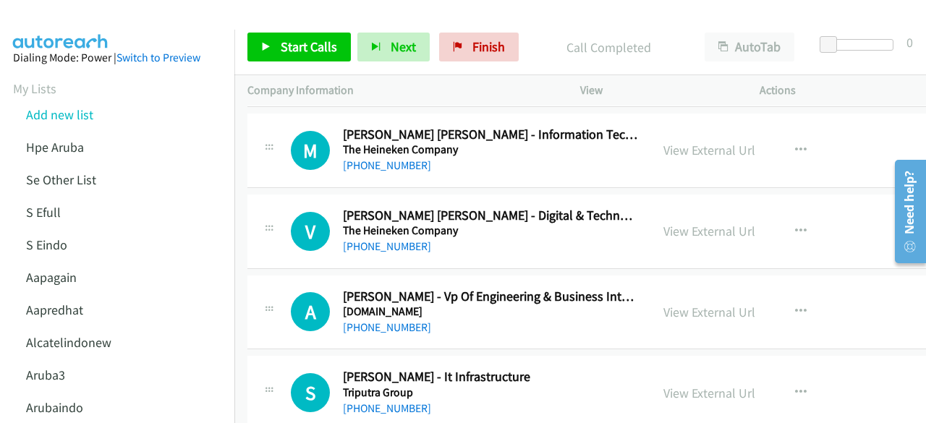
scroll to position [23588, 0]
click at [675, 222] on link "View External Url" at bounding box center [710, 230] width 92 height 17
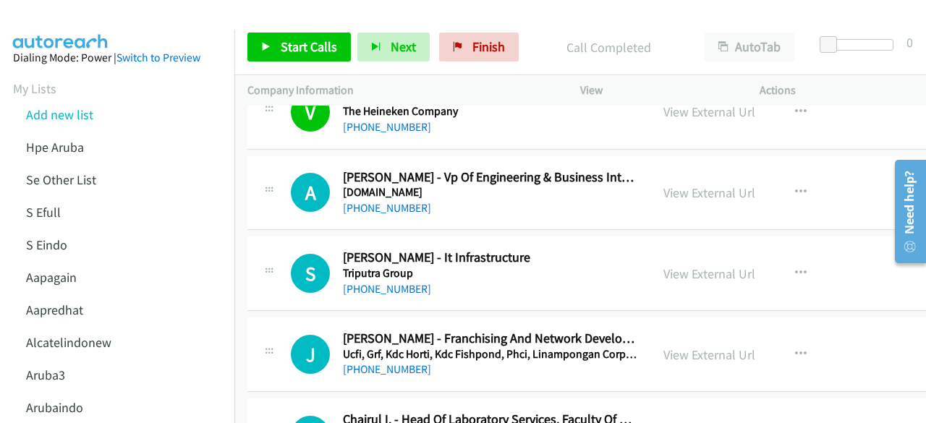
scroll to position [23709, 0]
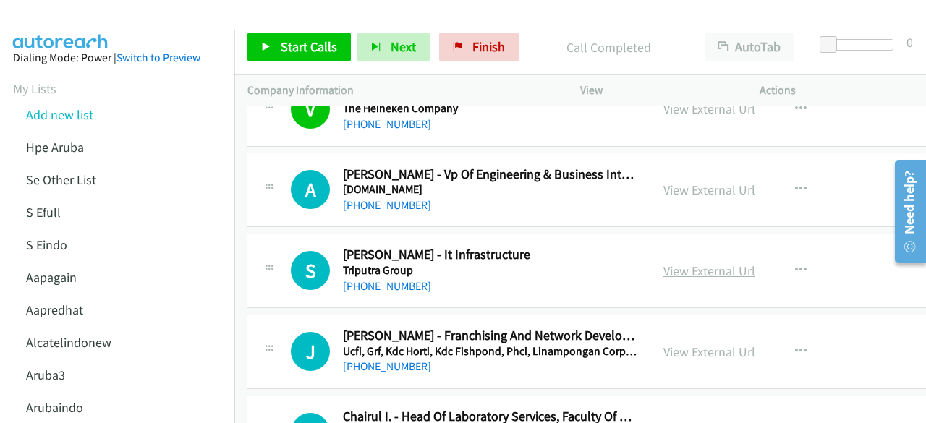
click at [715, 263] on link "View External Url" at bounding box center [710, 271] width 92 height 17
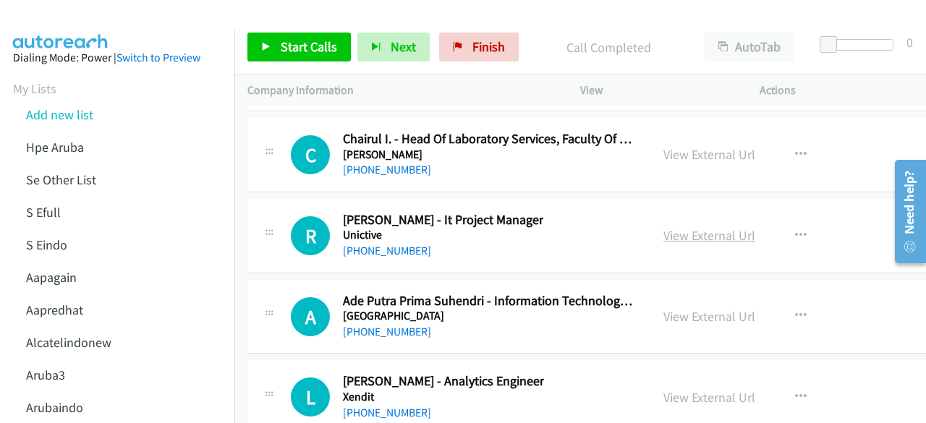
scroll to position [23988, 0]
click at [690, 226] on link "View External Url" at bounding box center [710, 234] width 92 height 17
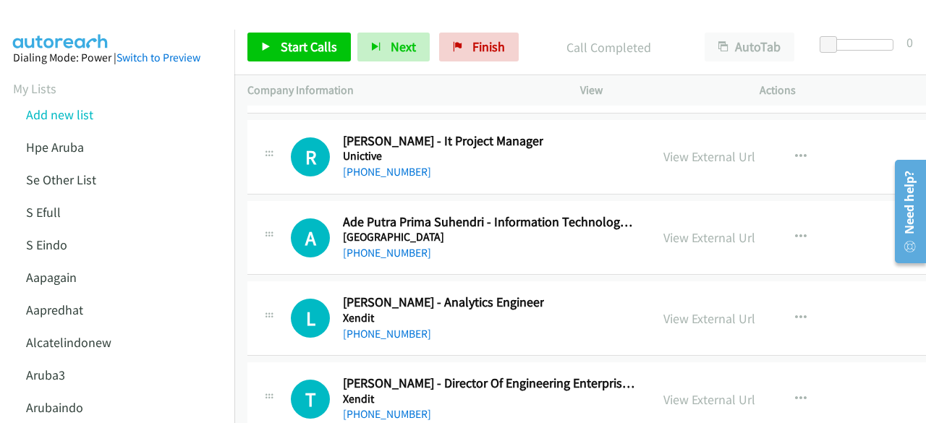
scroll to position [24079, 0]
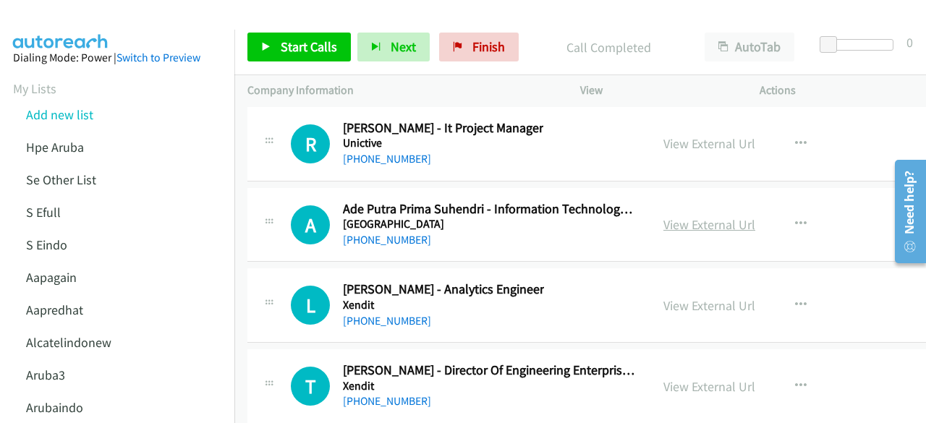
click at [682, 216] on link "View External Url" at bounding box center [710, 224] width 92 height 17
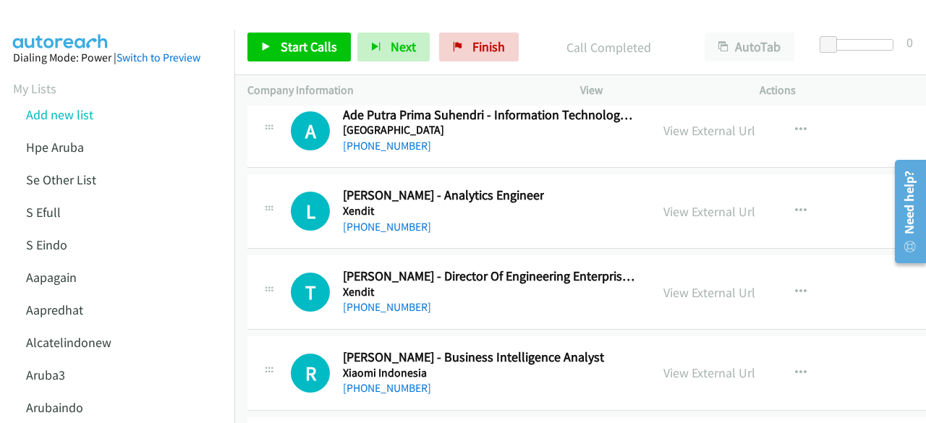
scroll to position [24190, 0]
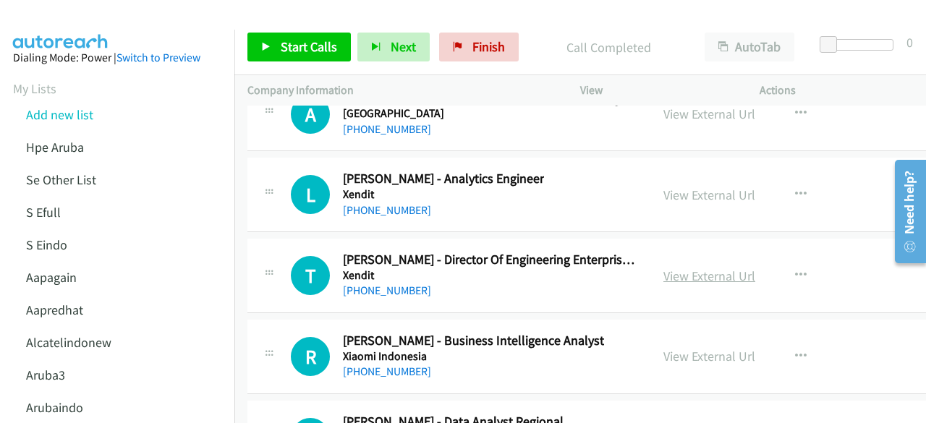
click at [700, 268] on link "View External Url" at bounding box center [710, 276] width 92 height 17
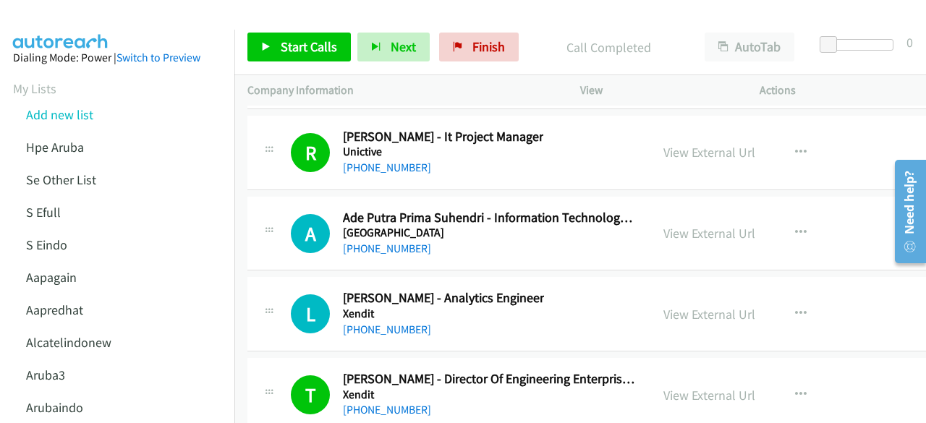
scroll to position [24067, 0]
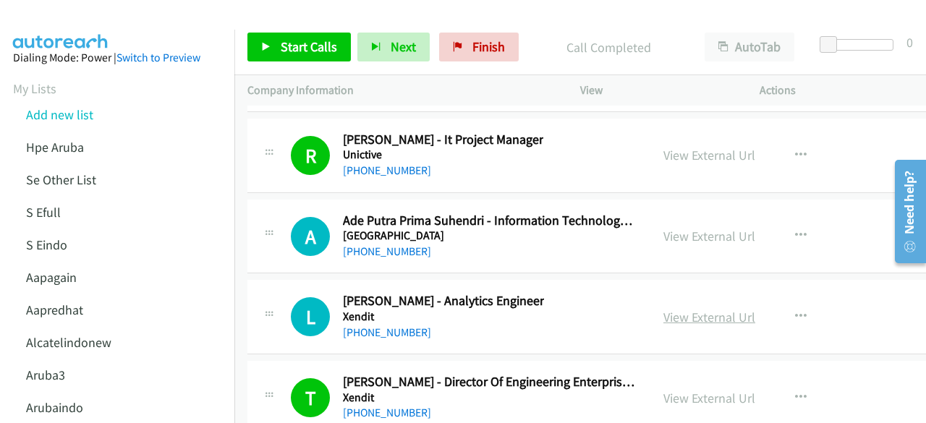
click at [695, 309] on link "View External Url" at bounding box center [710, 317] width 92 height 17
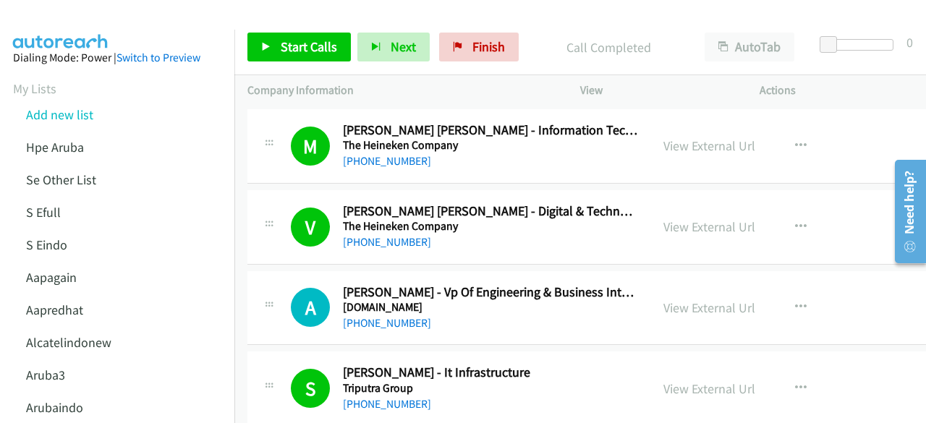
scroll to position [23571, 0]
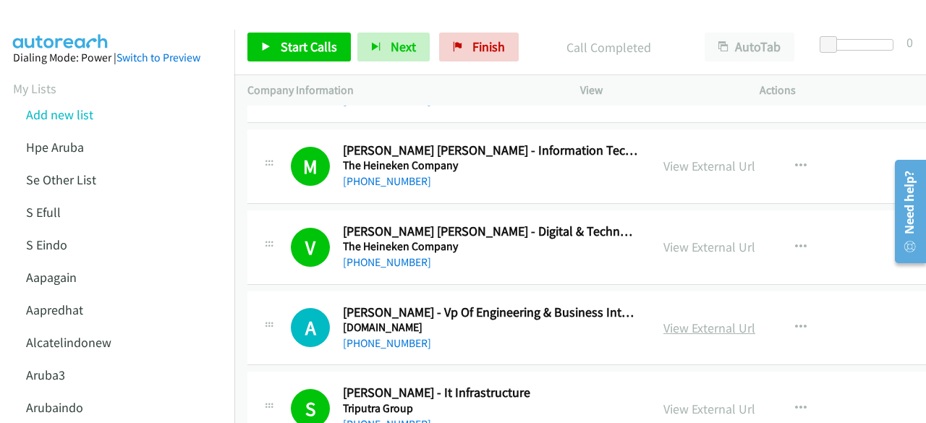
click at [698, 320] on link "View External Url" at bounding box center [710, 328] width 92 height 17
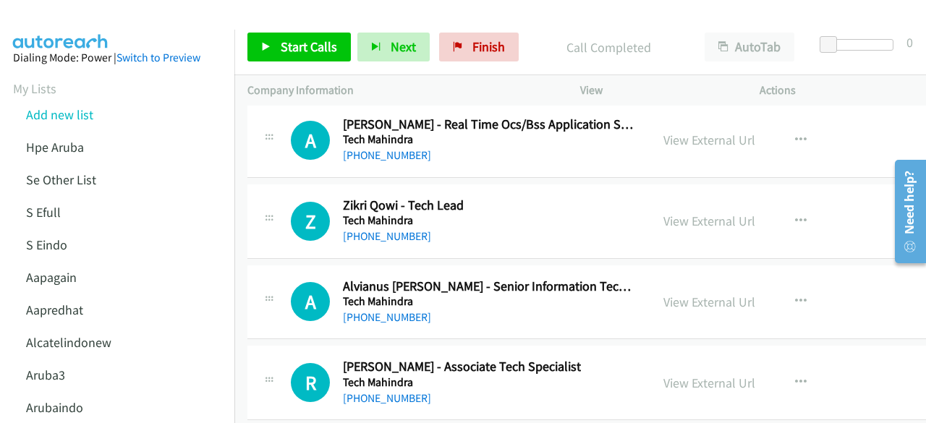
scroll to position [22291, 0]
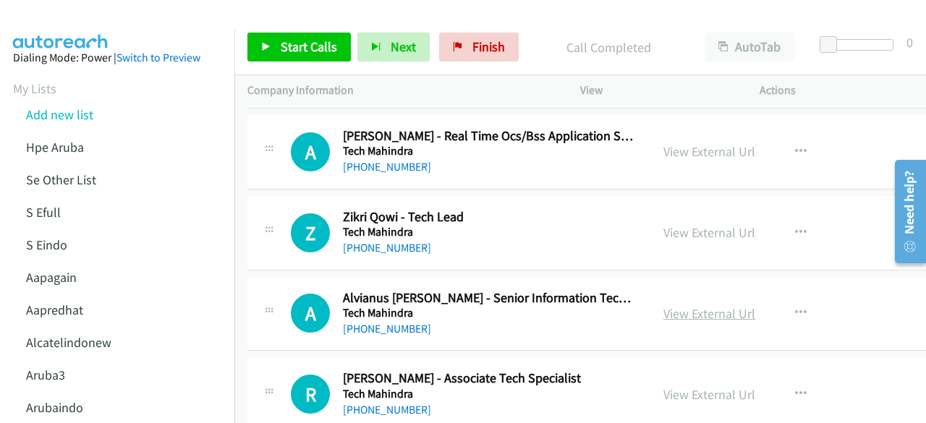
click at [687, 305] on link "View External Url" at bounding box center [710, 313] width 92 height 17
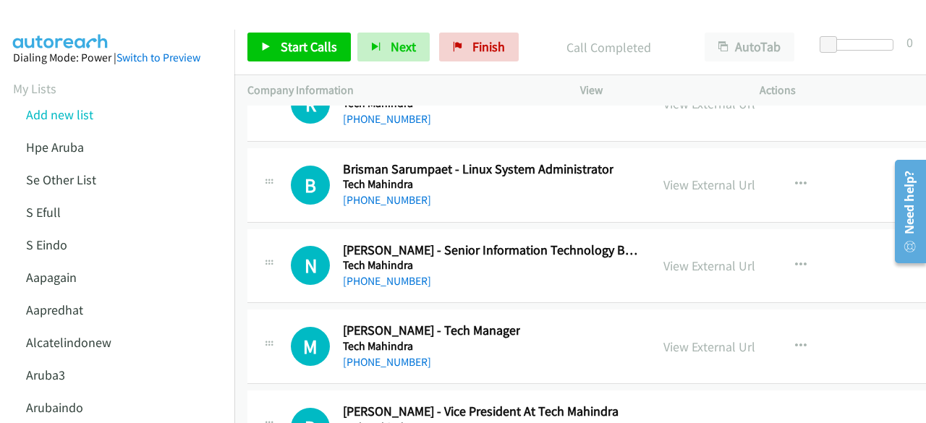
scroll to position [21933, 0]
click at [682, 258] on link "View External Url" at bounding box center [710, 266] width 92 height 17
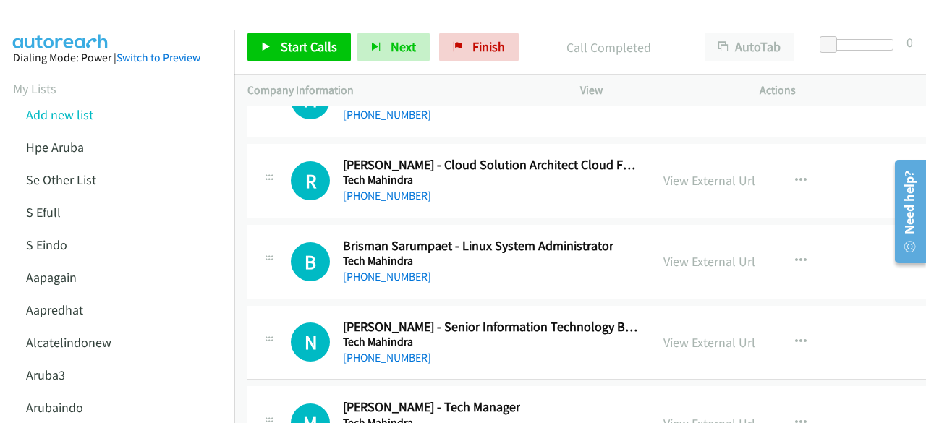
scroll to position [21796, 0]
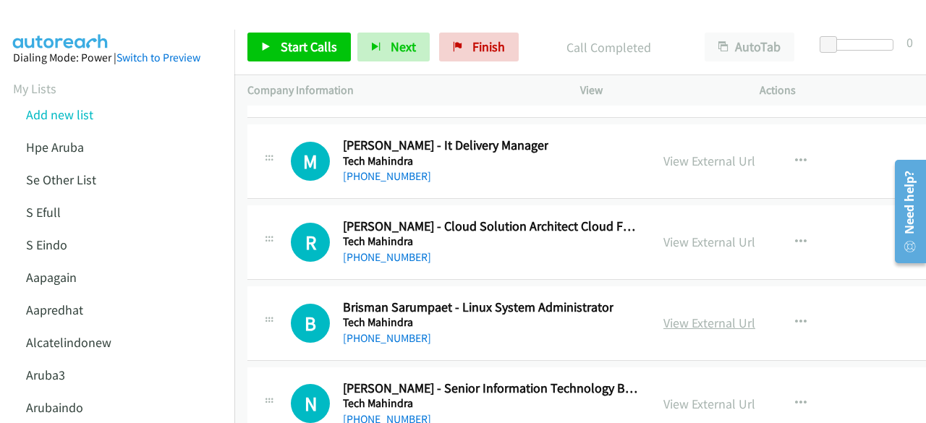
click at [689, 315] on link "View External Url" at bounding box center [710, 323] width 92 height 17
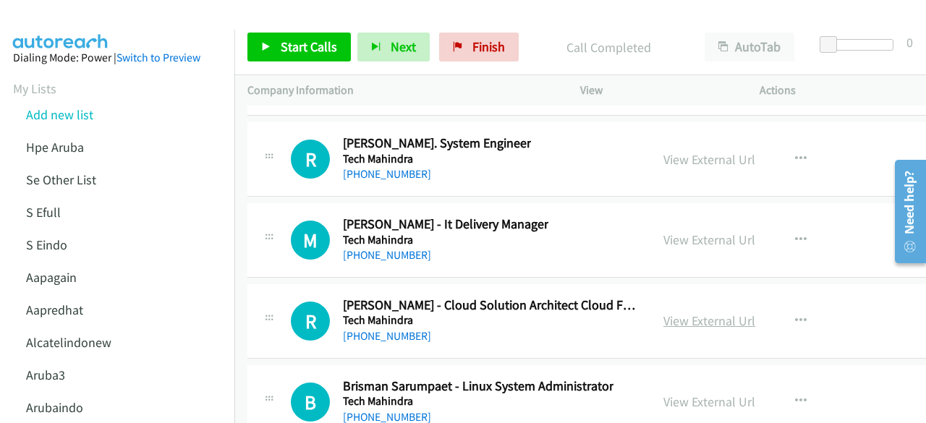
click at [690, 313] on link "View External Url" at bounding box center [710, 321] width 92 height 17
click at [666, 232] on link "View External Url" at bounding box center [710, 240] width 92 height 17
